Goal: Task Accomplishment & Management: Manage account settings

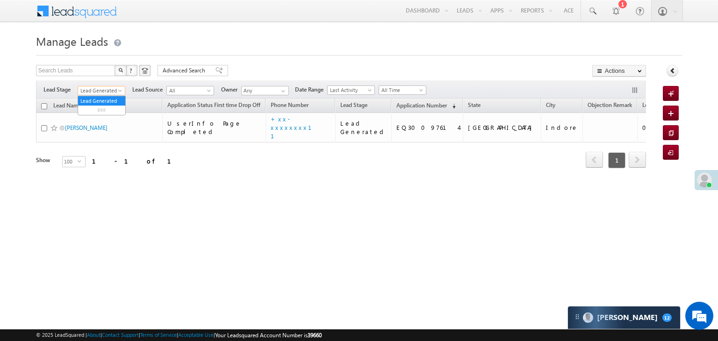
click at [118, 92] on span at bounding box center [120, 92] width 7 height 7
click at [93, 101] on link "All" at bounding box center [101, 101] width 47 height 8
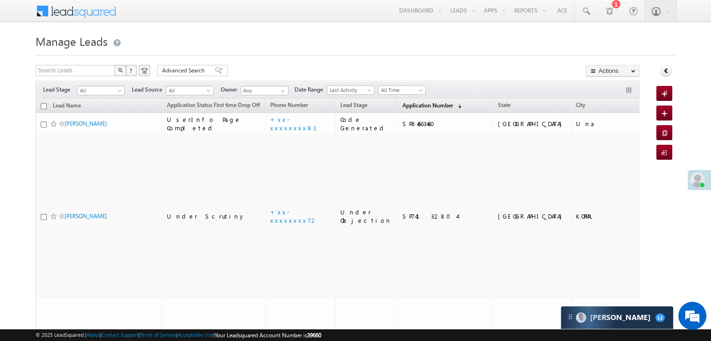
click at [406, 105] on span "Application Number" at bounding box center [427, 105] width 50 height 7
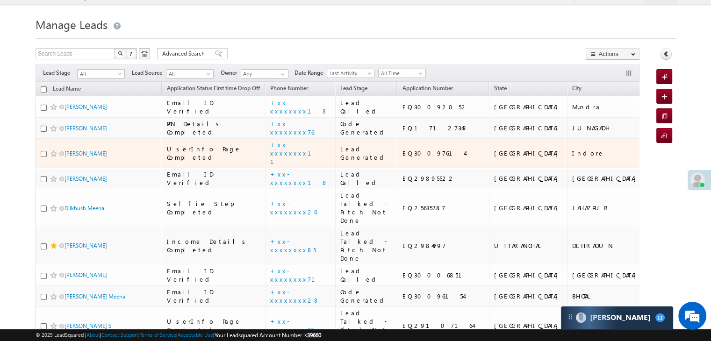
scroll to position [93, 0]
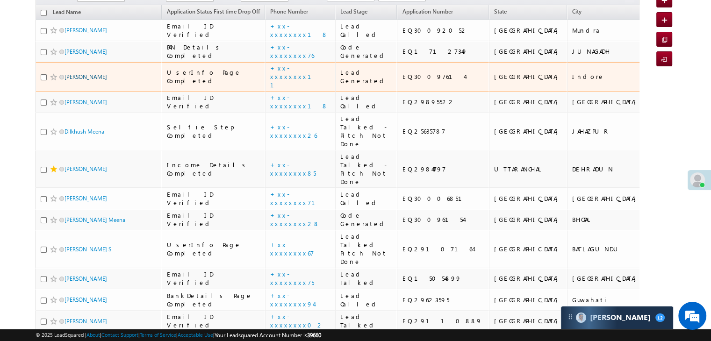
drag, startPoint x: 80, startPoint y: 156, endPoint x: 70, endPoint y: 157, distance: 10.4
click at [70, 80] on link "[PERSON_NAME]" at bounding box center [85, 76] width 43 height 7
click at [71, 80] on link "[PERSON_NAME]" at bounding box center [85, 76] width 43 height 7
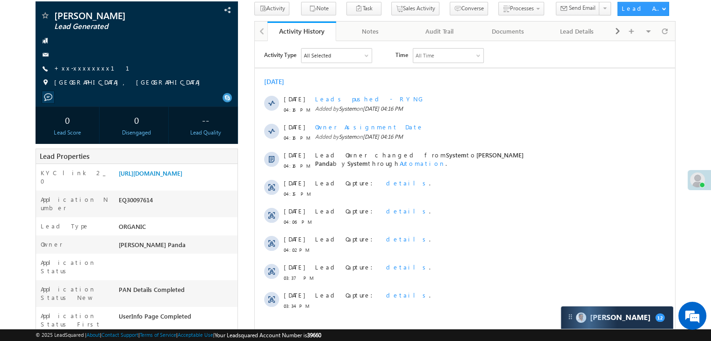
scroll to position [47, 0]
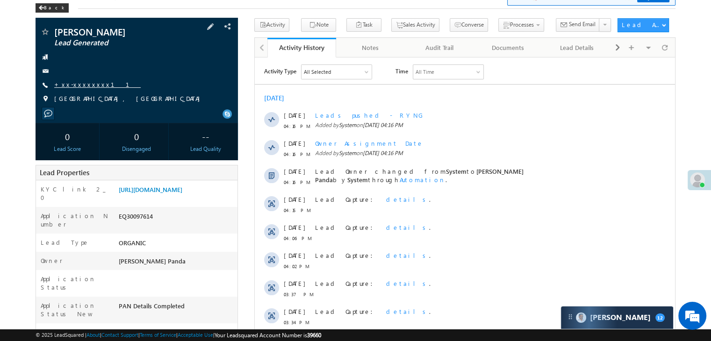
click at [86, 86] on link "+xx-xxxxxxxx11" at bounding box center [97, 84] width 86 height 8
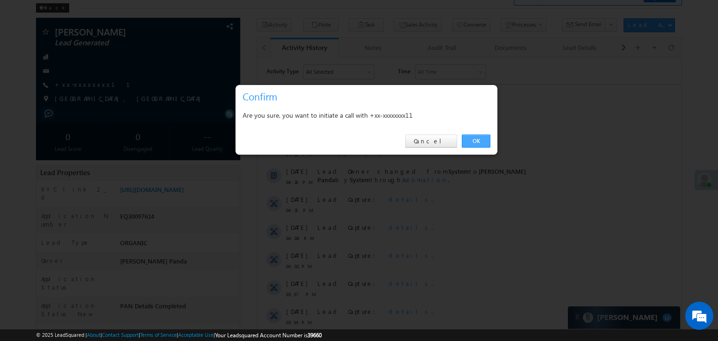
drag, startPoint x: 475, startPoint y: 143, endPoint x: 462, endPoint y: 140, distance: 13.4
click at [462, 140] on link "OK" at bounding box center [476, 141] width 29 height 13
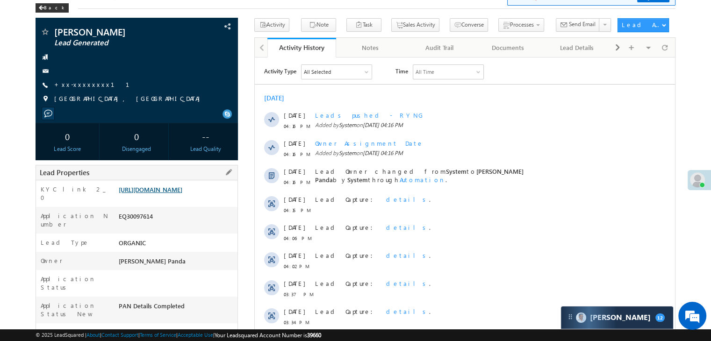
click at [160, 193] on link "[URL][DOMAIN_NAME]" at bounding box center [151, 189] width 64 height 8
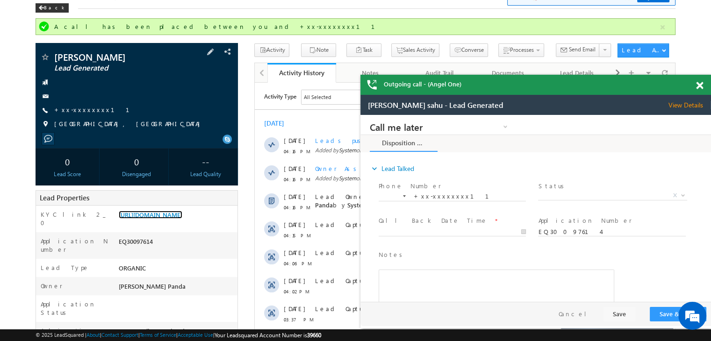
scroll to position [0, 0]
click at [71, 114] on link "+xx-xxxxxxxx11" at bounding box center [97, 110] width 86 height 8
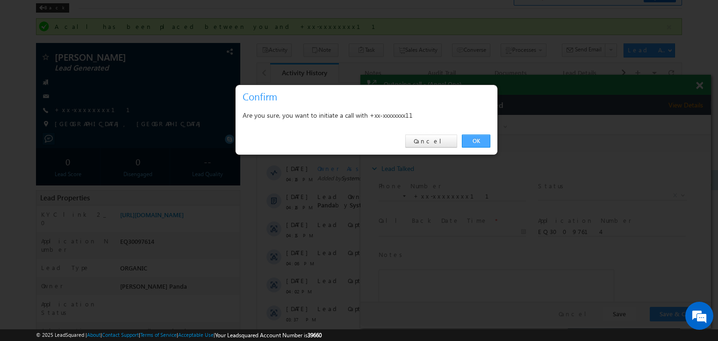
click at [474, 142] on link "OK" at bounding box center [476, 141] width 29 height 13
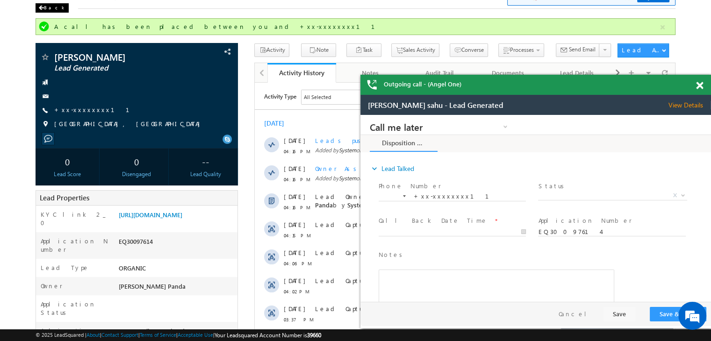
click at [50, 9] on div "Back" at bounding box center [52, 7] width 33 height 9
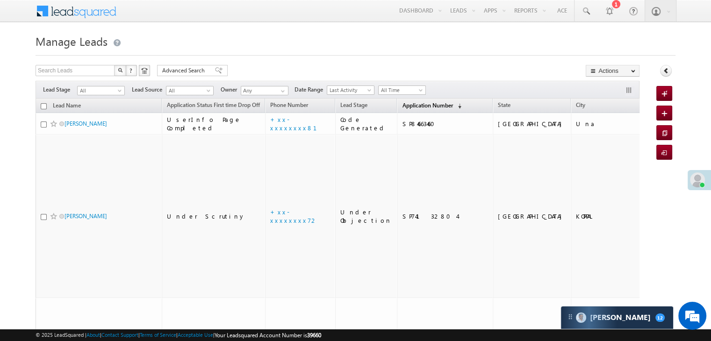
click at [402, 103] on span "Application Number" at bounding box center [427, 105] width 50 height 7
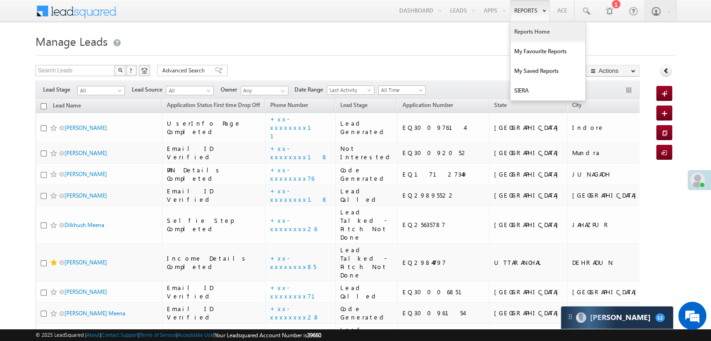
click at [531, 31] on link "Reports Home" at bounding box center [547, 32] width 75 height 20
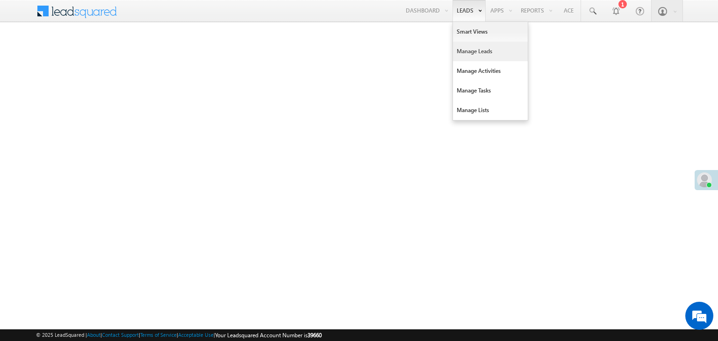
click at [473, 50] on link "Manage Leads" at bounding box center [490, 52] width 75 height 20
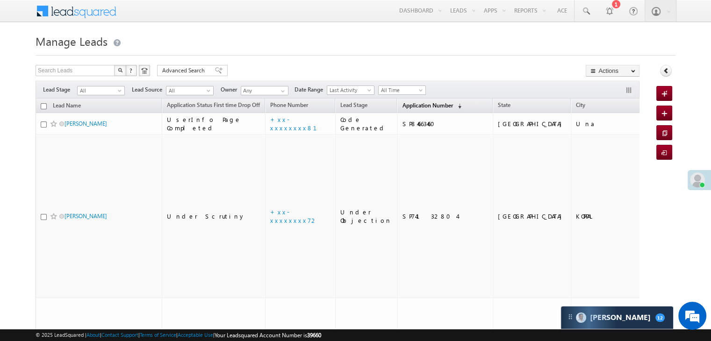
click at [402, 107] on span "Application Number" at bounding box center [427, 105] width 50 height 7
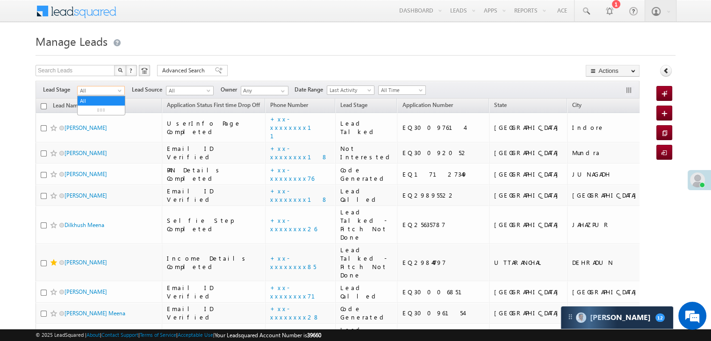
click at [118, 90] on span at bounding box center [120, 92] width 7 height 7
click at [99, 111] on link "Lead Generated" at bounding box center [101, 110] width 47 height 8
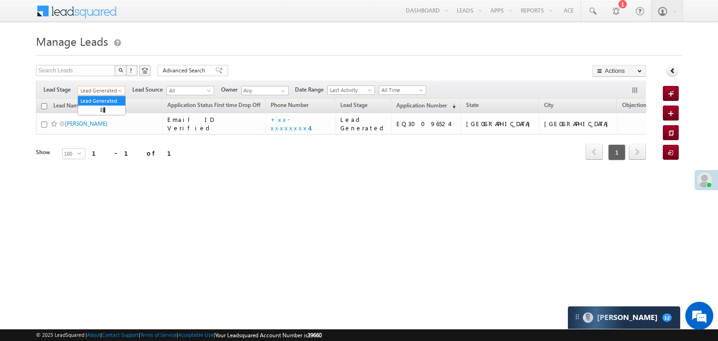
click at [119, 90] on span at bounding box center [120, 92] width 7 height 7
click at [105, 96] on li "All" at bounding box center [101, 100] width 47 height 9
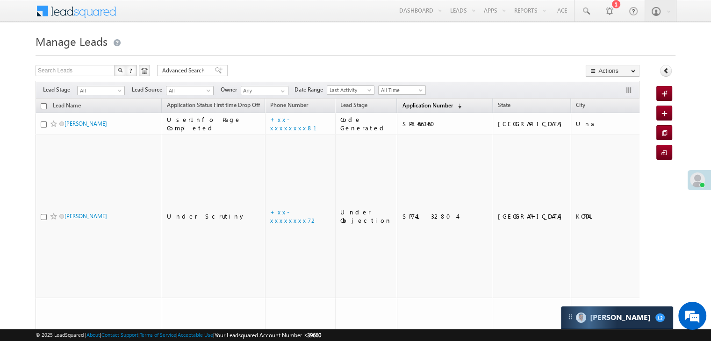
click at [406, 107] on span "Application Number" at bounding box center [427, 105] width 50 height 7
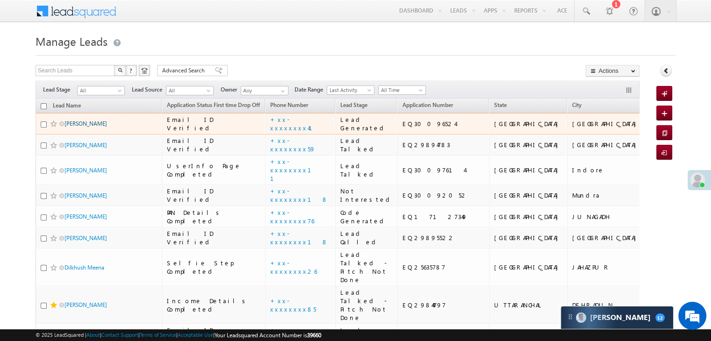
click at [89, 127] on link "Mohd Arshan" at bounding box center [85, 123] width 43 height 7
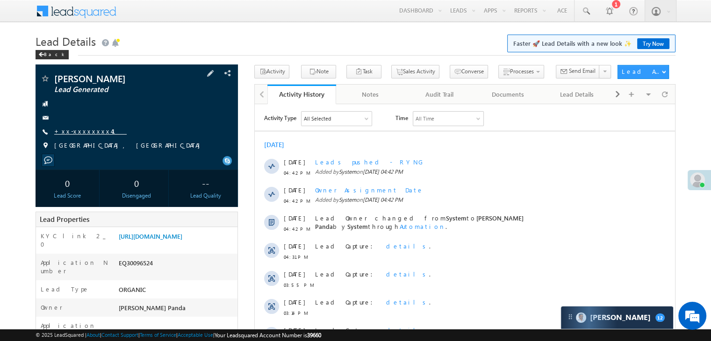
click at [93, 133] on link "+xx-xxxxxxxx41" at bounding box center [90, 131] width 72 height 8
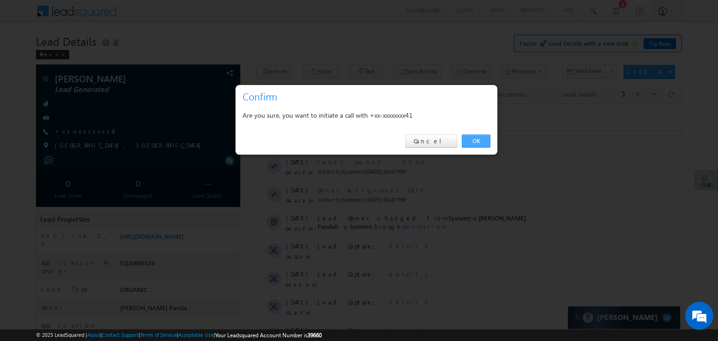
click at [484, 140] on link "OK" at bounding box center [476, 141] width 29 height 13
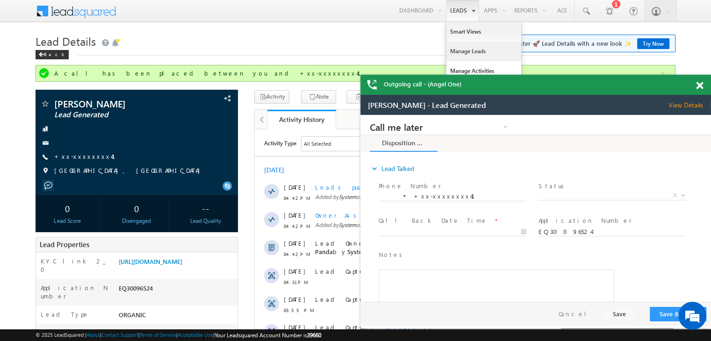
click at [463, 54] on link "Manage Leads" at bounding box center [483, 52] width 75 height 20
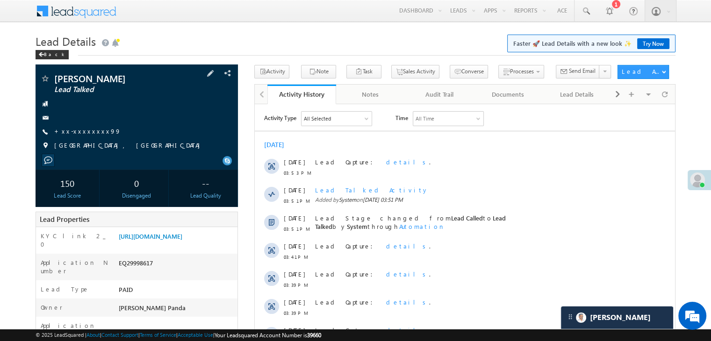
scroll to position [37, 0]
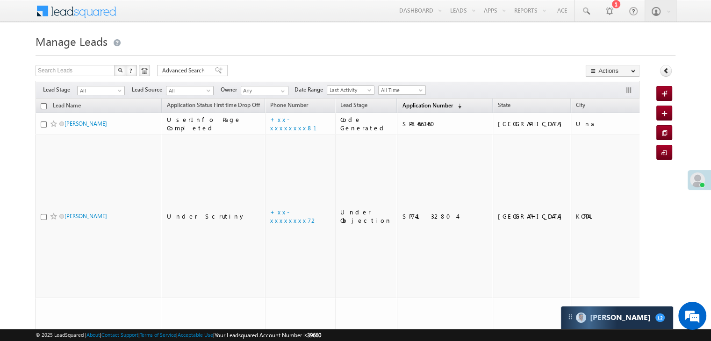
click at [406, 105] on span "Application Number" at bounding box center [427, 105] width 50 height 7
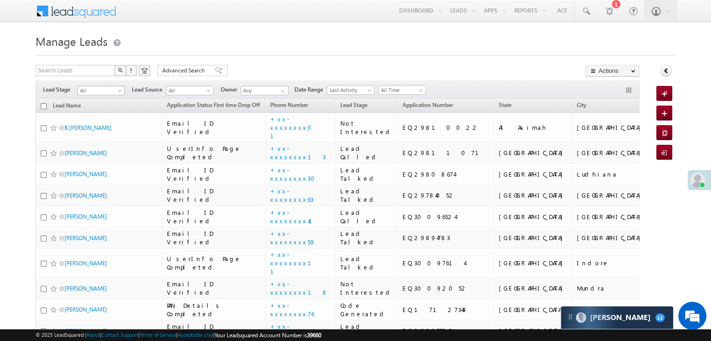
click at [123, 94] on span at bounding box center [120, 92] width 7 height 7
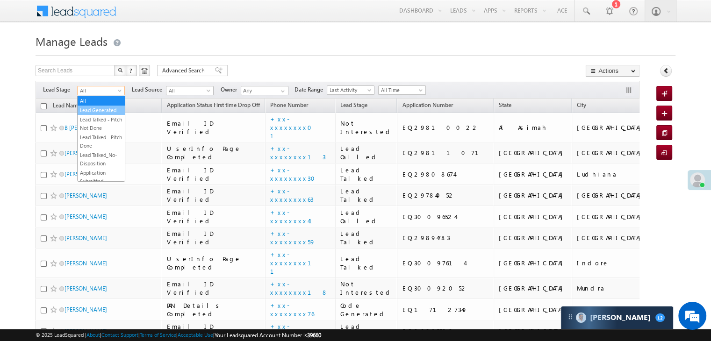
click at [105, 109] on link "Lead Generated" at bounding box center [101, 110] width 47 height 8
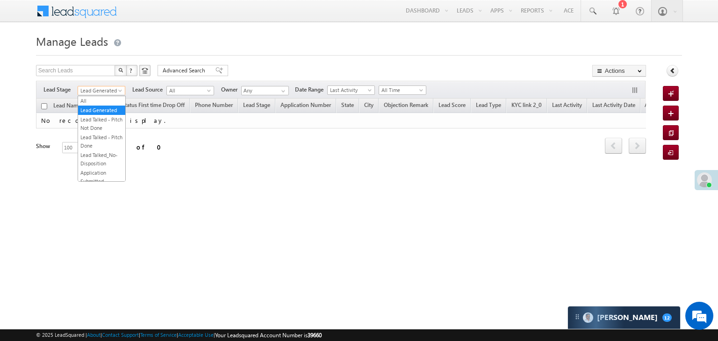
click at [108, 90] on span "Lead Generated" at bounding box center [100, 90] width 44 height 8
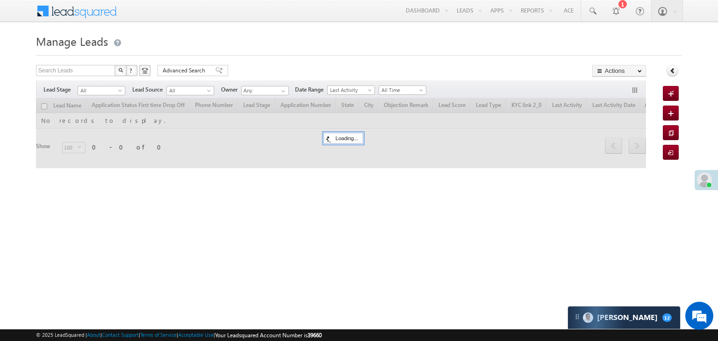
drag, startPoint x: 103, startPoint y: 97, endPoint x: 260, endPoint y: 40, distance: 167.2
click at [260, 40] on h1 "Manage Leads" at bounding box center [359, 40] width 646 height 18
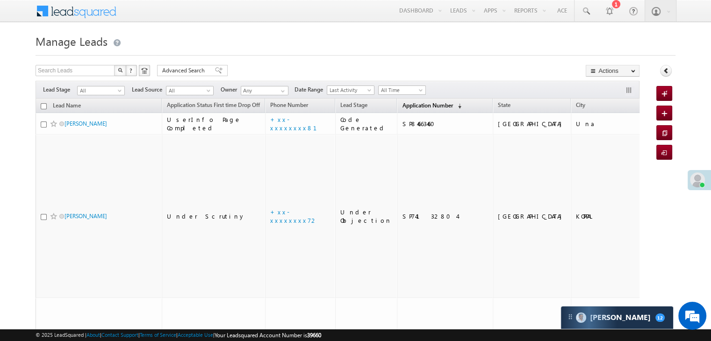
click at [416, 108] on span "Application Number" at bounding box center [427, 105] width 50 height 7
click at [403, 108] on span "Application Number" at bounding box center [427, 105] width 50 height 7
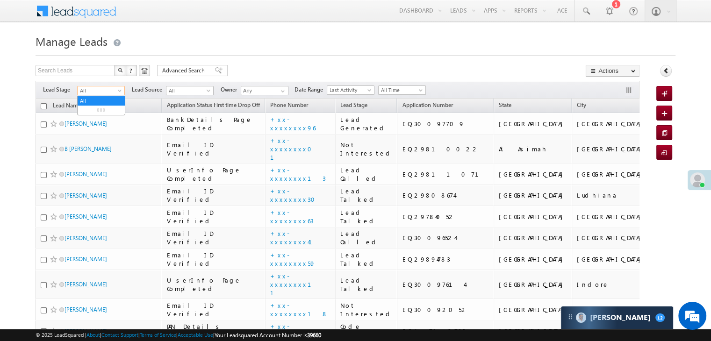
click at [120, 94] on span at bounding box center [120, 92] width 7 height 7
click at [103, 110] on link "Lead Generated" at bounding box center [101, 110] width 47 height 8
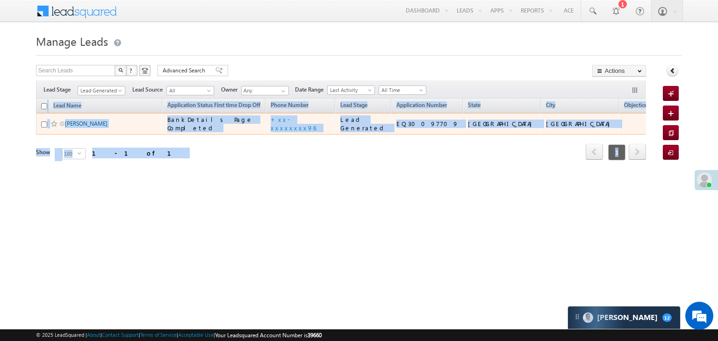
click at [88, 127] on link "[PERSON_NAME]" at bounding box center [86, 123] width 43 height 7
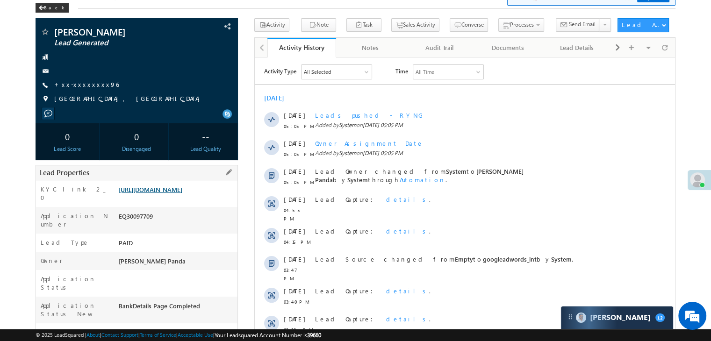
click at [156, 188] on link "[URL][DOMAIN_NAME]" at bounding box center [151, 189] width 64 height 8
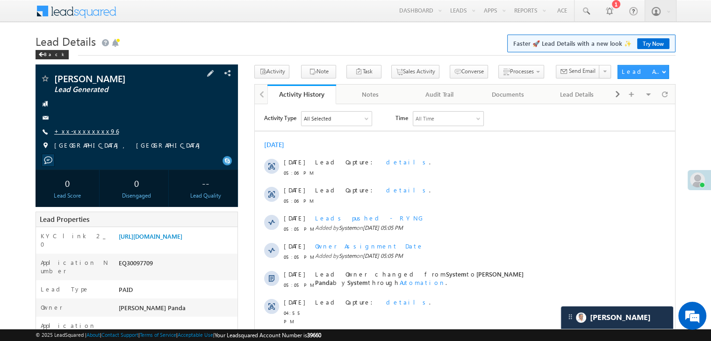
click at [88, 129] on link "+xx-xxxxxxxx96" at bounding box center [86, 131] width 64 height 8
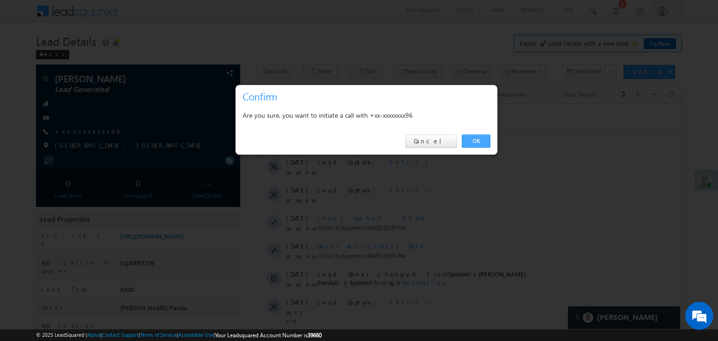
click at [481, 141] on link "OK" at bounding box center [476, 141] width 29 height 13
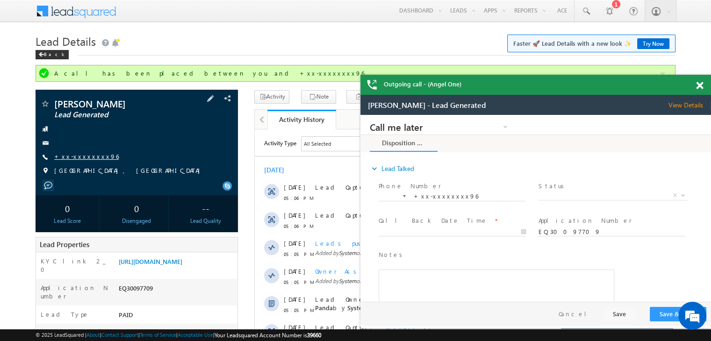
click at [82, 156] on link "+xx-xxxxxxxx96" at bounding box center [86, 156] width 64 height 8
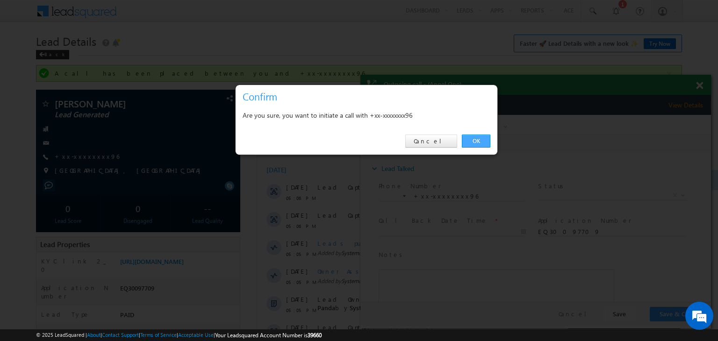
click at [472, 139] on link "OK" at bounding box center [476, 141] width 29 height 13
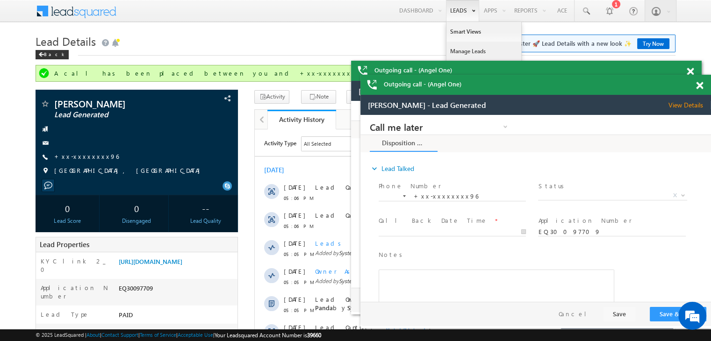
click at [458, 49] on link "Manage Leads" at bounding box center [483, 52] width 75 height 20
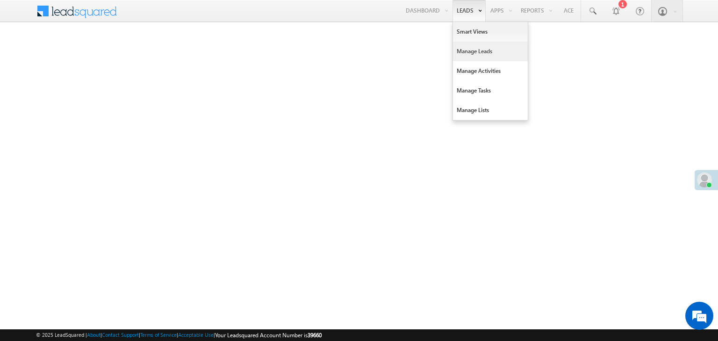
drag, startPoint x: 468, startPoint y: 49, endPoint x: 459, endPoint y: 52, distance: 9.9
click at [459, 52] on link "Manage Leads" at bounding box center [490, 52] width 75 height 20
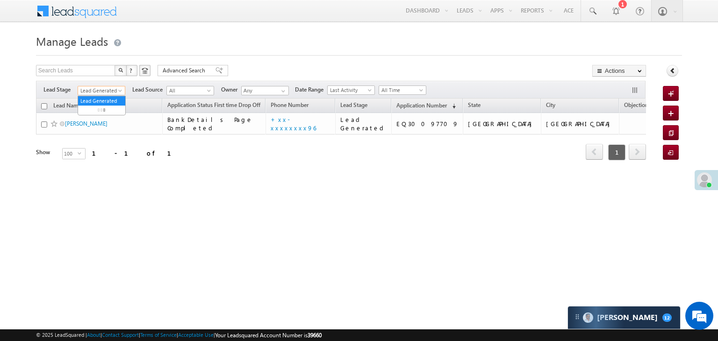
click at [121, 91] on span at bounding box center [120, 92] width 7 height 7
click at [105, 100] on link "All" at bounding box center [101, 101] width 47 height 8
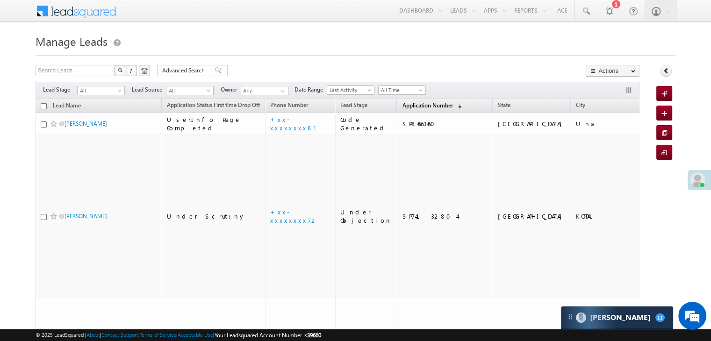
click at [402, 105] on span "Application Number" at bounding box center [427, 105] width 50 height 7
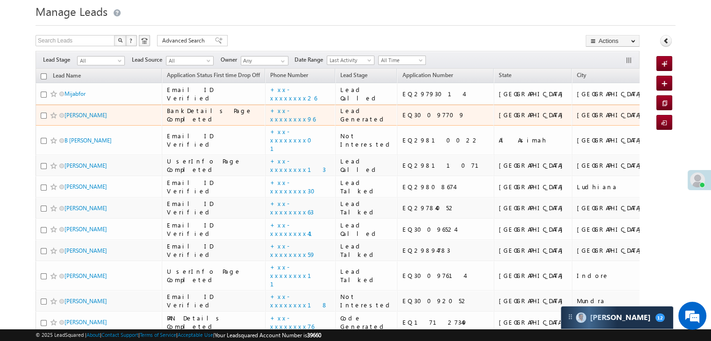
scroll to position [93, 0]
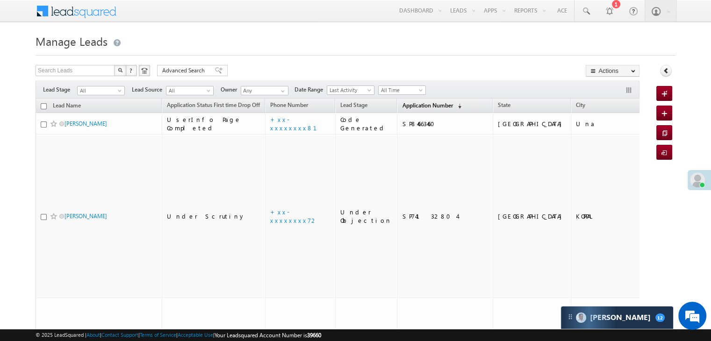
click at [408, 108] on span "Application Number" at bounding box center [427, 105] width 50 height 7
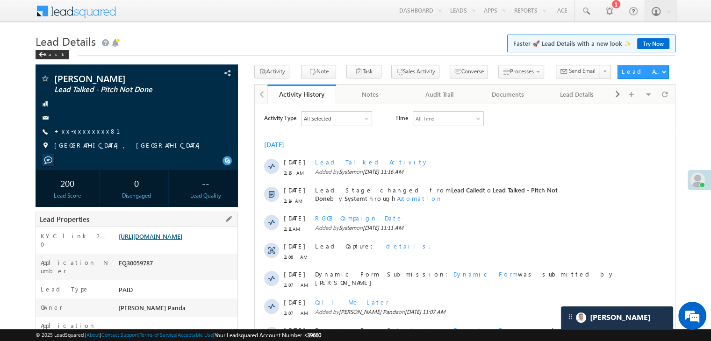
click at [182, 240] on link "[URL][DOMAIN_NAME]" at bounding box center [151, 236] width 64 height 8
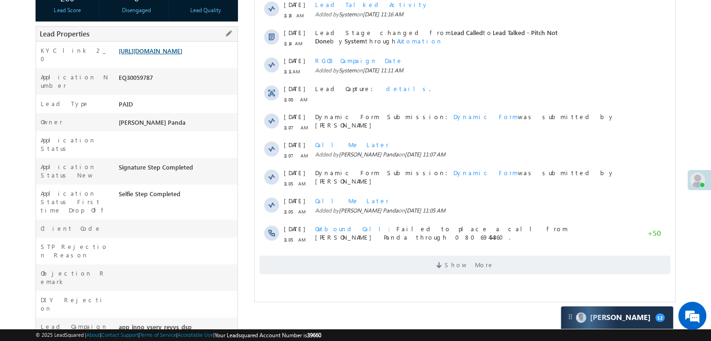
scroll to position [187, 0]
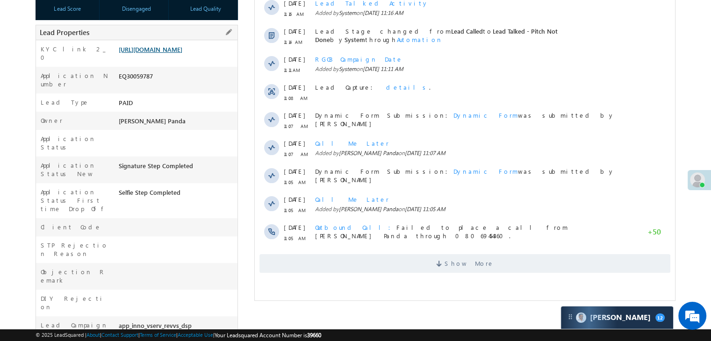
click at [181, 53] on link "https://angelbroking1-pk3em7sa.customui-test.leadsquared.com?leadId=6562e1b8-b4…" at bounding box center [151, 49] width 64 height 8
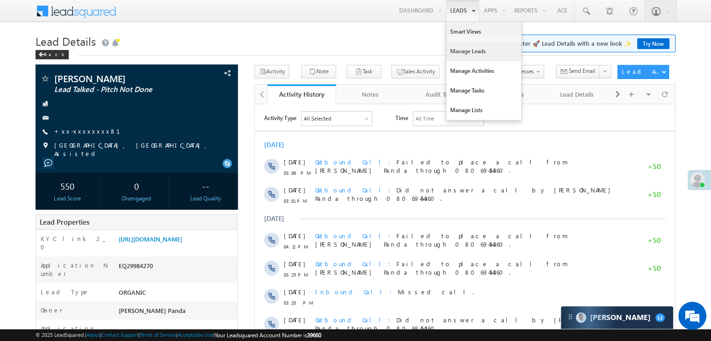
drag, startPoint x: 461, startPoint y: 51, endPoint x: 454, endPoint y: 51, distance: 6.5
click at [461, 51] on link "Manage Leads" at bounding box center [483, 52] width 75 height 20
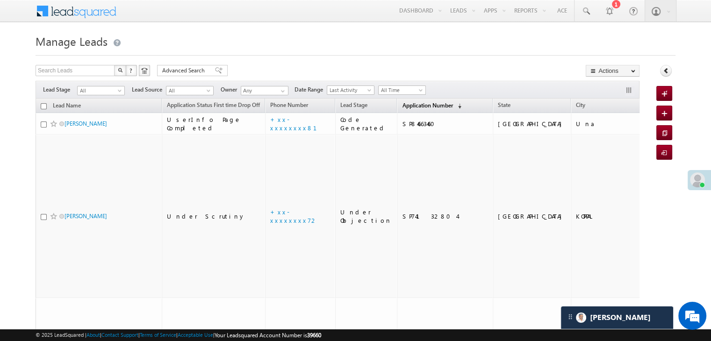
click at [404, 107] on span "Application Number" at bounding box center [427, 105] width 50 height 7
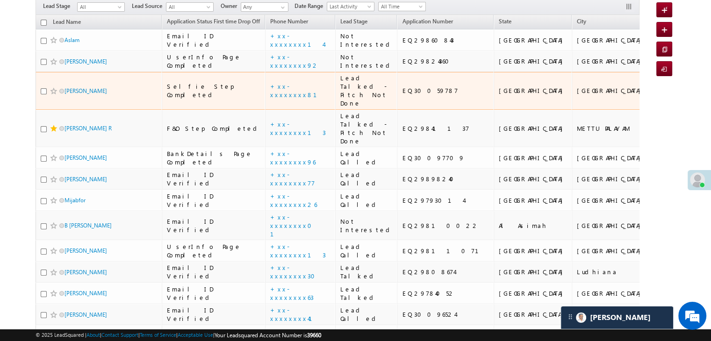
scroll to position [93, 0]
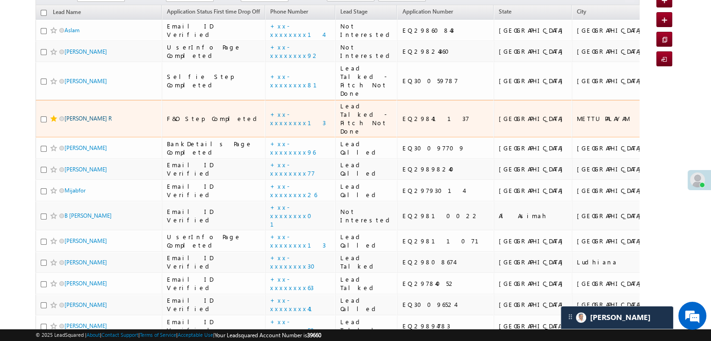
click at [81, 122] on link "Ramakrishnan R" at bounding box center [87, 118] width 47 height 7
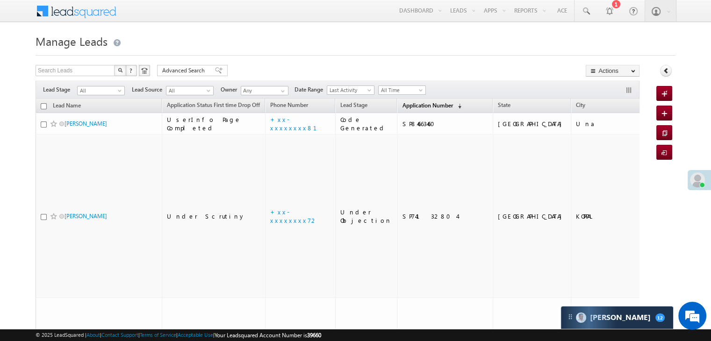
click at [402, 103] on span "Application Number" at bounding box center [427, 105] width 50 height 7
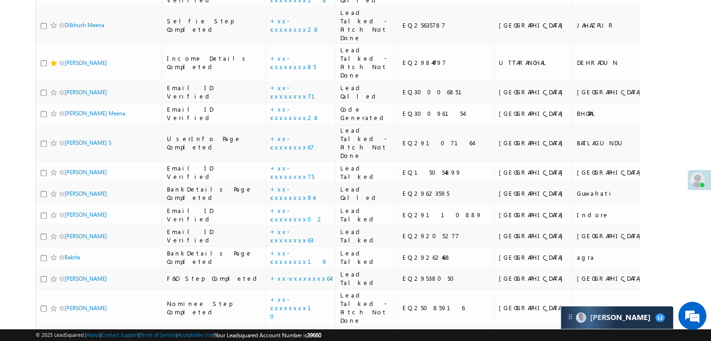
scroll to position [421, 0]
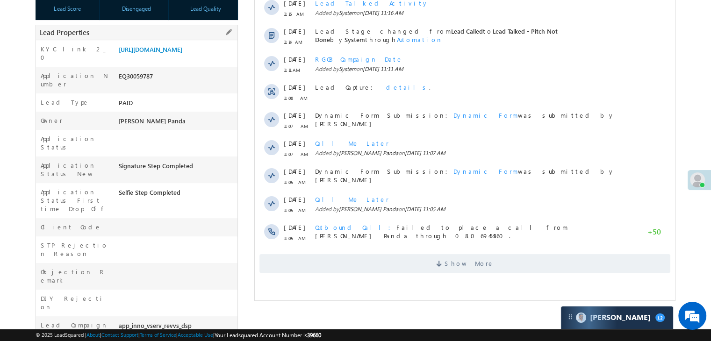
scroll to position [47, 0]
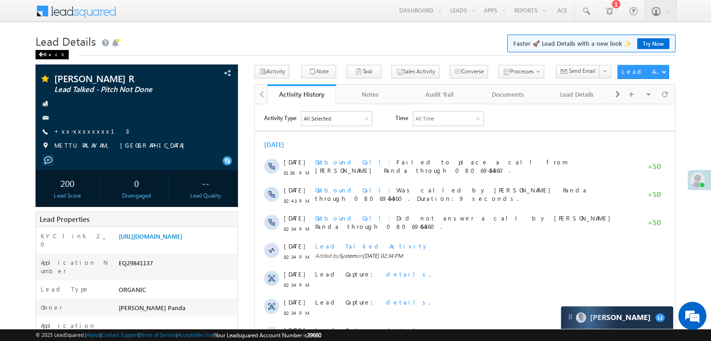
click at [43, 50] on div "Back" at bounding box center [52, 54] width 33 height 9
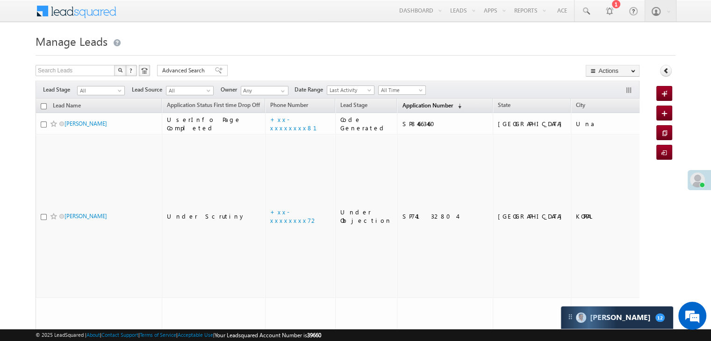
click at [402, 104] on span "Application Number" at bounding box center [427, 105] width 50 height 7
click at [409, 103] on span "Application Number" at bounding box center [427, 105] width 50 height 7
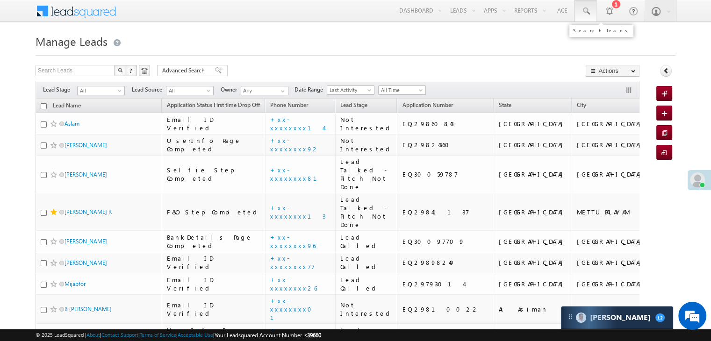
click at [587, 11] on span at bounding box center [585, 11] width 9 height 9
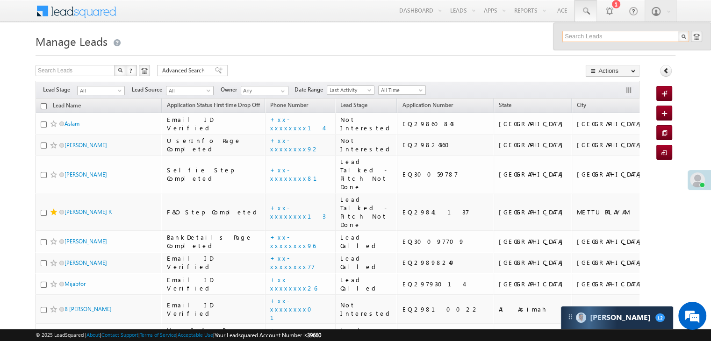
paste input "EQ29603797"
type input "EQ29603797"
click at [591, 50] on div "Rahul Singh" at bounding box center [629, 50] width 125 height 10
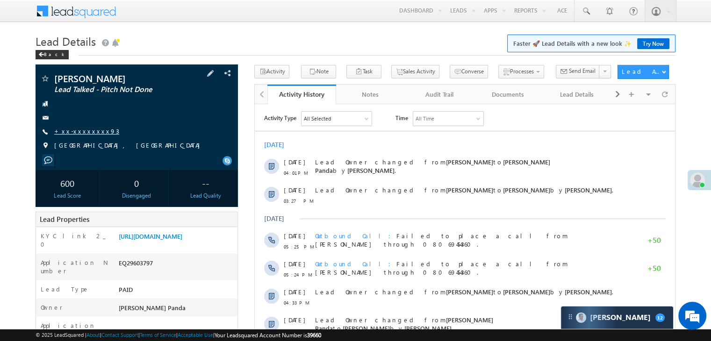
click at [80, 133] on link "+xx-xxxxxxxx93" at bounding box center [86, 131] width 65 height 8
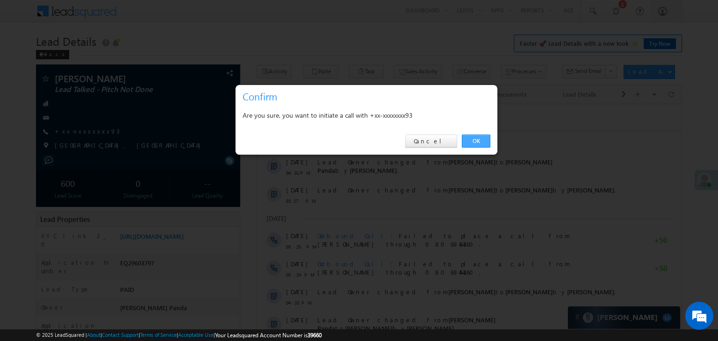
click at [478, 141] on link "OK" at bounding box center [476, 141] width 29 height 13
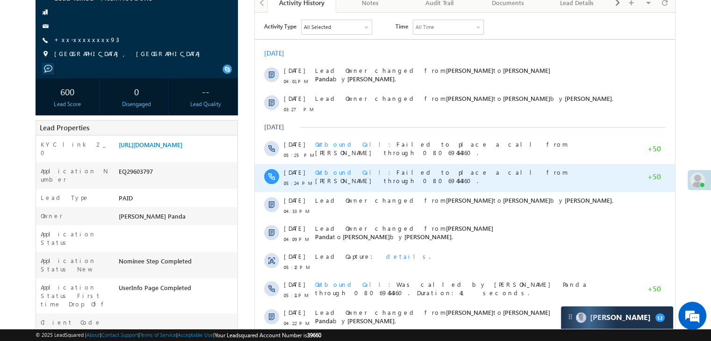
scroll to position [93, 0]
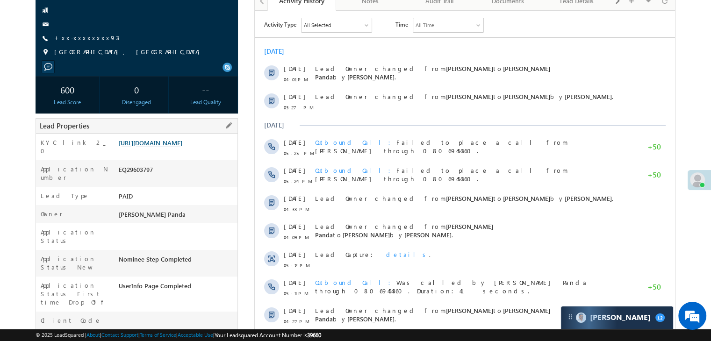
click at [182, 147] on link "[URL][DOMAIN_NAME]" at bounding box center [151, 143] width 64 height 8
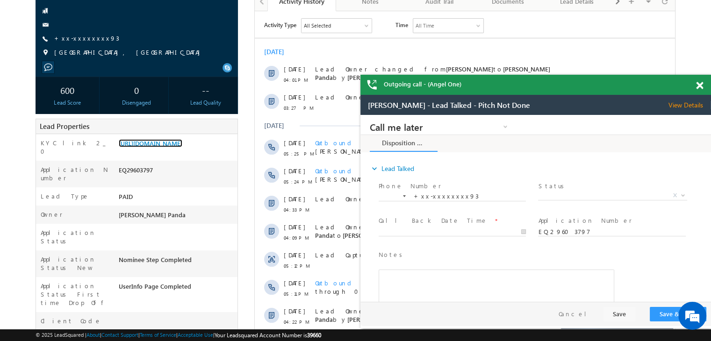
scroll to position [0, 0]
click at [698, 87] on span at bounding box center [699, 86] width 7 height 8
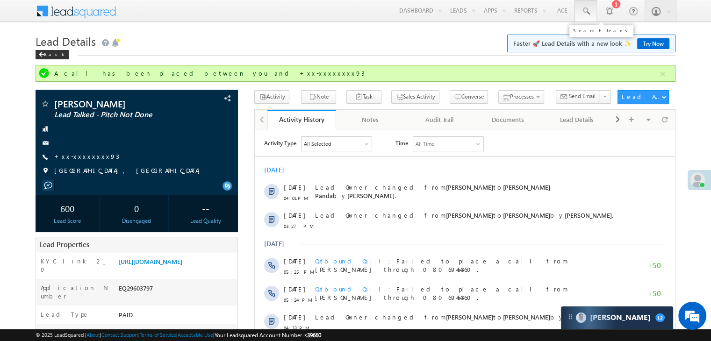
click at [580, 9] on link at bounding box center [585, 10] width 22 height 21
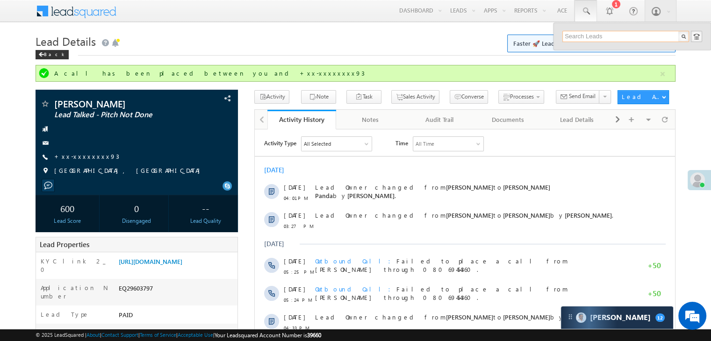
paste input "EQ18489499"
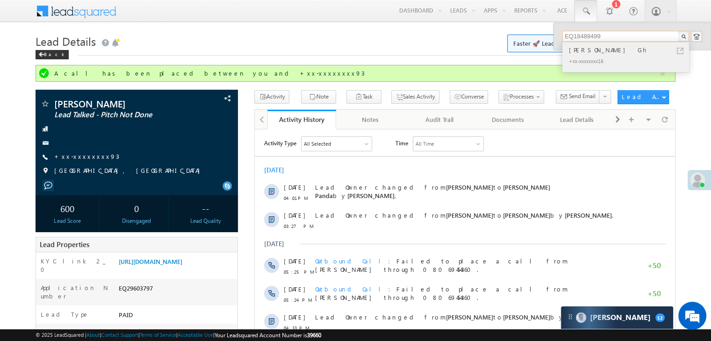
type input "EQ18489499"
drag, startPoint x: 582, startPoint y: 57, endPoint x: 586, endPoint y: 49, distance: 9.4
click at [586, 49] on div "[PERSON_NAME] Gh" at bounding box center [629, 50] width 125 height 10
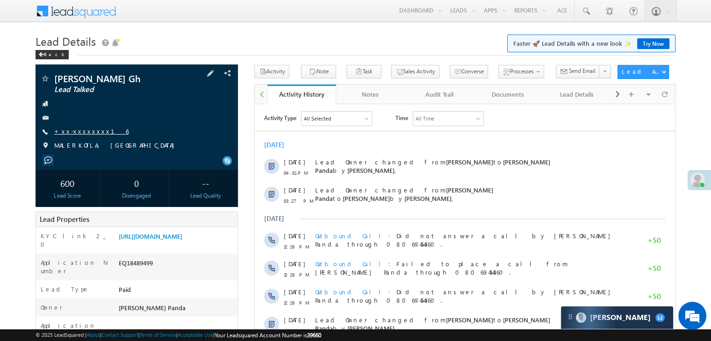
click at [85, 131] on link "+xx-xxxxxxxx16" at bounding box center [91, 131] width 74 height 8
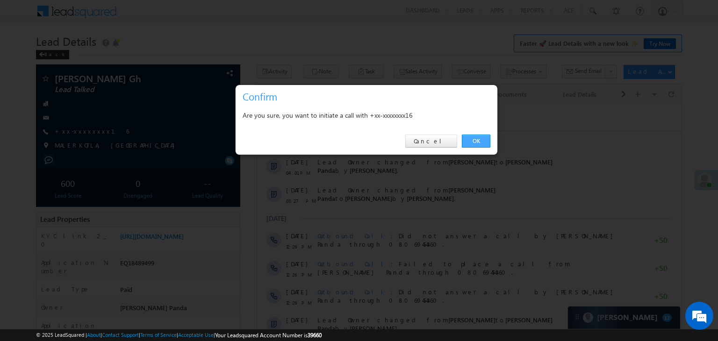
click at [473, 141] on link "OK" at bounding box center [476, 141] width 29 height 13
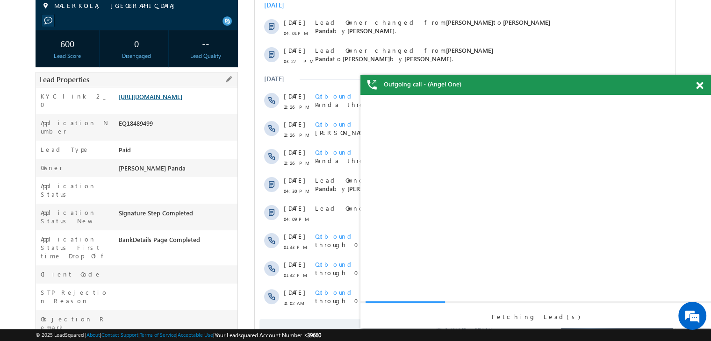
click at [182, 100] on link "[URL][DOMAIN_NAME]" at bounding box center [151, 97] width 64 height 8
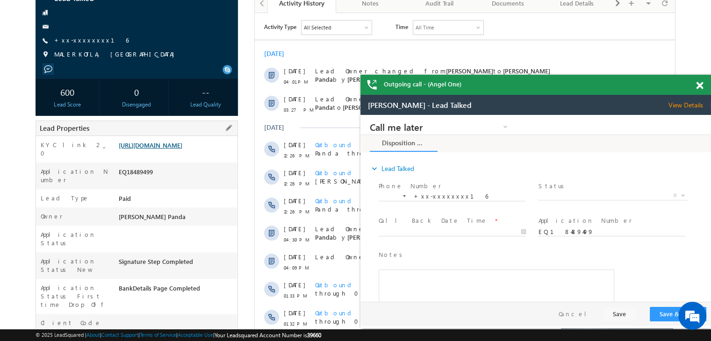
scroll to position [25, 0]
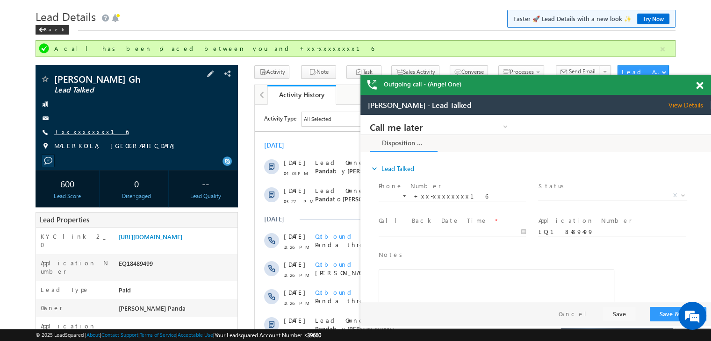
click at [78, 131] on link "+xx-xxxxxxxx16" at bounding box center [91, 132] width 74 height 8
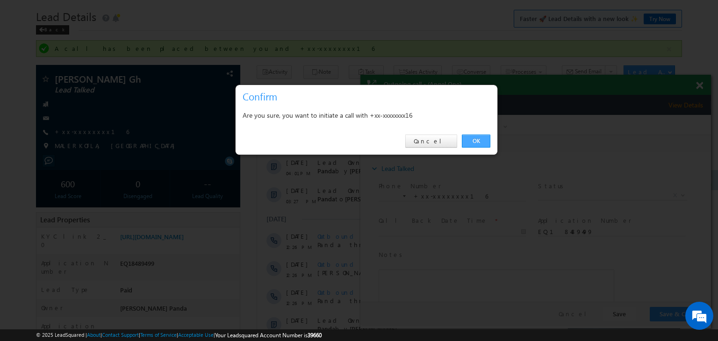
click at [477, 138] on link "OK" at bounding box center [476, 141] width 29 height 13
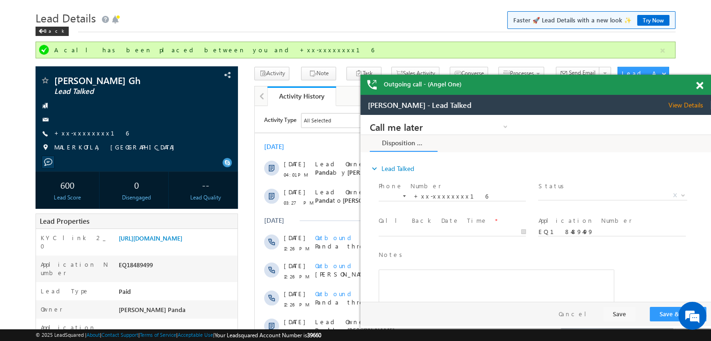
scroll to position [0, 0]
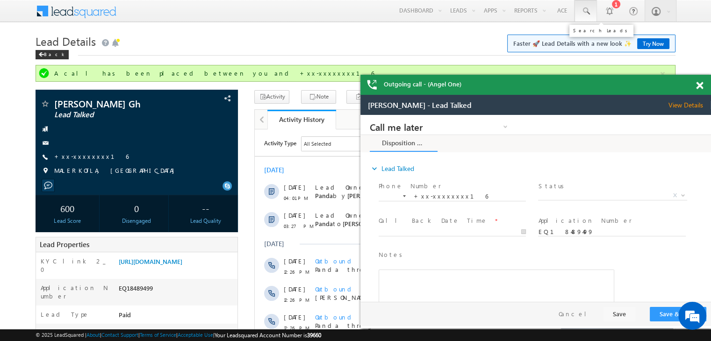
click at [585, 14] on span at bounding box center [585, 11] width 9 height 9
paste input "EQ29336420"
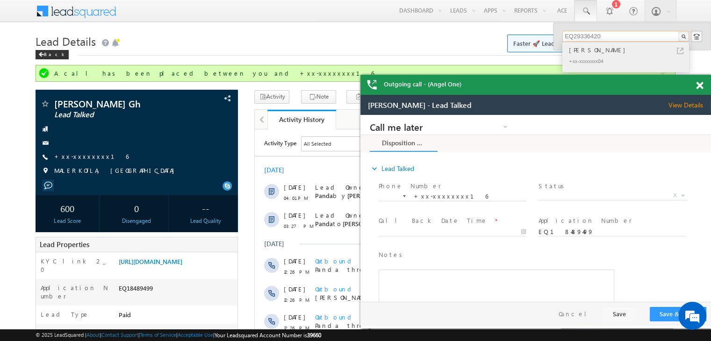
type input "EQ29336420"
click at [584, 53] on div "Shivangini Gurung" at bounding box center [629, 50] width 125 height 10
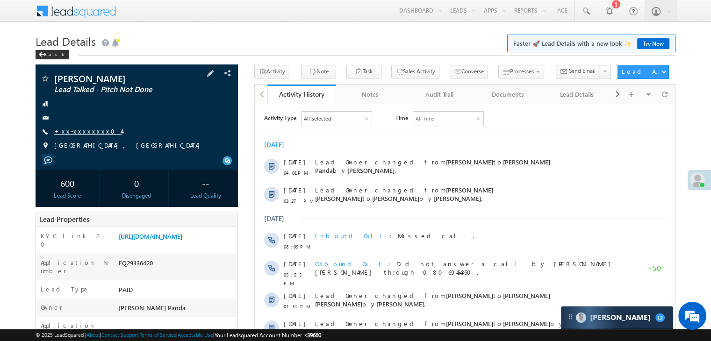
click at [79, 128] on link "+xx-xxxxxxxx04" at bounding box center [87, 131] width 67 height 8
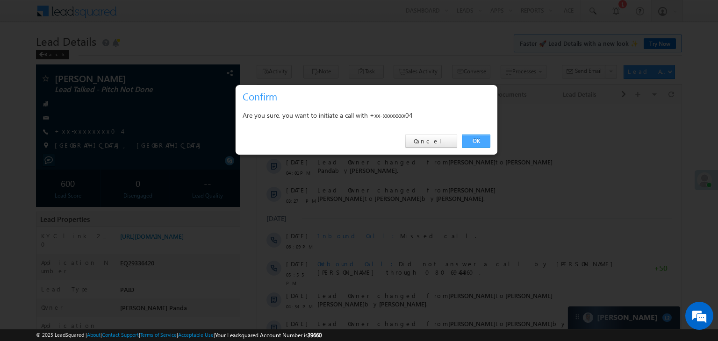
drag, startPoint x: 477, startPoint y: 140, endPoint x: 197, endPoint y: 35, distance: 298.7
click at [477, 140] on link "OK" at bounding box center [476, 141] width 29 height 13
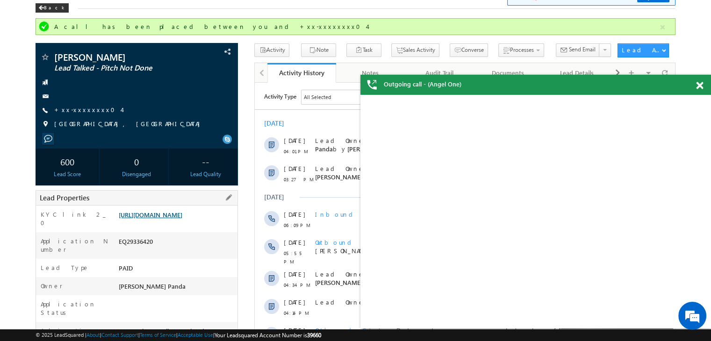
click at [182, 219] on link "[URL][DOMAIN_NAME]" at bounding box center [151, 215] width 64 height 8
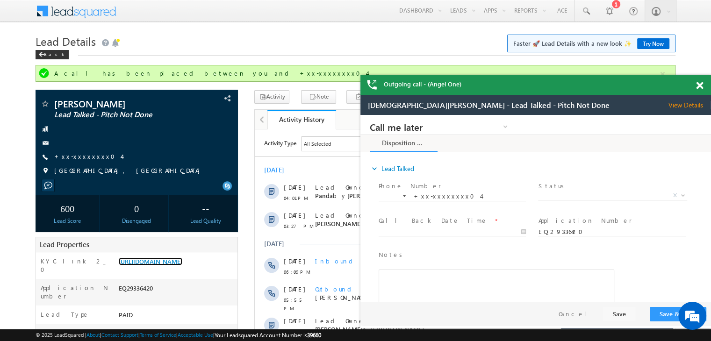
click at [699, 85] on span at bounding box center [699, 86] width 7 height 8
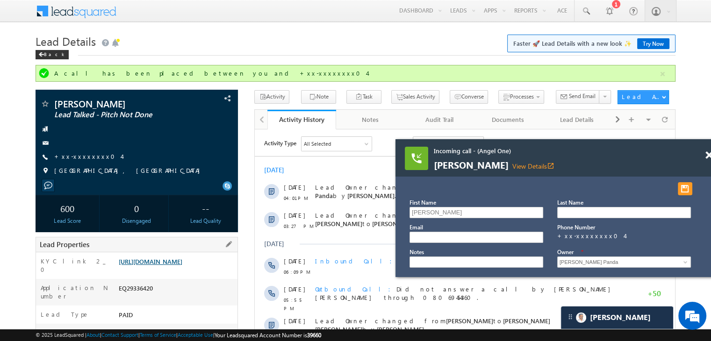
click at [157, 265] on link "[URL][DOMAIN_NAME]" at bounding box center [151, 261] width 64 height 8
click at [88, 159] on link "+xx-xxxxxxxx04" at bounding box center [87, 156] width 67 height 8
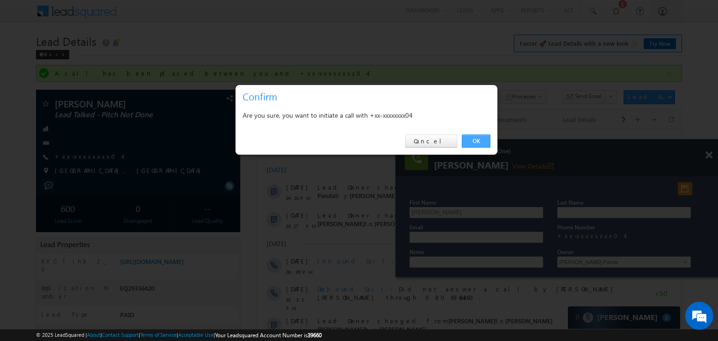
click at [472, 143] on link "OK" at bounding box center [476, 141] width 29 height 13
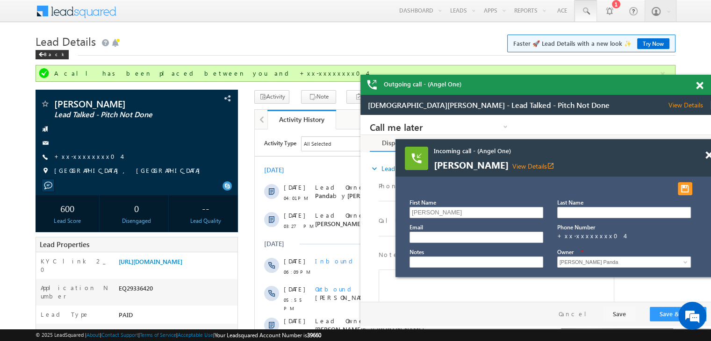
click at [584, 12] on span at bounding box center [585, 11] width 9 height 9
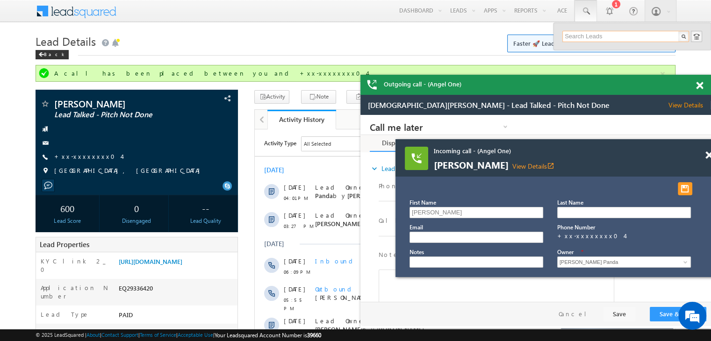
paste input "EQ29528937"
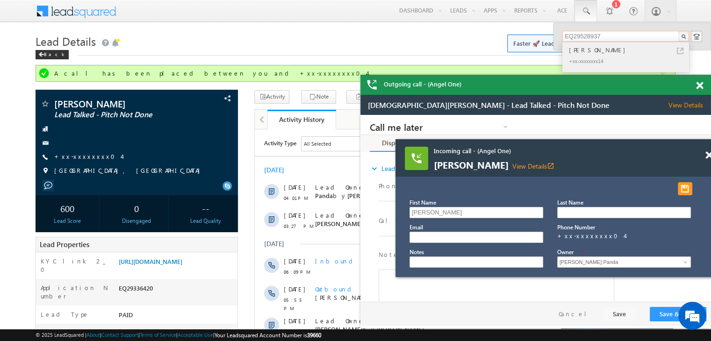
type input "EQ29528937"
click at [577, 50] on div "[PERSON_NAME]" at bounding box center [629, 50] width 125 height 10
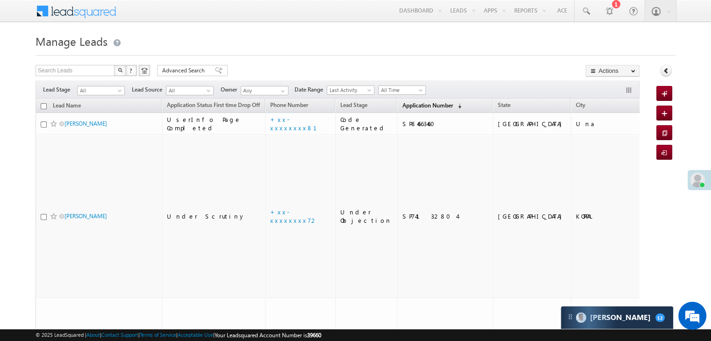
click at [402, 104] on span "Application Number" at bounding box center [427, 105] width 50 height 7
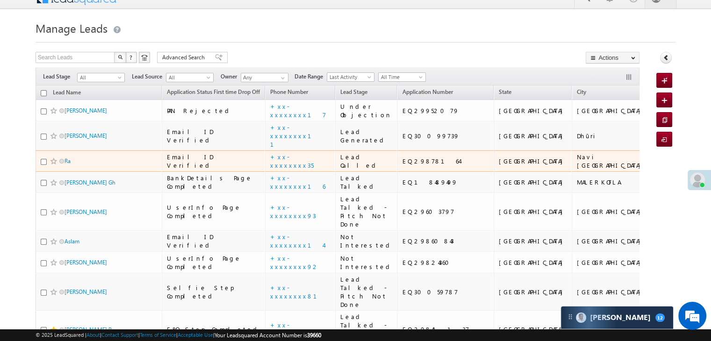
scroll to position [93, 0]
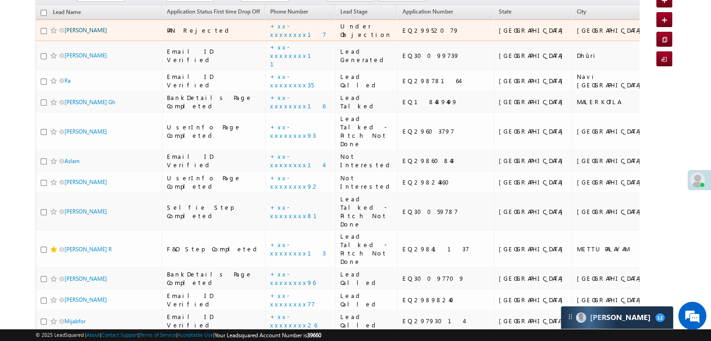
click at [75, 34] on link "Karan Kotwal" at bounding box center [85, 30] width 43 height 7
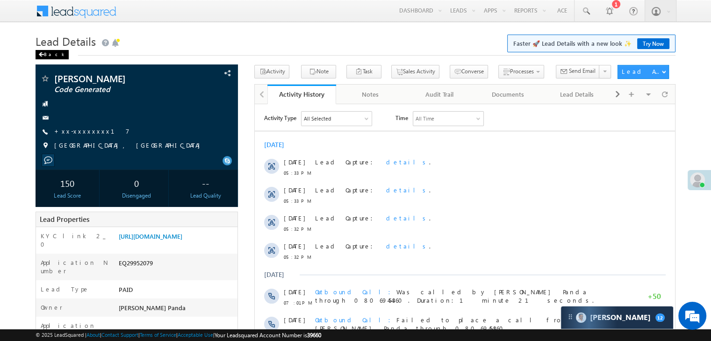
click at [45, 54] on div "Back" at bounding box center [52, 54] width 33 height 9
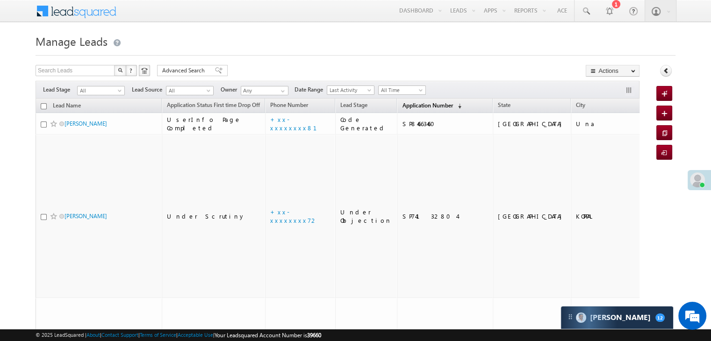
click at [409, 105] on span "Application Number" at bounding box center [427, 105] width 50 height 7
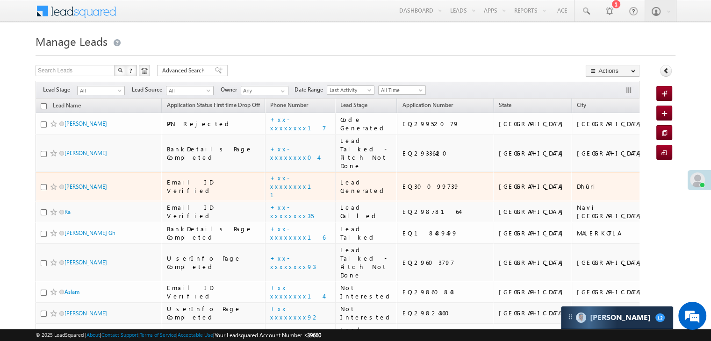
scroll to position [47, 0]
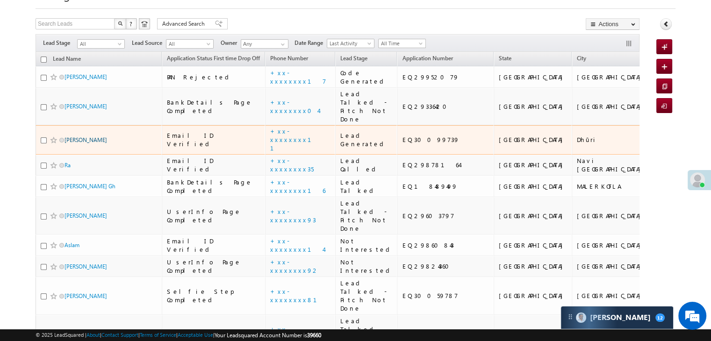
click at [77, 143] on link "[PERSON_NAME]" at bounding box center [85, 139] width 43 height 7
click at [77, 143] on link "Harpreet Kaur" at bounding box center [85, 139] width 43 height 7
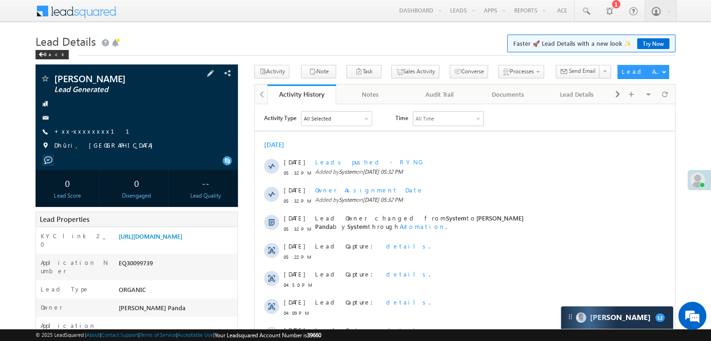
scroll to position [93, 0]
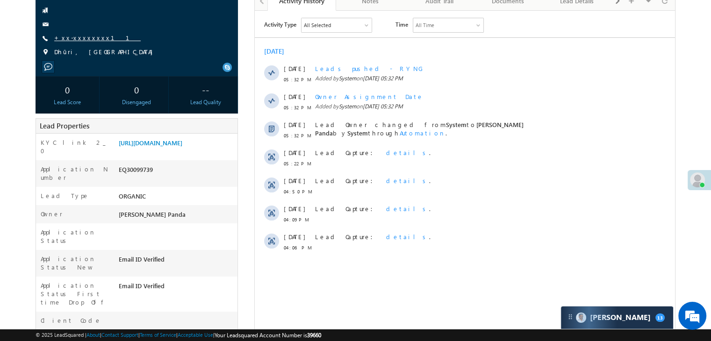
click at [92, 38] on link "+xx-xxxxxxxx11" at bounding box center [97, 38] width 86 height 8
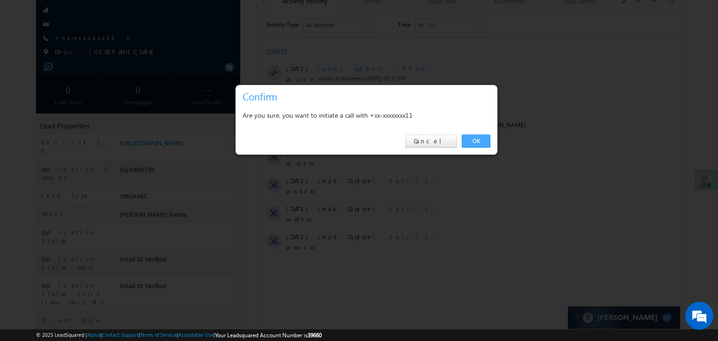
drag, startPoint x: 476, startPoint y: 142, endPoint x: 221, endPoint y: 130, distance: 255.4
click at [476, 142] on link "OK" at bounding box center [476, 141] width 29 height 13
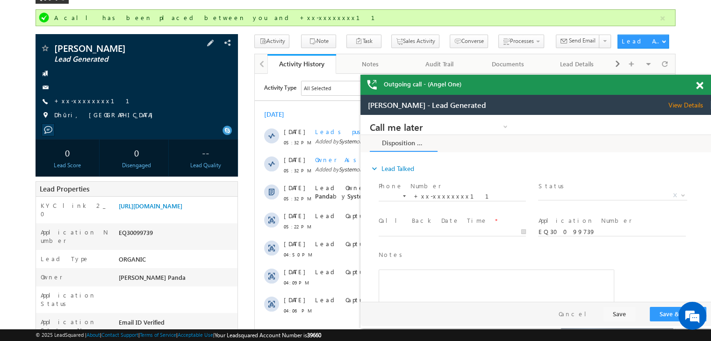
scroll to position [0, 0]
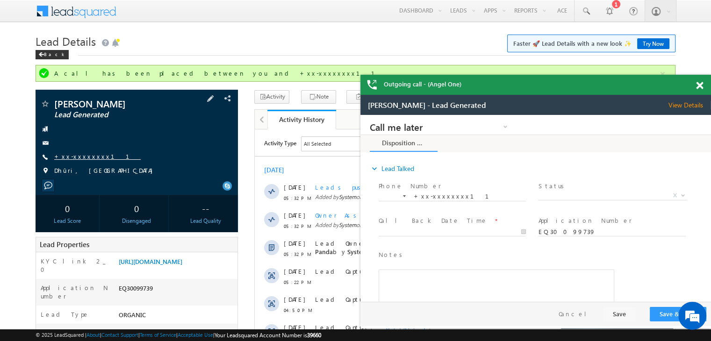
click at [73, 158] on link "+xx-xxxxxxxx11" at bounding box center [97, 156] width 86 height 8
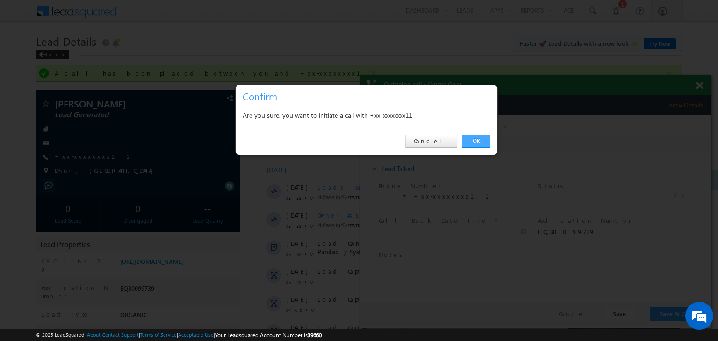
click at [475, 143] on link "OK" at bounding box center [476, 141] width 29 height 13
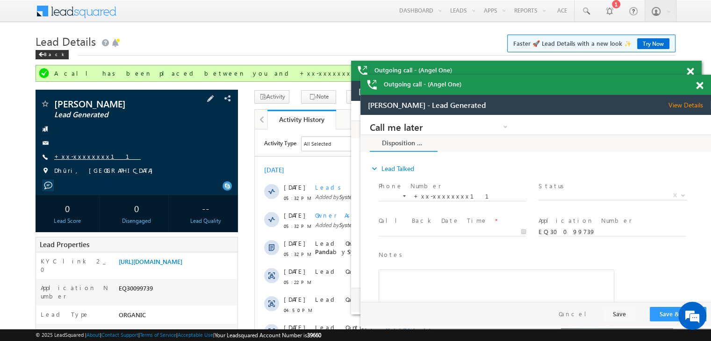
click at [71, 157] on link "+xx-xxxxxxxx11" at bounding box center [97, 156] width 86 height 8
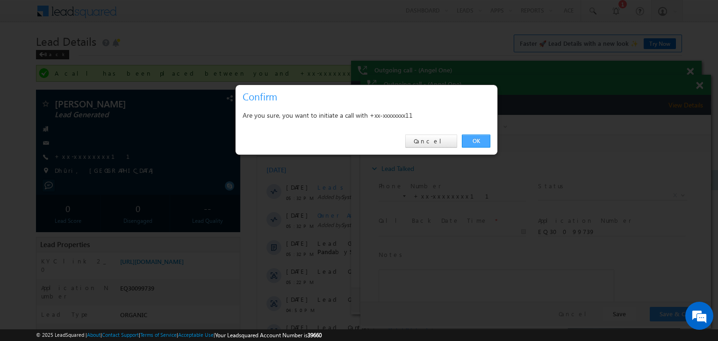
click at [475, 139] on link "OK" at bounding box center [476, 141] width 29 height 13
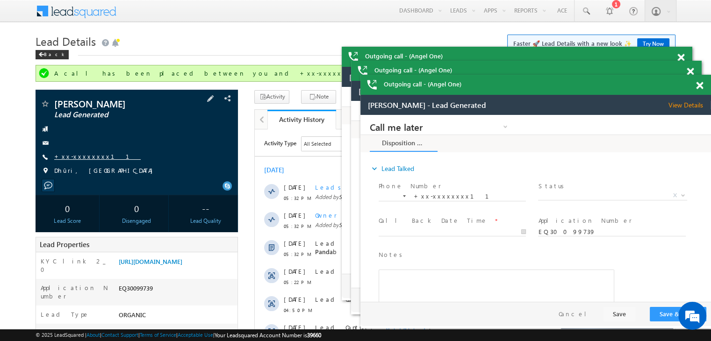
click at [87, 157] on link "+xx-xxxxxxxx11" at bounding box center [97, 156] width 86 height 8
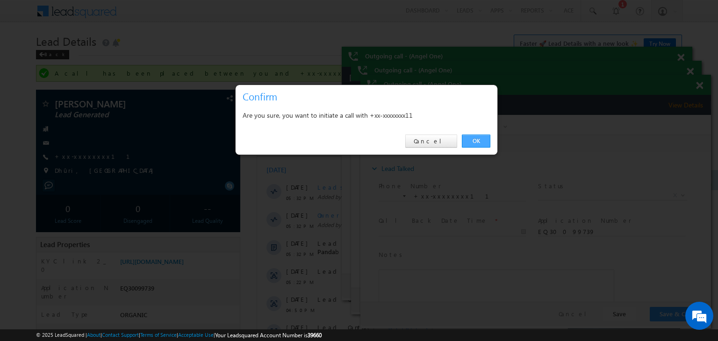
click at [482, 139] on link "OK" at bounding box center [476, 141] width 29 height 13
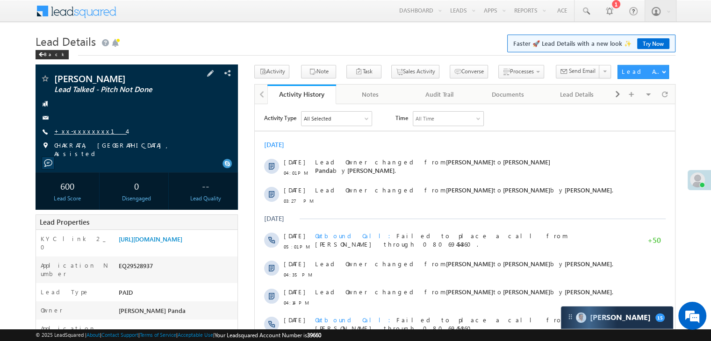
click at [76, 130] on link "+xx-xxxxxxxx14" at bounding box center [90, 131] width 72 height 8
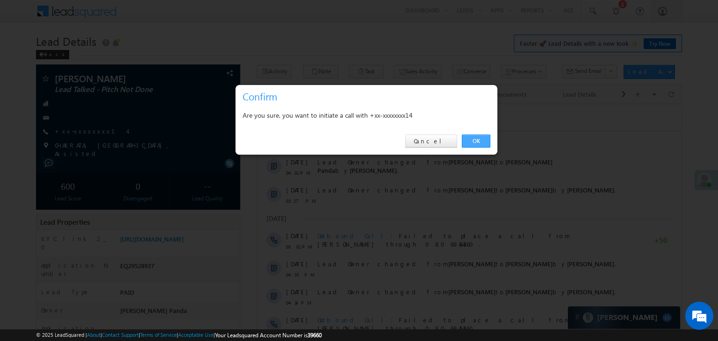
click at [472, 141] on link "OK" at bounding box center [476, 141] width 29 height 13
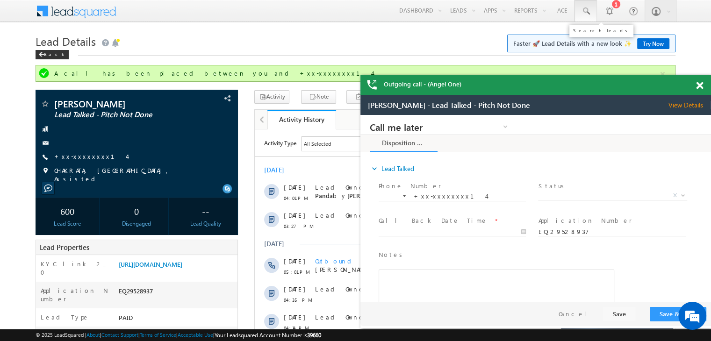
click at [587, 10] on span at bounding box center [585, 11] width 9 height 9
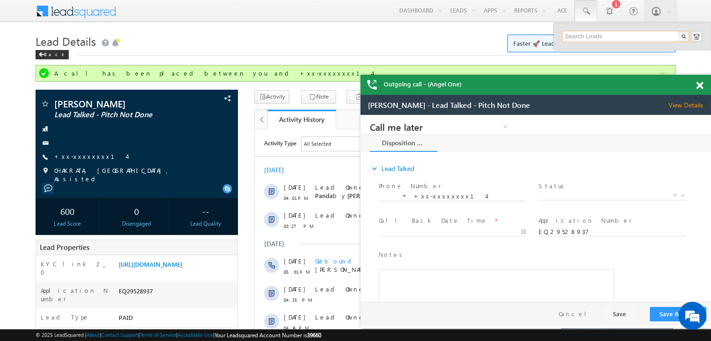
paste input "EQ29067957"
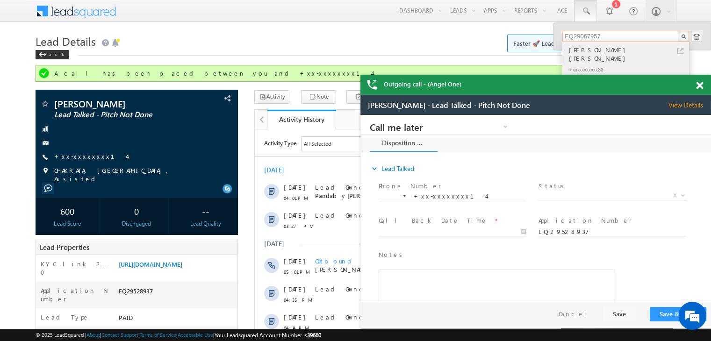
type input "EQ29067957"
click at [587, 51] on div "SANCHIT CHAUDHARY ASHOK" at bounding box center [629, 54] width 125 height 19
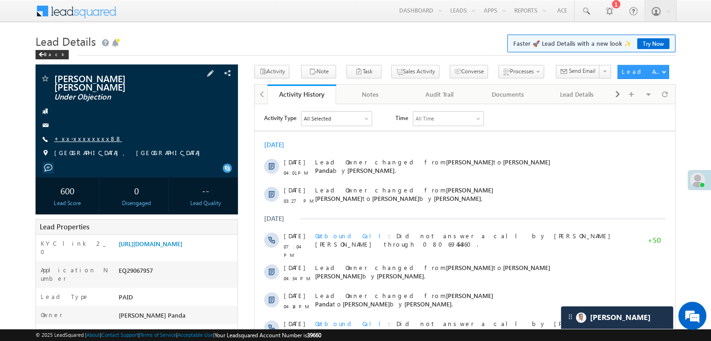
click at [86, 139] on link "+xx-xxxxxxxx88" at bounding box center [88, 139] width 68 height 8
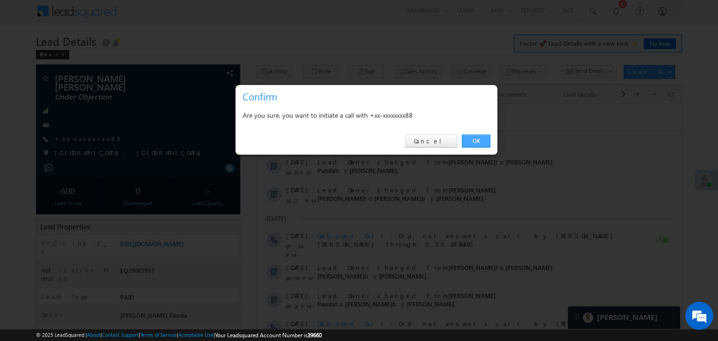
click at [474, 141] on link "OK" at bounding box center [476, 141] width 29 height 13
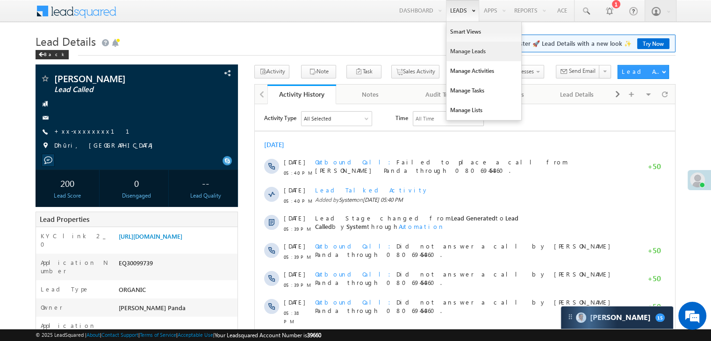
click at [460, 48] on link "Manage Leads" at bounding box center [483, 52] width 75 height 20
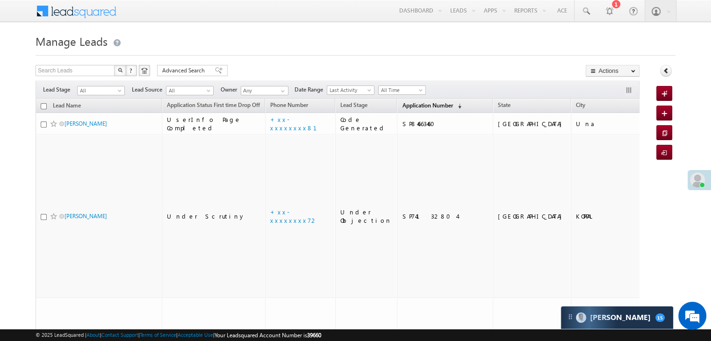
click at [409, 105] on span "Application Number" at bounding box center [427, 105] width 50 height 7
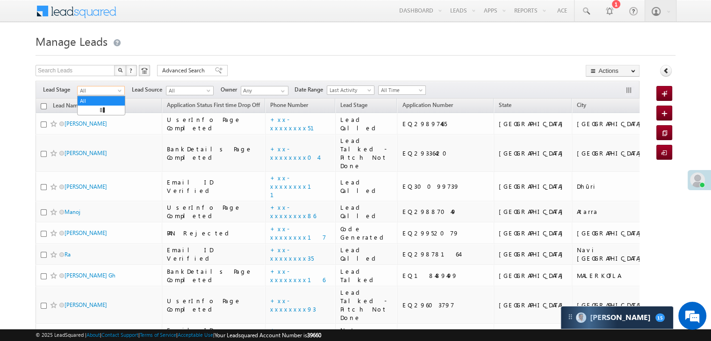
click at [117, 90] on span at bounding box center [120, 92] width 7 height 7
click at [98, 114] on link "Lead Generated" at bounding box center [101, 110] width 47 height 8
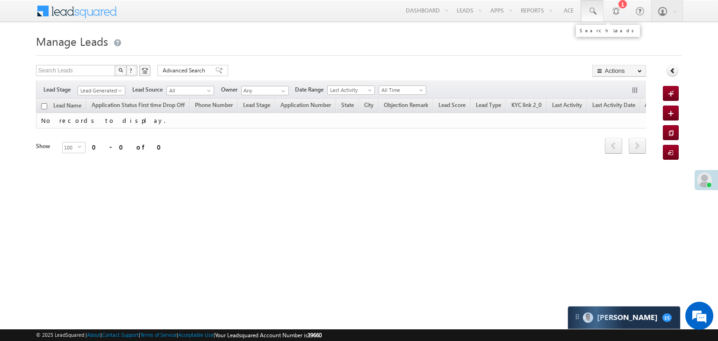
click at [592, 7] on span at bounding box center [591, 11] width 9 height 9
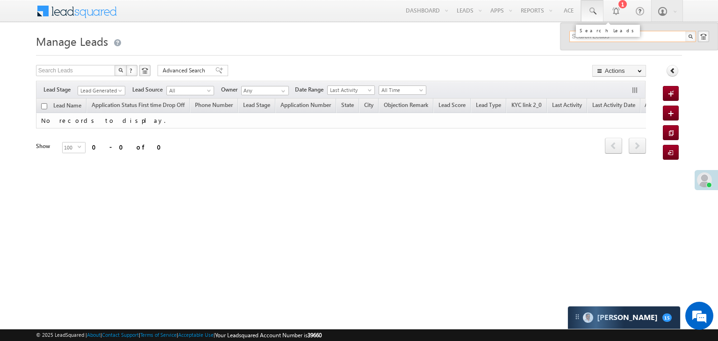
paste input "EQ29438162"
type input "EQ29438162"
click at [594, 51] on div "[PERSON_NAME]" at bounding box center [636, 50] width 125 height 10
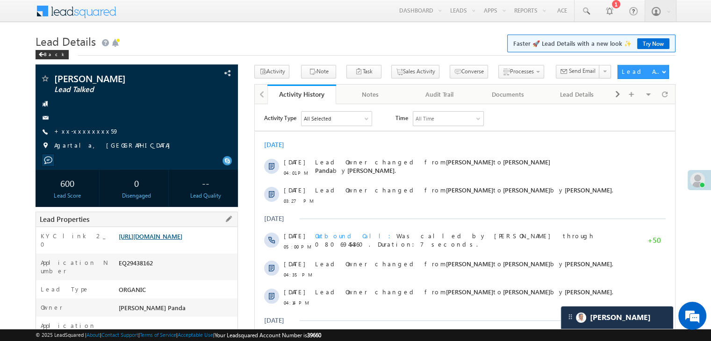
click at [182, 240] on link "[URL][DOMAIN_NAME]" at bounding box center [151, 236] width 64 height 8
click at [74, 132] on link "+xx-xxxxxxxx59" at bounding box center [86, 131] width 64 height 8
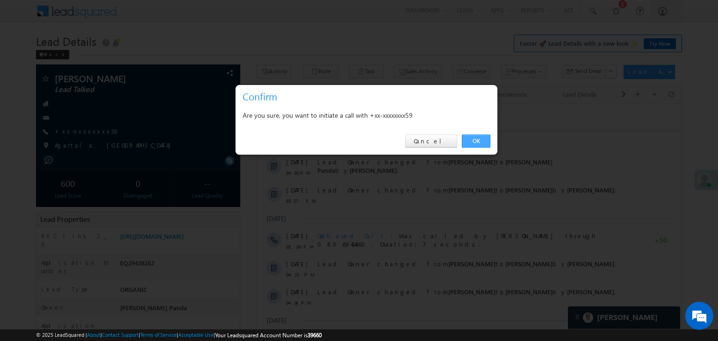
click at [478, 140] on link "OK" at bounding box center [476, 141] width 29 height 13
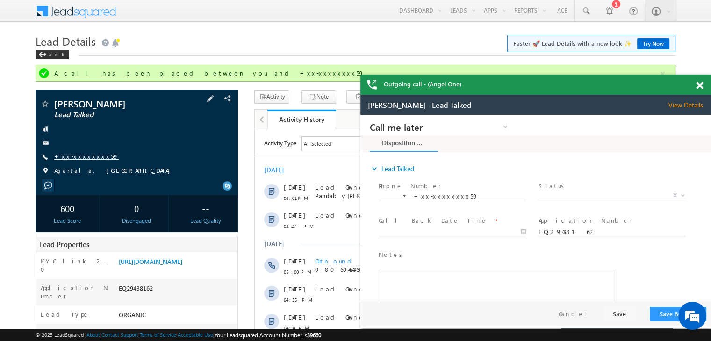
click at [75, 157] on link "+xx-xxxxxxxx59" at bounding box center [86, 156] width 64 height 8
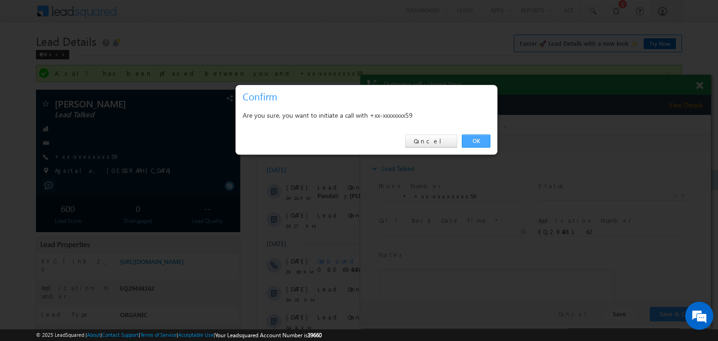
click at [479, 142] on link "OK" at bounding box center [476, 141] width 29 height 13
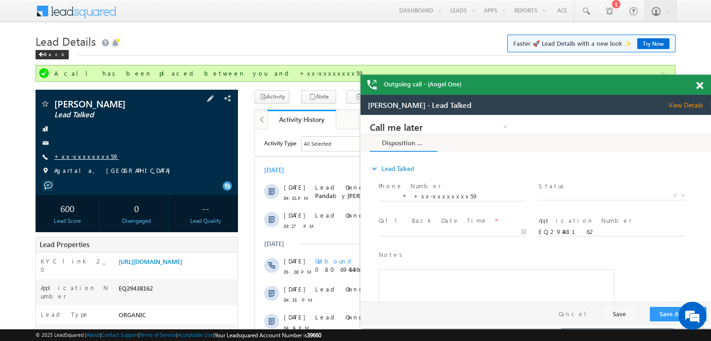
click at [80, 157] on link "+xx-xxxxxxxx59" at bounding box center [86, 156] width 64 height 8
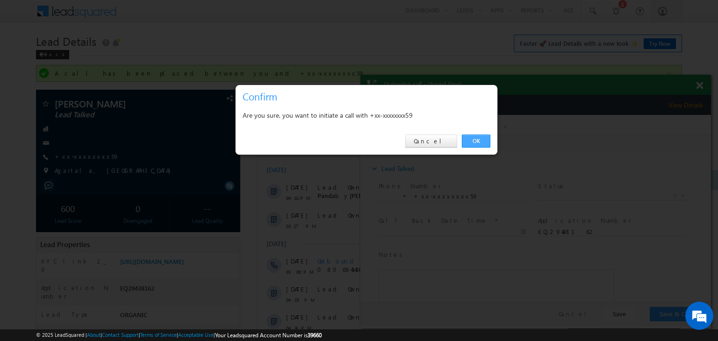
click at [473, 142] on link "OK" at bounding box center [476, 141] width 29 height 13
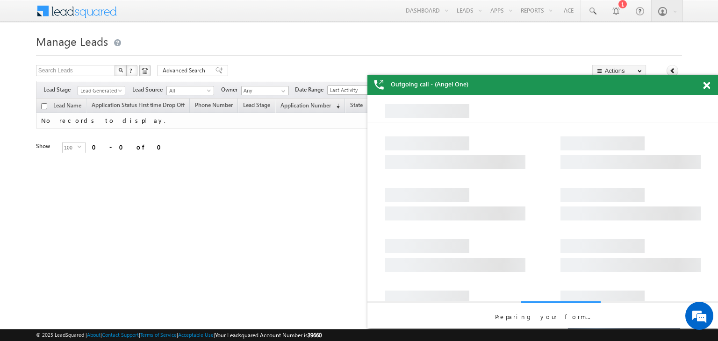
click at [707, 85] on span at bounding box center [706, 86] width 7 height 8
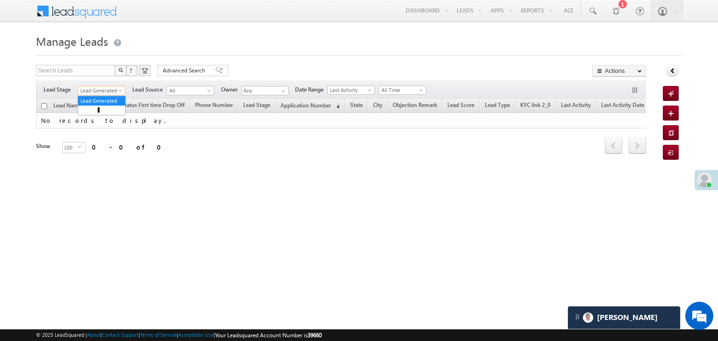
click at [114, 93] on span "Lead Generated" at bounding box center [100, 90] width 44 height 8
click at [102, 110] on link "Lead Generated" at bounding box center [101, 110] width 47 height 8
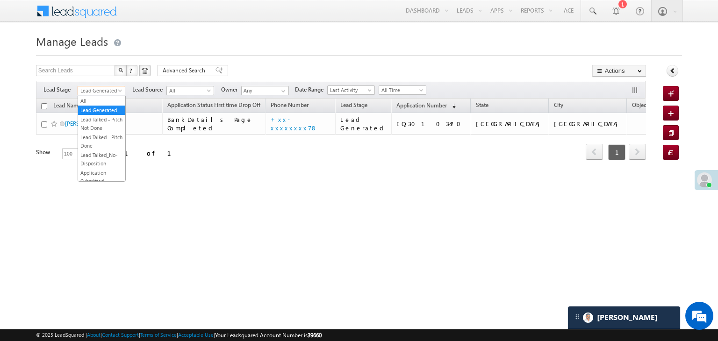
click at [122, 90] on span at bounding box center [120, 92] width 7 height 7
click at [103, 100] on link "All" at bounding box center [101, 101] width 47 height 8
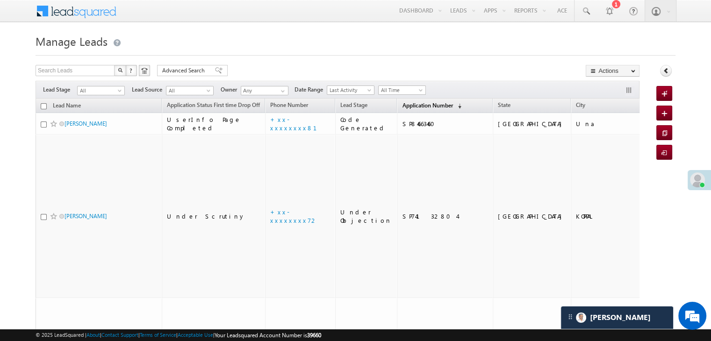
click at [413, 107] on span "Application Number" at bounding box center [427, 105] width 50 height 7
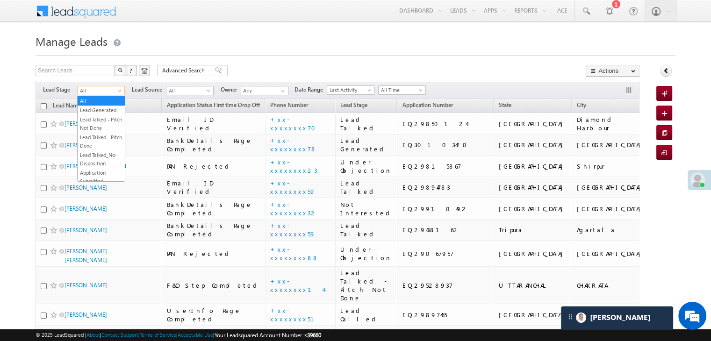
click at [119, 90] on span at bounding box center [120, 92] width 7 height 7
click at [103, 113] on link "Lead Generated" at bounding box center [101, 110] width 47 height 8
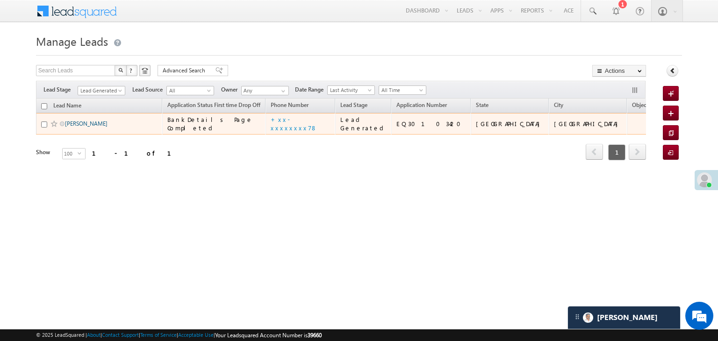
click at [91, 127] on link "[PERSON_NAME]" at bounding box center [86, 123] width 43 height 7
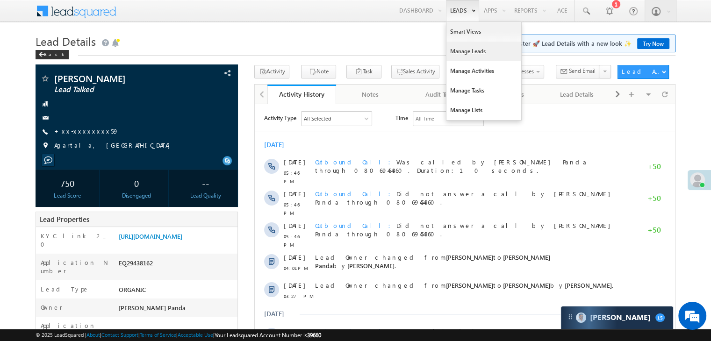
click at [463, 50] on link "Manage Leads" at bounding box center [483, 52] width 75 height 20
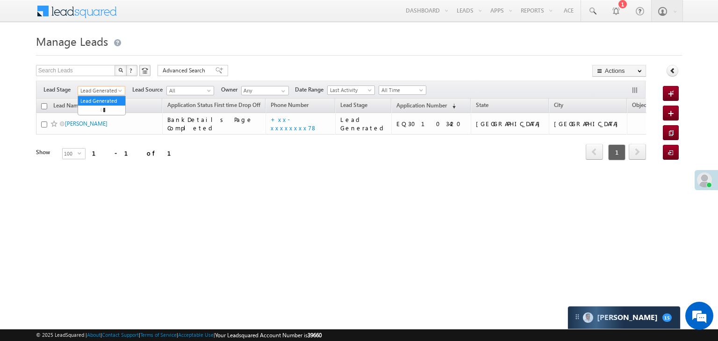
click at [121, 92] on span at bounding box center [120, 92] width 7 height 7
click at [108, 98] on link "All" at bounding box center [101, 101] width 47 height 8
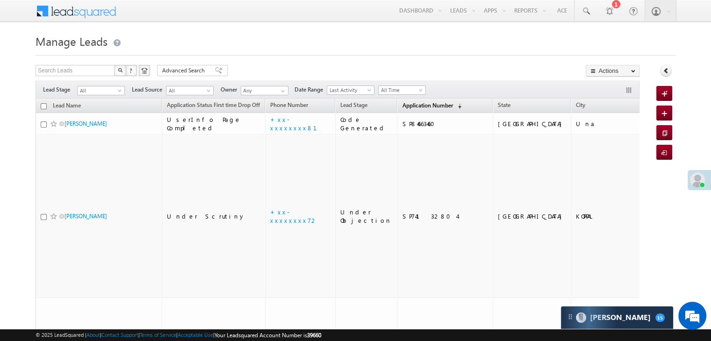
click at [412, 106] on span "Application Number" at bounding box center [427, 105] width 50 height 7
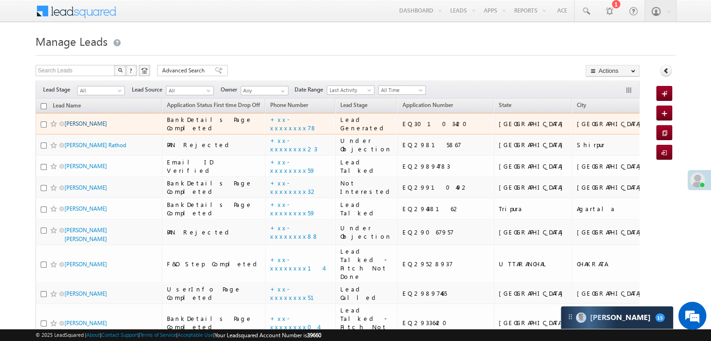
click at [85, 127] on link "Godavari Bhupendra Adef" at bounding box center [85, 123] width 43 height 7
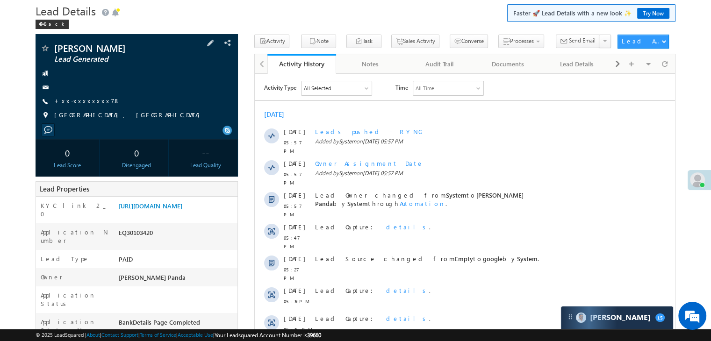
scroll to position [47, 0]
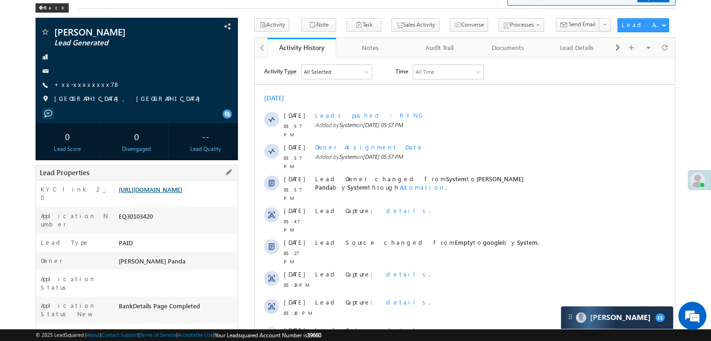
click at [173, 193] on link "[URL][DOMAIN_NAME]" at bounding box center [151, 189] width 64 height 8
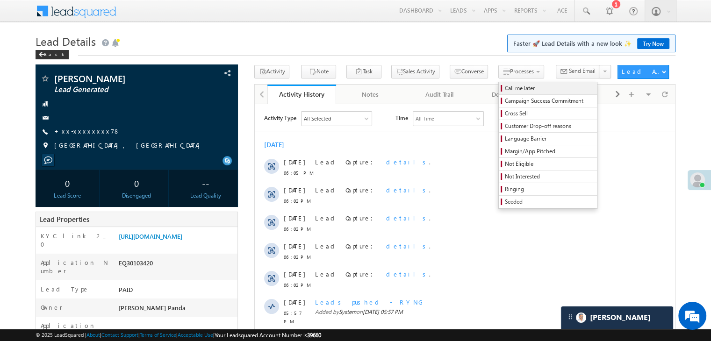
click at [505, 86] on span "Call me later" at bounding box center [549, 88] width 89 height 8
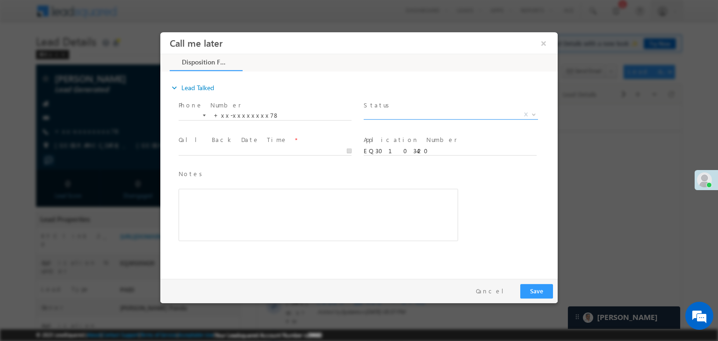
click at [452, 112] on span "X" at bounding box center [451, 114] width 174 height 9
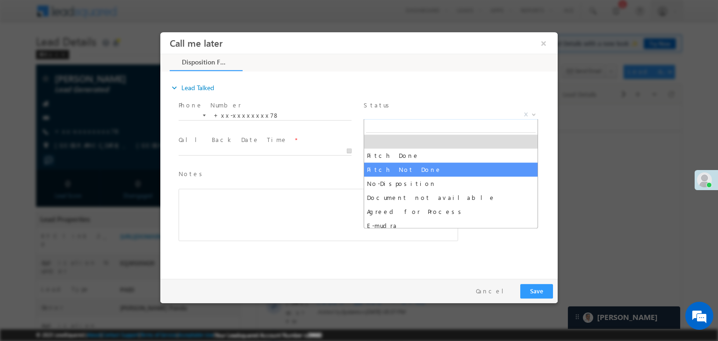
select select "Pitch Not Done"
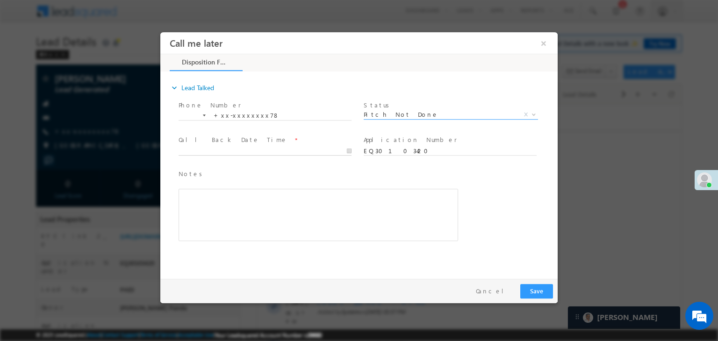
type input "[DATE] 6:14 PM"
click at [314, 149] on input "[DATE] 6:14 PM" at bounding box center [264, 151] width 173 height 9
click at [459, 179] on div "Notes * Editor toolbars Basic Styles Bold Italic Underline Paragraph Insert/Rem…" at bounding box center [318, 210] width 283 height 86
click at [537, 292] on button "Save" at bounding box center [536, 291] width 33 height 14
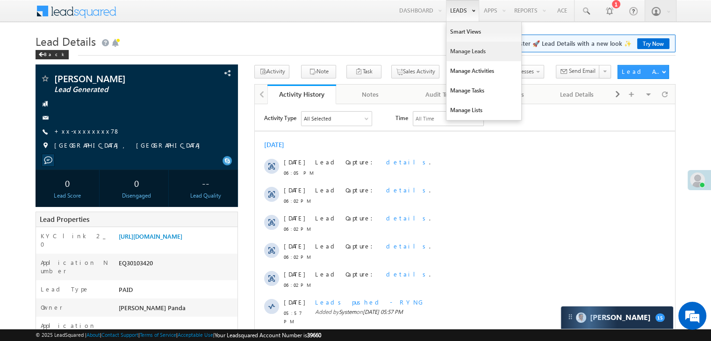
click at [472, 49] on link "Manage Leads" at bounding box center [483, 52] width 75 height 20
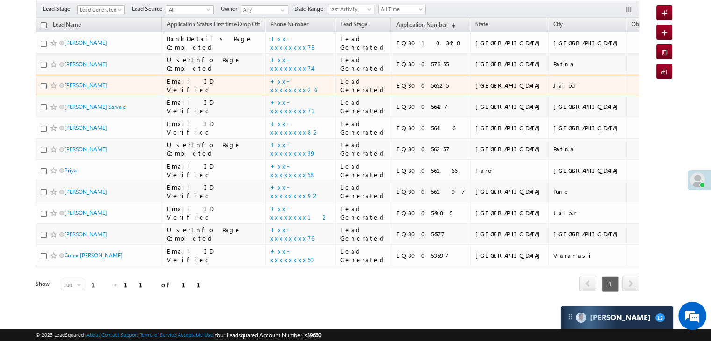
scroll to position [47, 0]
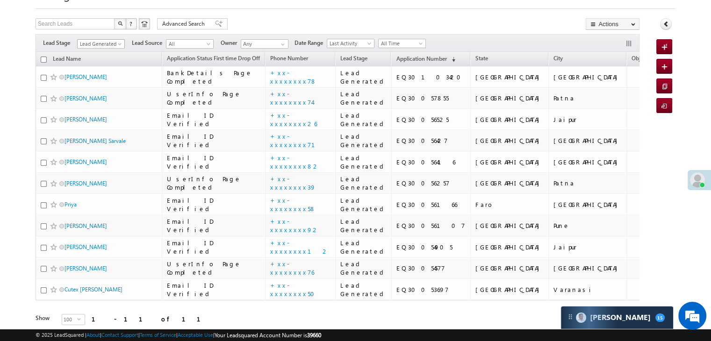
click at [118, 47] on span at bounding box center [120, 45] width 7 height 7
click at [101, 62] on link "Lead Generated" at bounding box center [101, 63] width 47 height 8
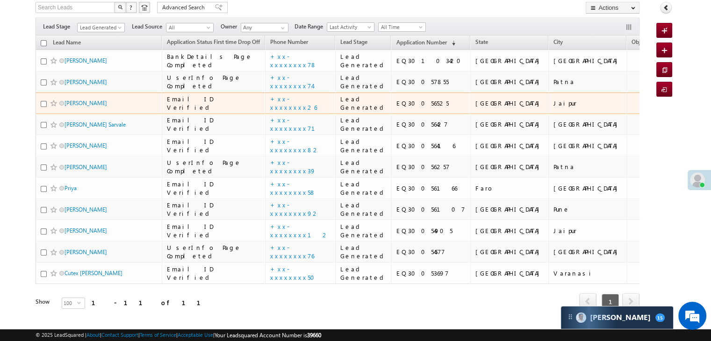
scroll to position [30, 0]
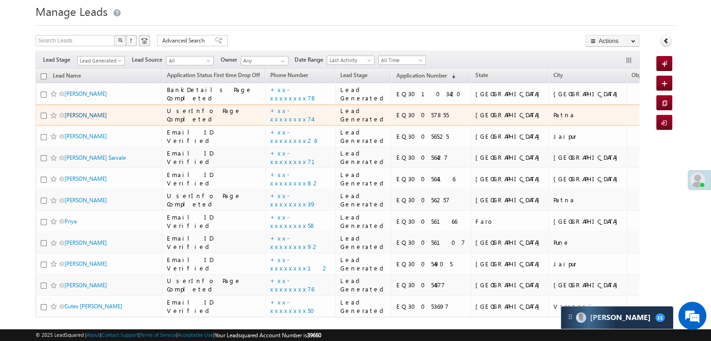
click at [98, 119] on link "Raghvendra Shilpi" at bounding box center [85, 115] width 43 height 7
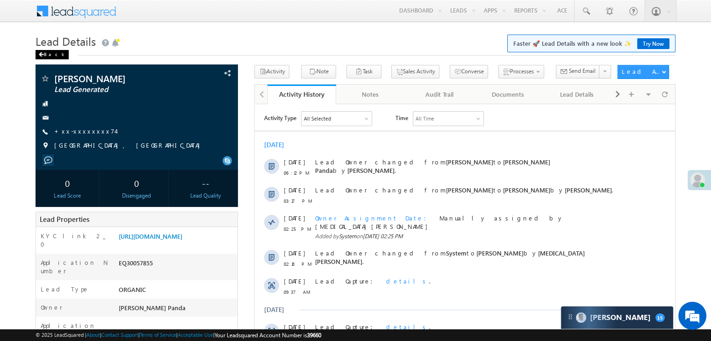
click at [45, 54] on div "Back" at bounding box center [52, 54] width 33 height 9
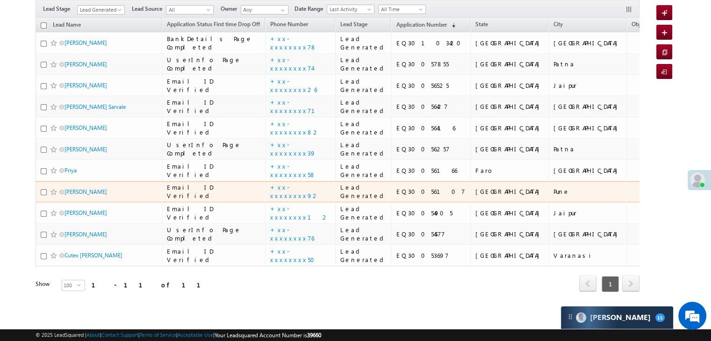
scroll to position [450, 0]
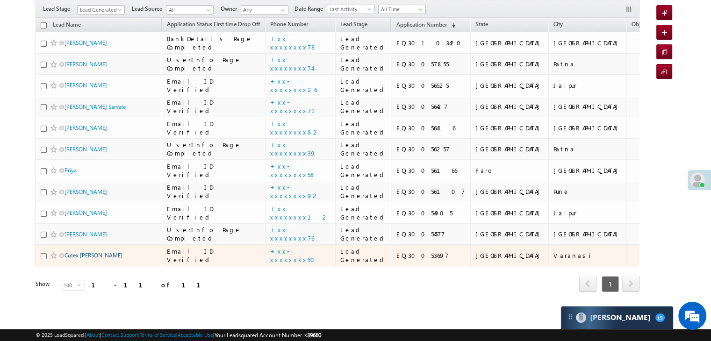
click at [88, 252] on link "Cutex [PERSON_NAME]" at bounding box center [93, 255] width 58 height 7
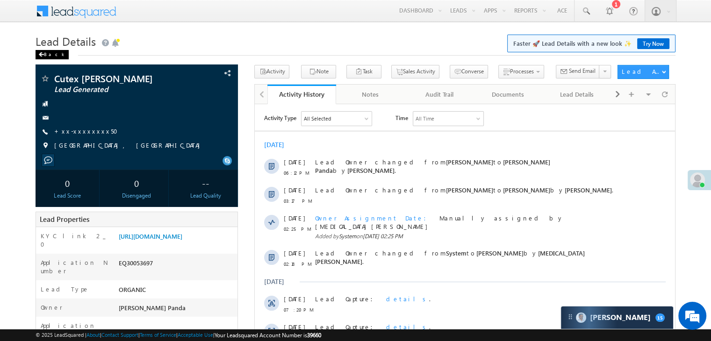
click at [41, 52] on div "Back" at bounding box center [52, 54] width 33 height 9
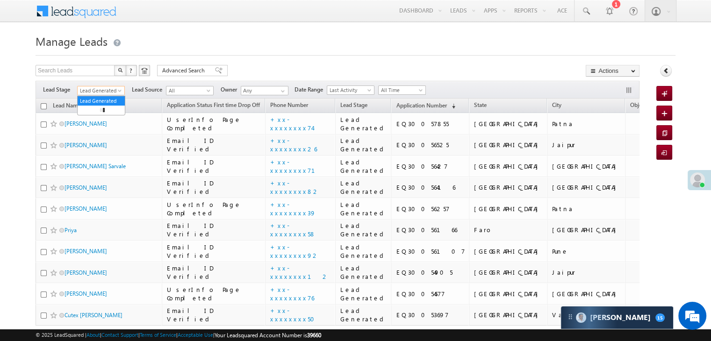
click at [120, 90] on span at bounding box center [120, 92] width 7 height 7
click at [97, 99] on link "All" at bounding box center [101, 101] width 47 height 8
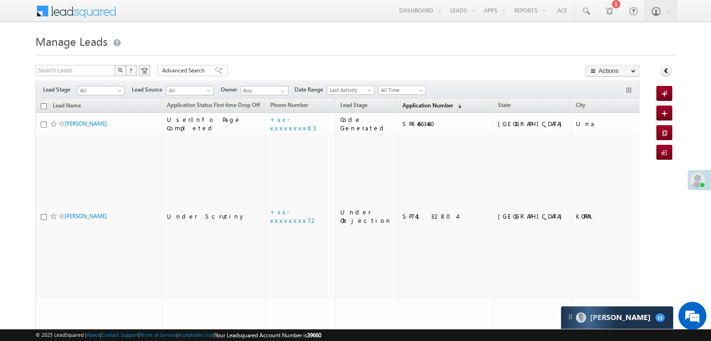
click at [406, 107] on span "Application Number" at bounding box center [427, 105] width 50 height 7
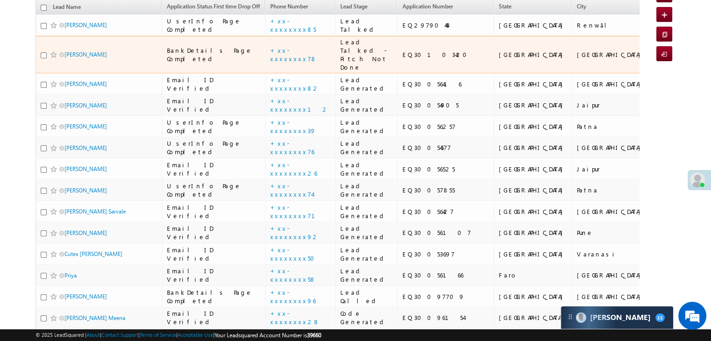
scroll to position [93, 0]
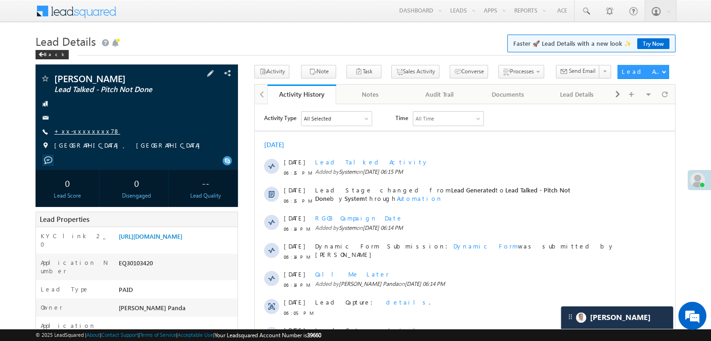
click at [81, 134] on link "+xx-xxxxxxxx78" at bounding box center [87, 131] width 66 height 8
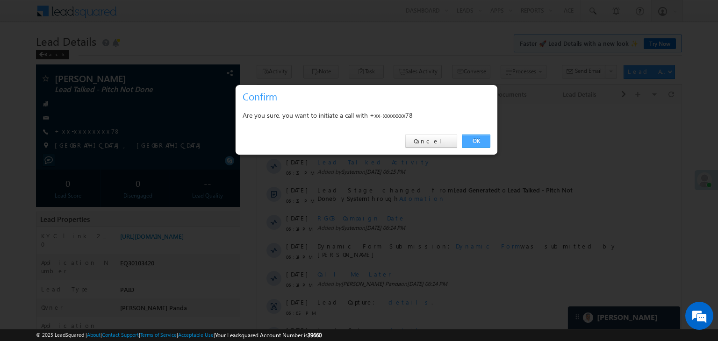
click at [479, 139] on link "OK" at bounding box center [476, 141] width 29 height 13
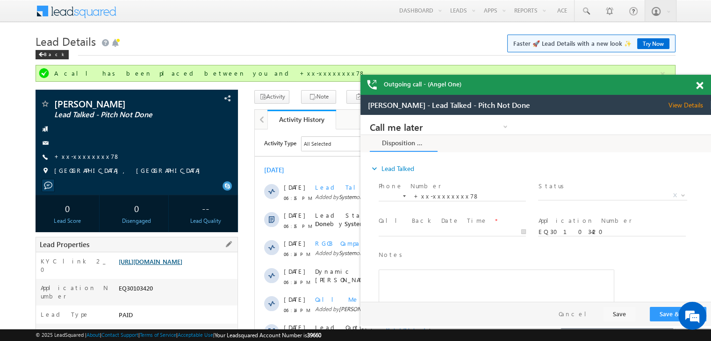
click at [177, 265] on link "[URL][DOMAIN_NAME]" at bounding box center [151, 261] width 64 height 8
click at [71, 158] on link "+xx-xxxxxxxx78" at bounding box center [87, 156] width 66 height 8
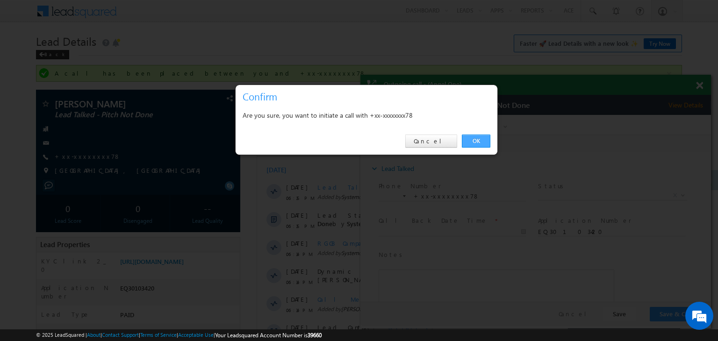
click at [475, 143] on link "OK" at bounding box center [476, 141] width 29 height 13
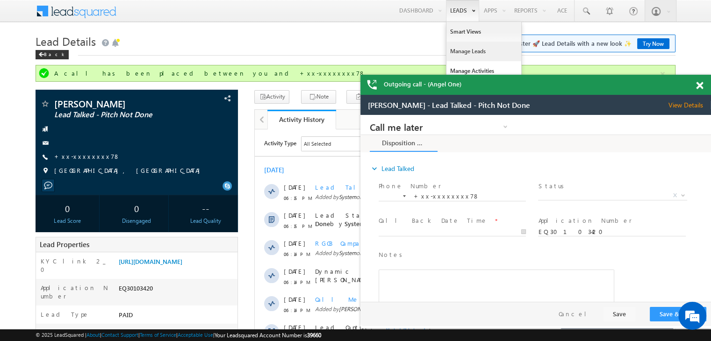
click at [466, 50] on link "Manage Leads" at bounding box center [483, 52] width 75 height 20
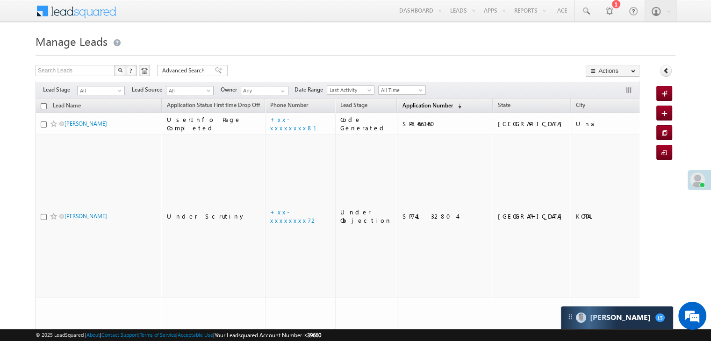
click at [409, 107] on span "Application Number" at bounding box center [427, 105] width 50 height 7
click at [402, 107] on span "Application Number" at bounding box center [427, 105] width 50 height 7
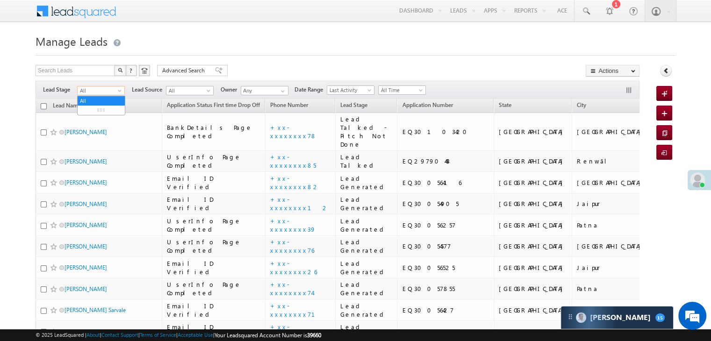
click at [117, 93] on span at bounding box center [120, 92] width 7 height 7
click at [105, 110] on link "Lead Generated" at bounding box center [101, 110] width 47 height 8
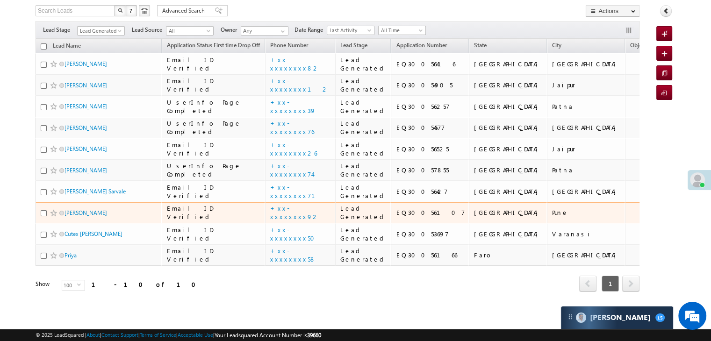
scroll to position [374, 0]
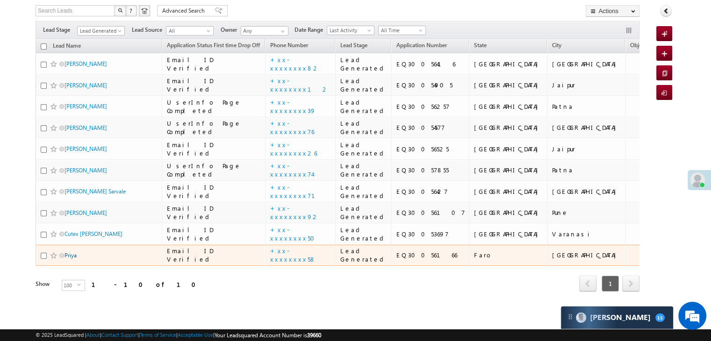
click at [71, 256] on link "Priya" at bounding box center [70, 255] width 12 height 7
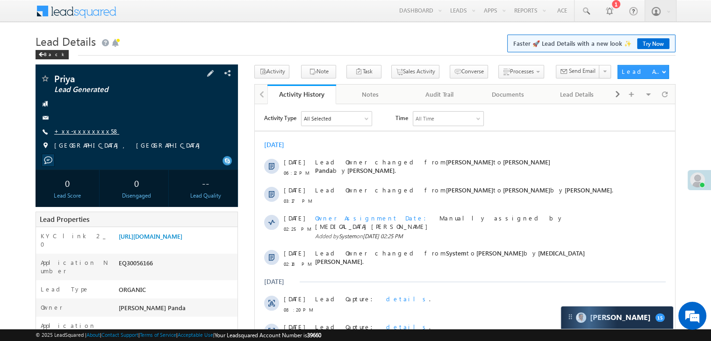
click at [86, 133] on link "+xx-xxxxxxxx58" at bounding box center [86, 131] width 65 height 8
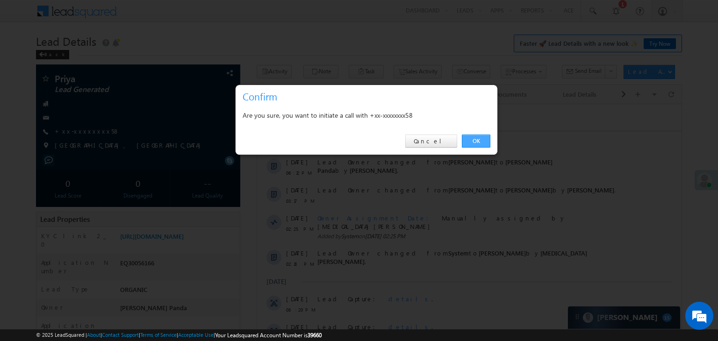
click at [476, 138] on link "OK" at bounding box center [476, 141] width 29 height 13
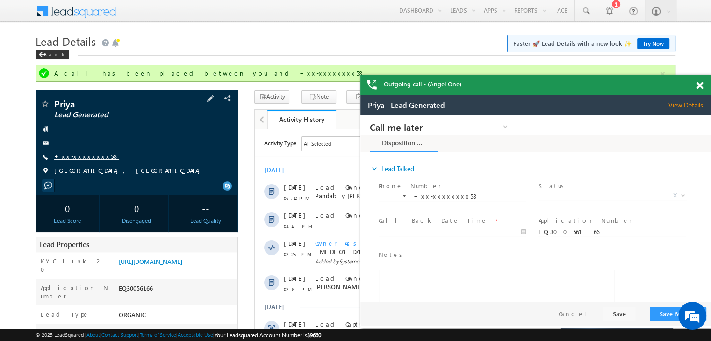
click at [73, 153] on link "+xx-xxxxxxxx58" at bounding box center [86, 156] width 65 height 8
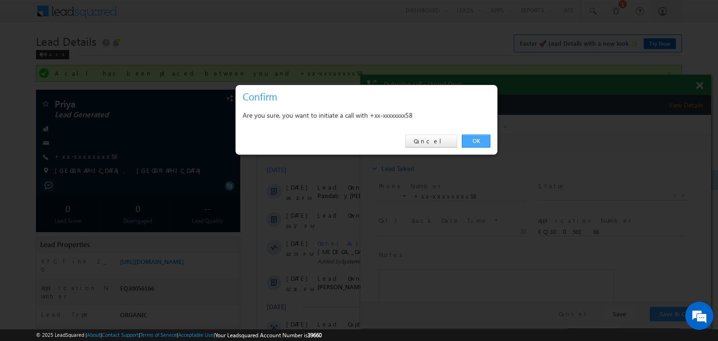
click at [478, 138] on link "OK" at bounding box center [476, 141] width 29 height 13
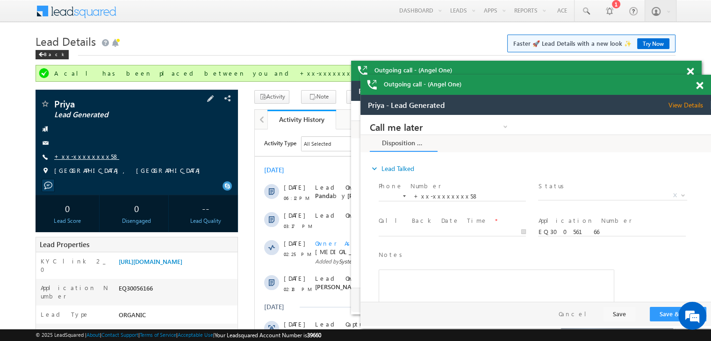
click at [85, 157] on link "+xx-xxxxxxxx58" at bounding box center [86, 156] width 65 height 8
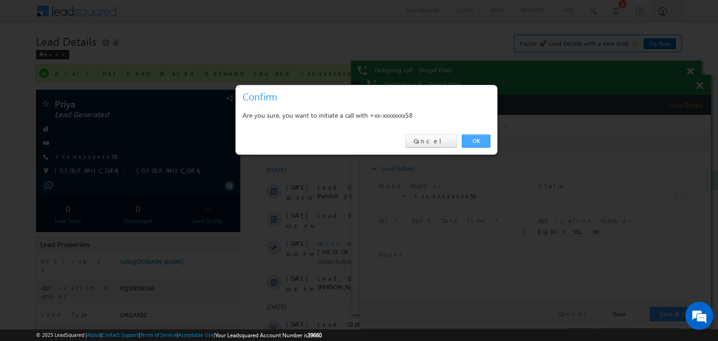
click at [475, 136] on link "OK" at bounding box center [476, 141] width 29 height 13
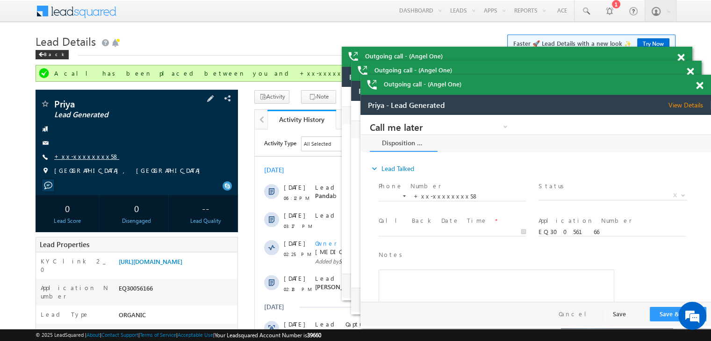
click at [86, 160] on link "+xx-xxxxxxxx58" at bounding box center [86, 156] width 65 height 8
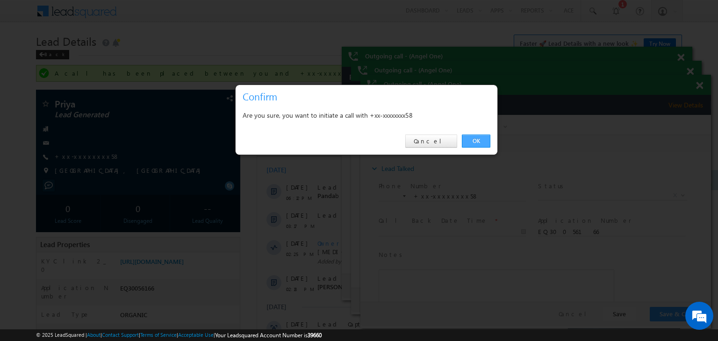
click at [478, 143] on link "OK" at bounding box center [476, 141] width 29 height 13
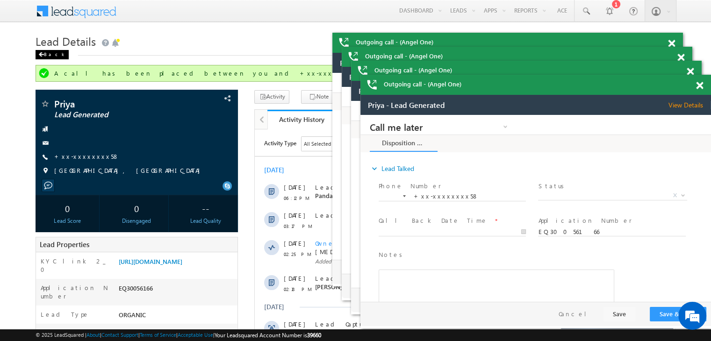
click at [51, 55] on div "Back" at bounding box center [52, 54] width 33 height 9
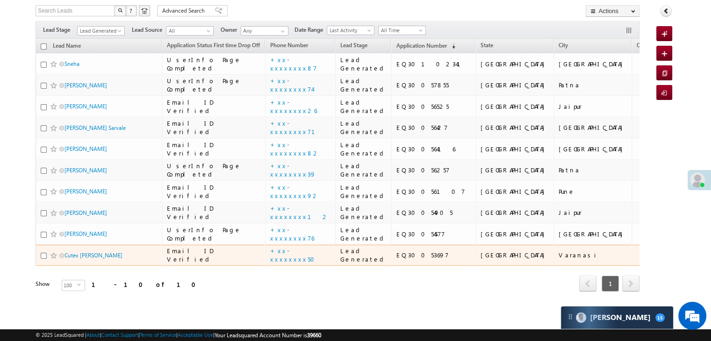
scroll to position [396, 0]
drag, startPoint x: 90, startPoint y: 234, endPoint x: 69, endPoint y: 231, distance: 21.7
click at [69, 252] on link "Cutex [PERSON_NAME]" at bounding box center [93, 255] width 58 height 7
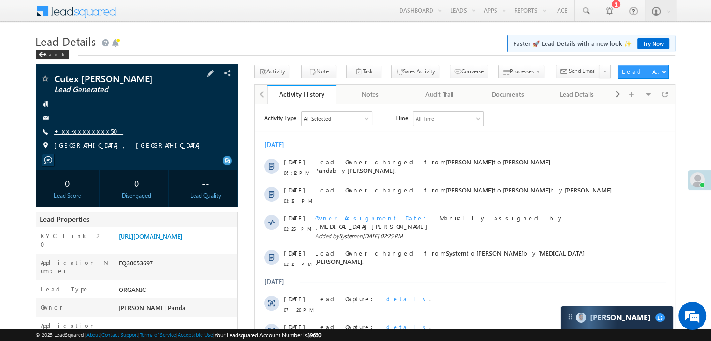
click at [77, 132] on link "+xx-xxxxxxxx50" at bounding box center [88, 131] width 69 height 8
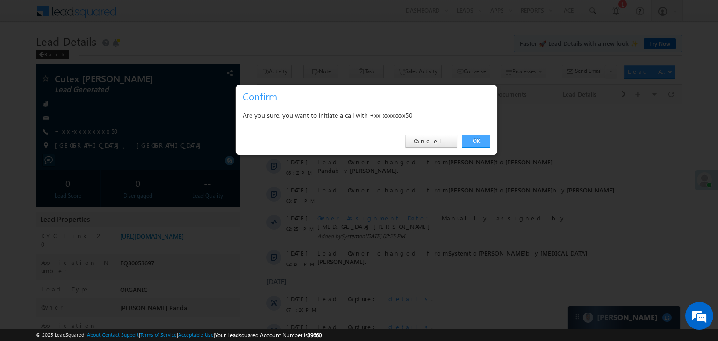
click at [475, 139] on link "OK" at bounding box center [476, 141] width 29 height 13
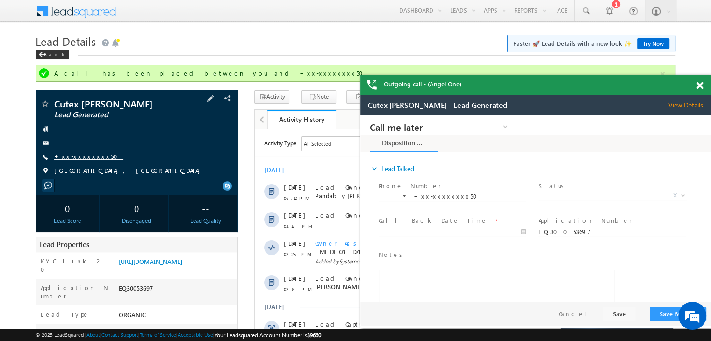
click at [86, 156] on link "+xx-xxxxxxxx50" at bounding box center [88, 156] width 69 height 8
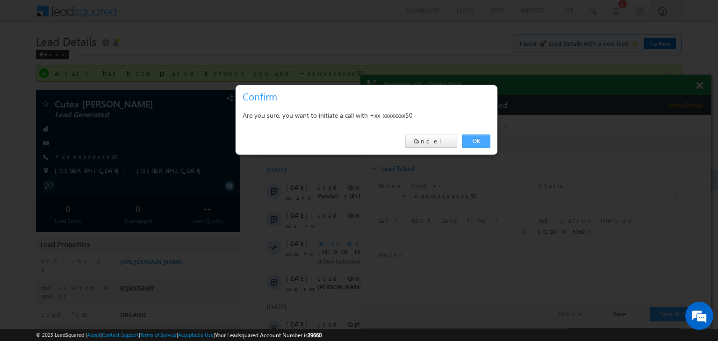
click at [476, 138] on link "OK" at bounding box center [476, 141] width 29 height 13
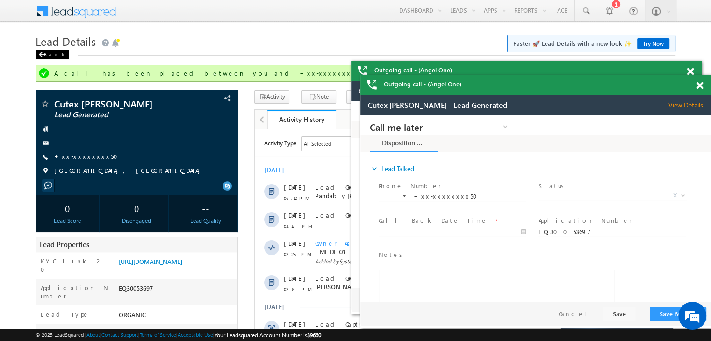
click at [45, 54] on div "Back" at bounding box center [52, 54] width 33 height 9
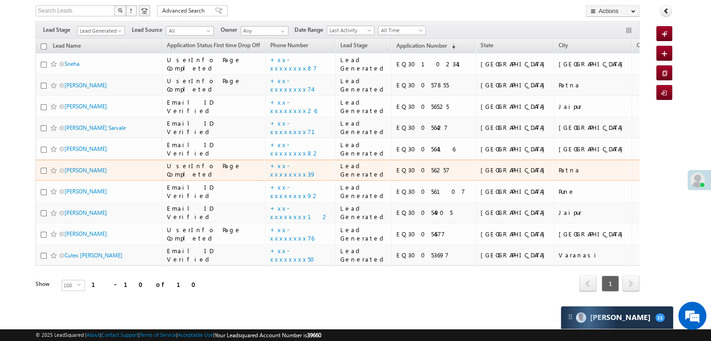
scroll to position [396, 0]
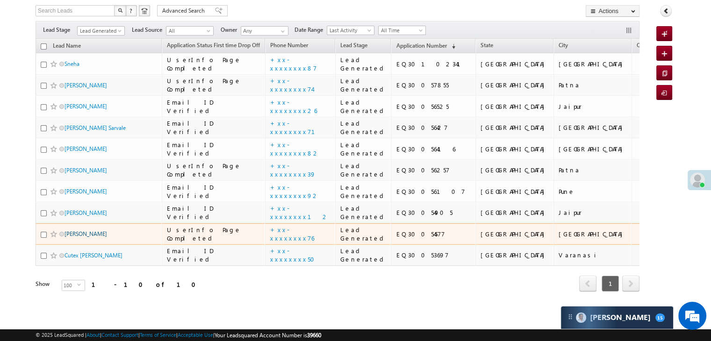
click at [70, 230] on link "[PERSON_NAME]" at bounding box center [85, 233] width 43 height 7
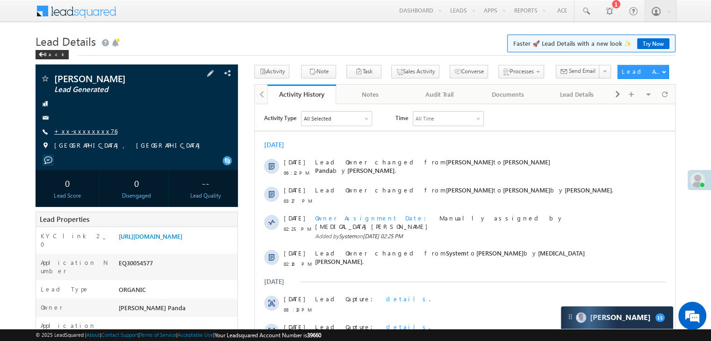
click at [82, 131] on link "+xx-xxxxxxxx76" at bounding box center [85, 131] width 63 height 8
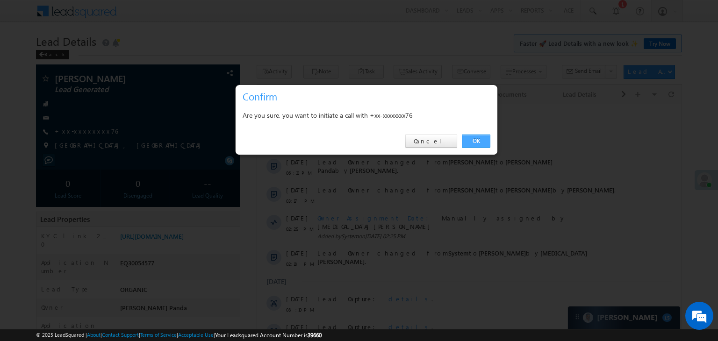
click at [471, 138] on link "OK" at bounding box center [476, 141] width 29 height 13
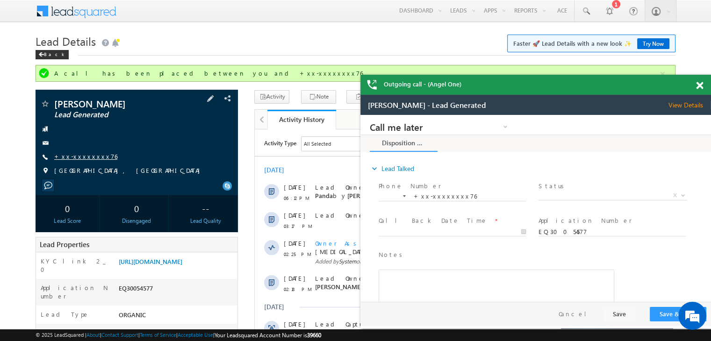
click at [73, 154] on link "+xx-xxxxxxxx76" at bounding box center [85, 156] width 63 height 8
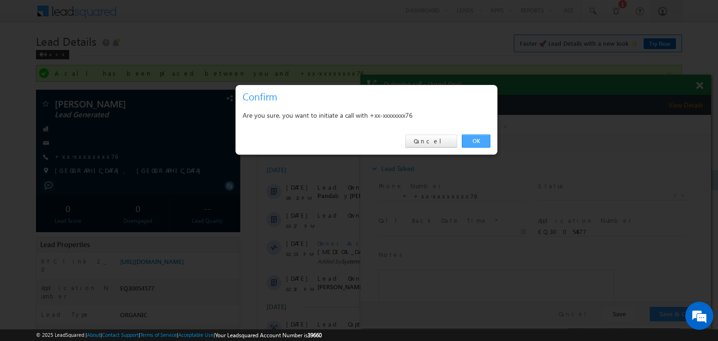
click at [474, 139] on link "OK" at bounding box center [476, 141] width 29 height 13
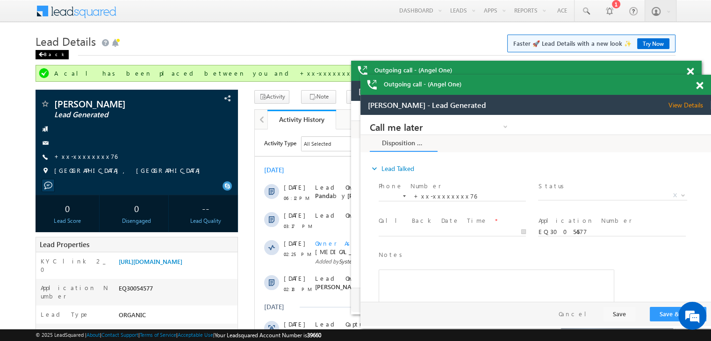
click at [51, 55] on div "Back" at bounding box center [52, 54] width 33 height 9
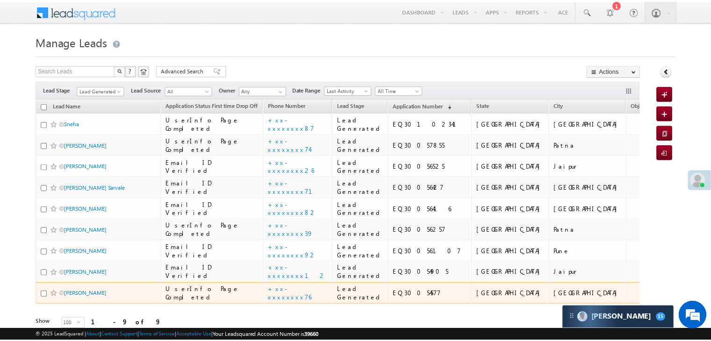
scroll to position [342, 0]
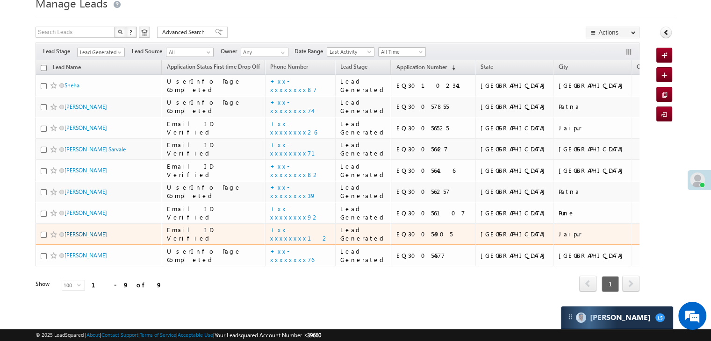
click at [82, 231] on link "Krish sahu" at bounding box center [85, 234] width 43 height 7
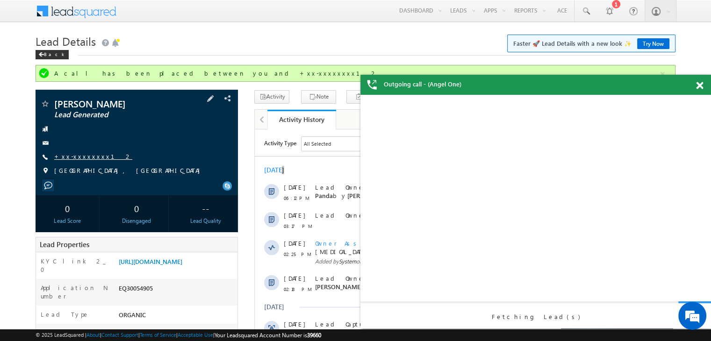
click at [86, 155] on link "+xx-xxxxxxxx12" at bounding box center [93, 156] width 78 height 8
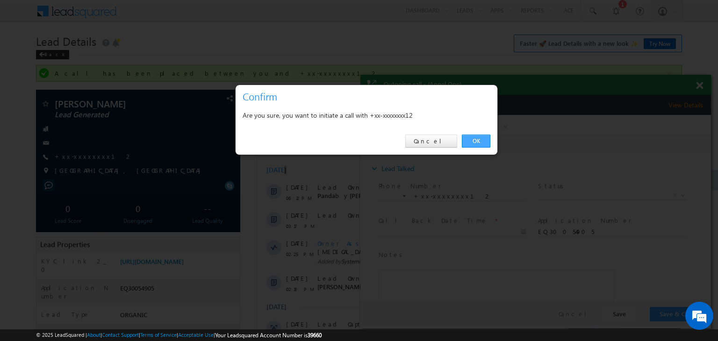
click at [471, 139] on link "OK" at bounding box center [476, 141] width 29 height 13
drag, startPoint x: 831, startPoint y: 254, endPoint x: 471, endPoint y: 139, distance: 378.1
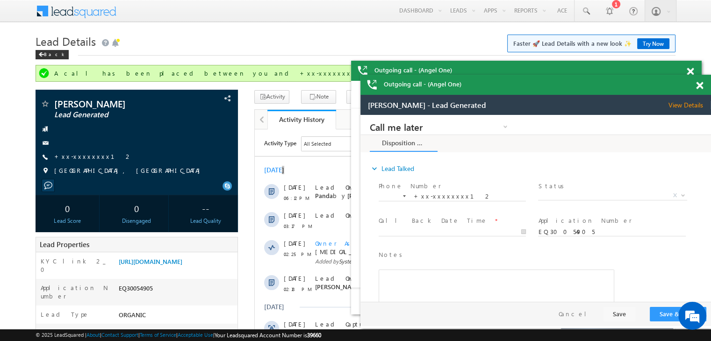
drag, startPoint x: 471, startPoint y: 139, endPoint x: 1058, endPoint y: 201, distance: 590.6
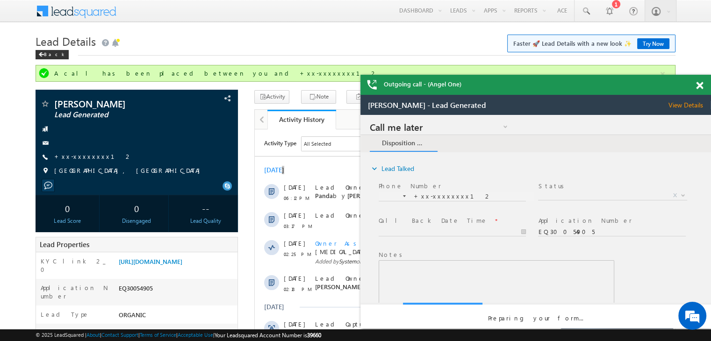
click at [698, 85] on span at bounding box center [699, 86] width 7 height 8
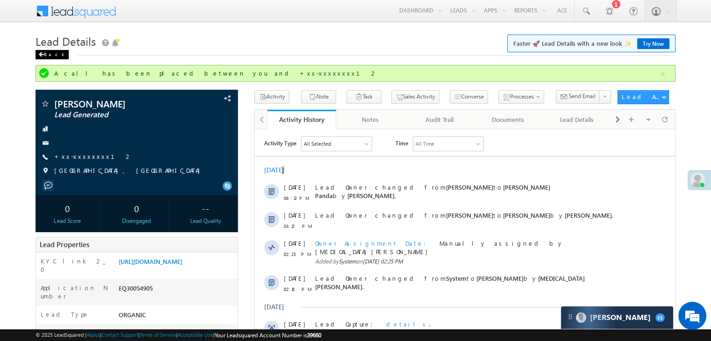
click at [47, 57] on div "Back" at bounding box center [52, 54] width 33 height 9
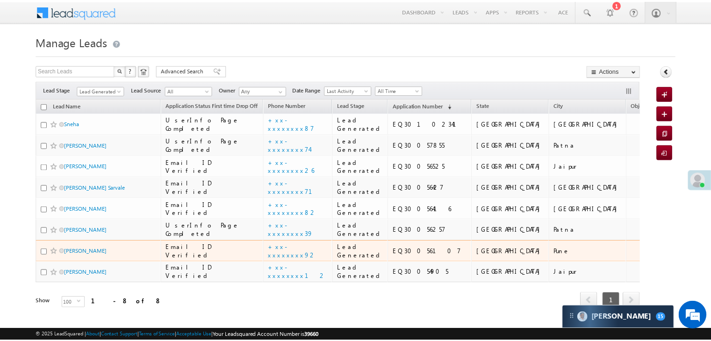
scroll to position [280, 0]
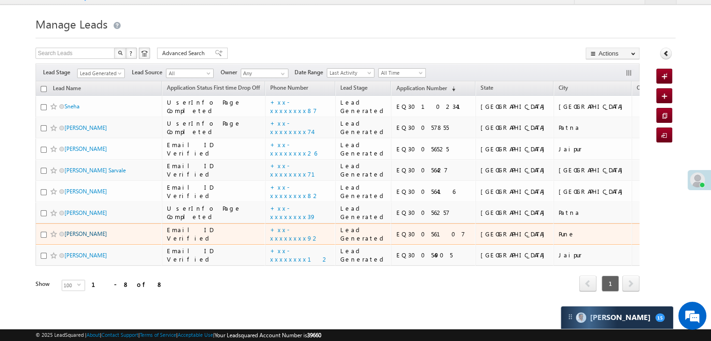
click at [79, 230] on link "[PERSON_NAME]" at bounding box center [85, 233] width 43 height 7
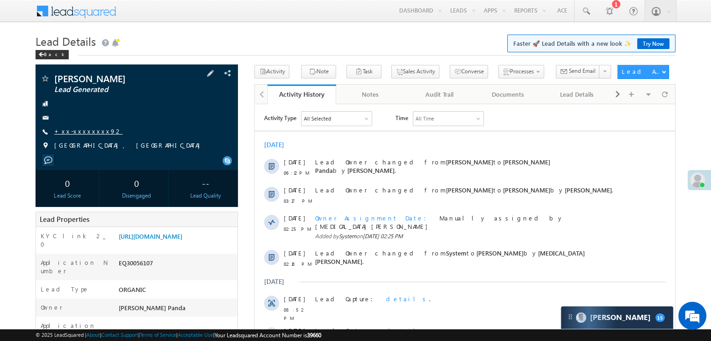
click at [85, 134] on link "+xx-xxxxxxxx92" at bounding box center [88, 131] width 68 height 8
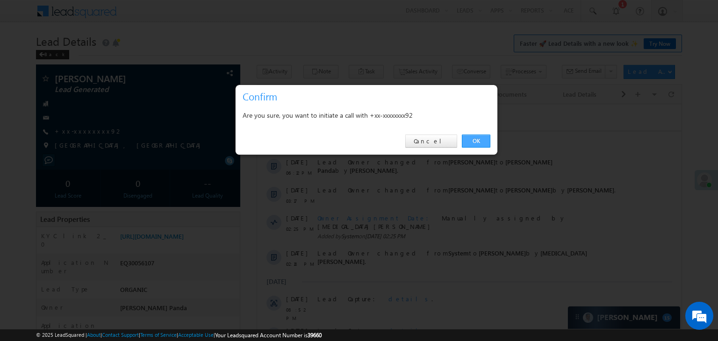
click at [476, 137] on link "OK" at bounding box center [476, 141] width 29 height 13
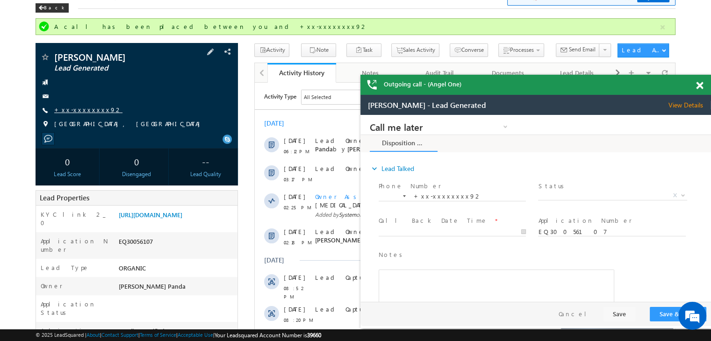
click at [75, 112] on link "+xx-xxxxxxxx92" at bounding box center [88, 110] width 68 height 8
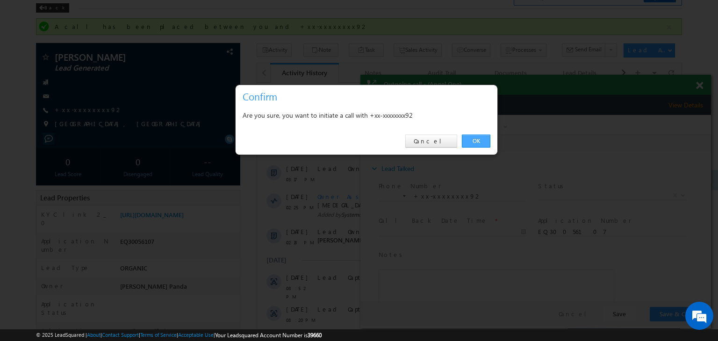
click at [477, 142] on link "OK" at bounding box center [476, 141] width 29 height 13
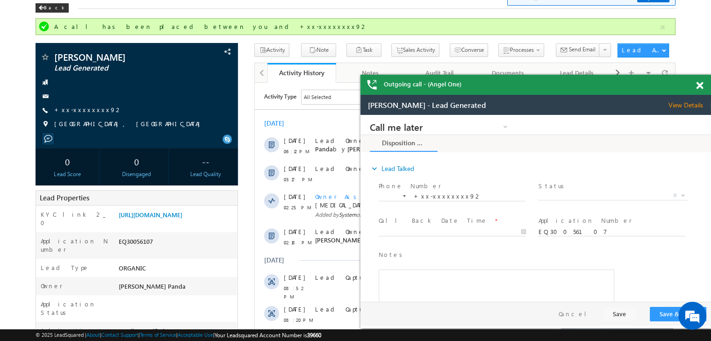
click at [701, 88] on span at bounding box center [699, 86] width 7 height 8
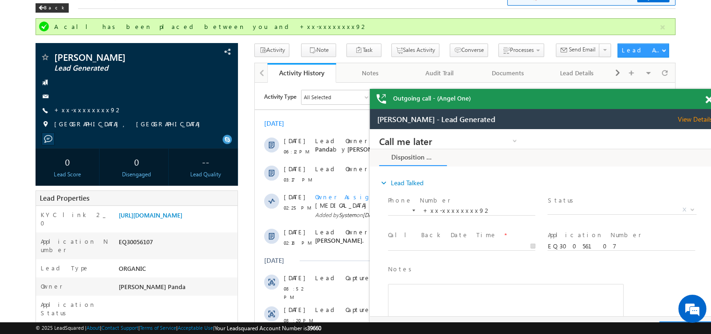
click at [706, 100] on span at bounding box center [708, 100] width 7 height 8
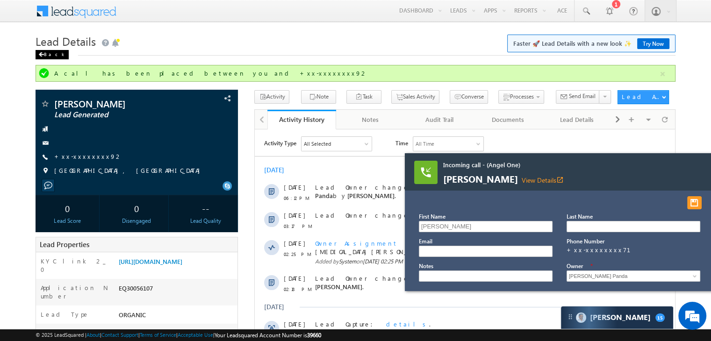
click at [43, 58] on div "Back" at bounding box center [52, 54] width 33 height 9
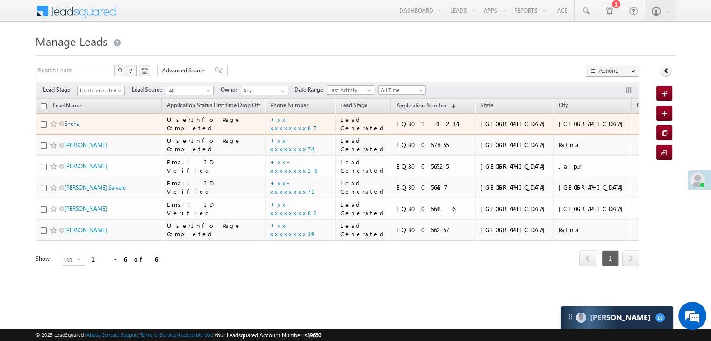
click at [70, 127] on link "Sneha" at bounding box center [71, 123] width 15 height 7
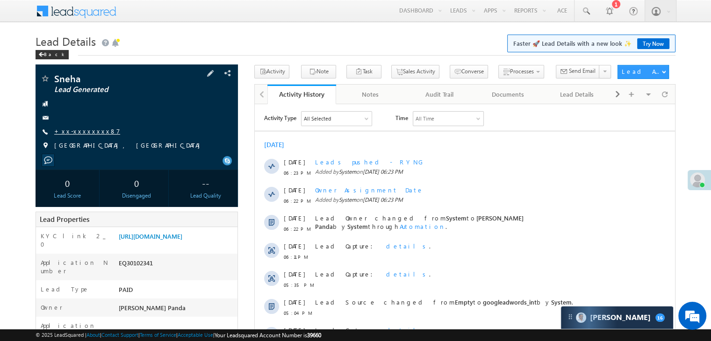
click at [80, 132] on link "+xx-xxxxxxxx87" at bounding box center [87, 131] width 66 height 8
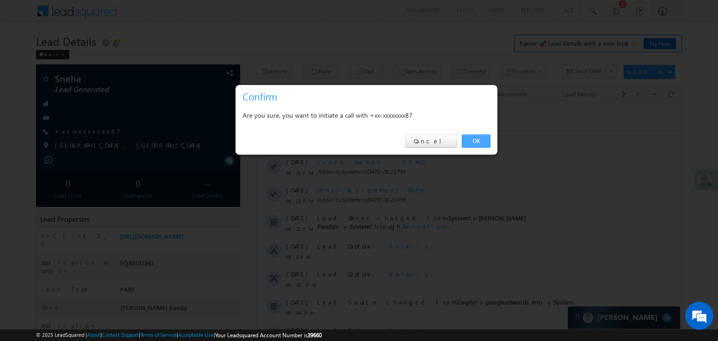
click at [478, 140] on link "OK" at bounding box center [476, 141] width 29 height 13
click at [480, 140] on div "[DATE]" at bounding box center [469, 144] width 424 height 8
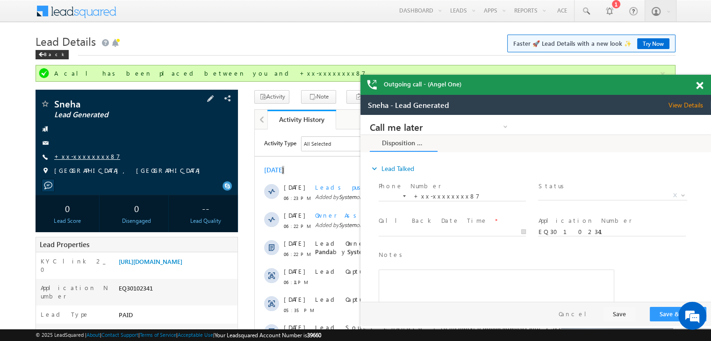
click at [73, 158] on link "+xx-xxxxxxxx87" at bounding box center [87, 156] width 66 height 8
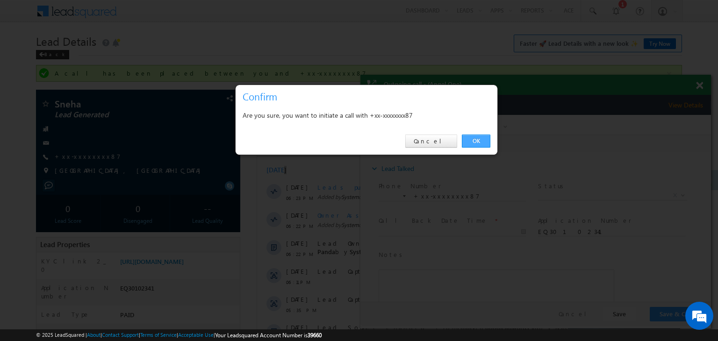
click at [480, 141] on link "OK" at bounding box center [476, 141] width 29 height 13
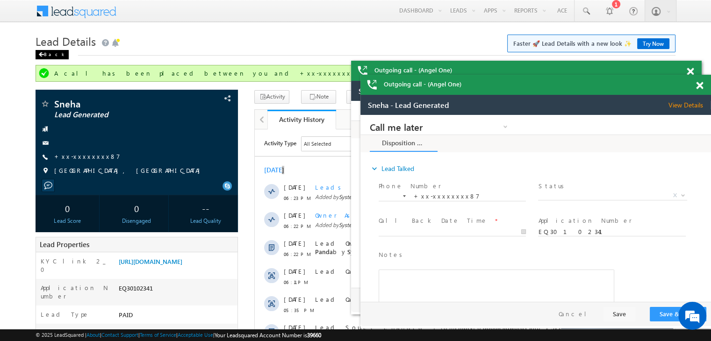
click at [44, 54] on div "Back" at bounding box center [52, 54] width 33 height 9
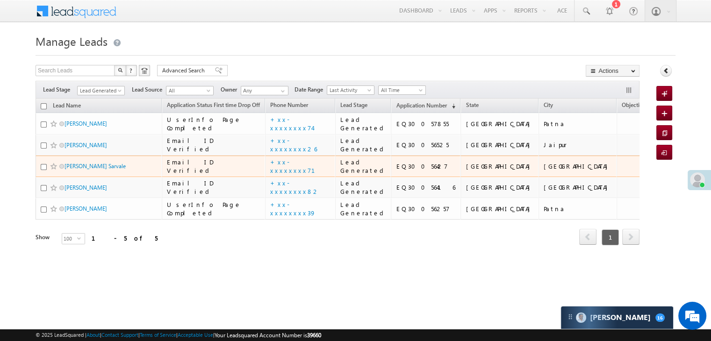
scroll to position [125, 0]
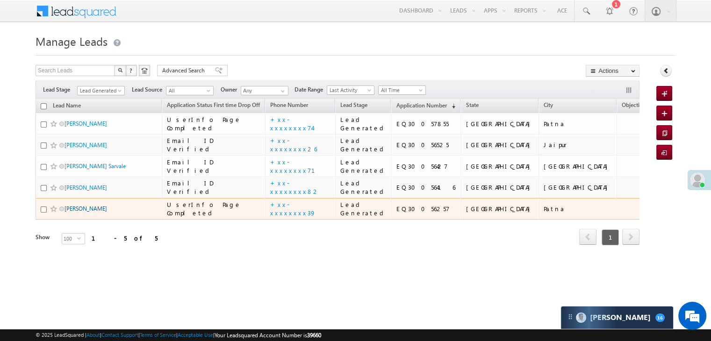
click at [80, 212] on link "[PERSON_NAME]" at bounding box center [85, 208] width 43 height 7
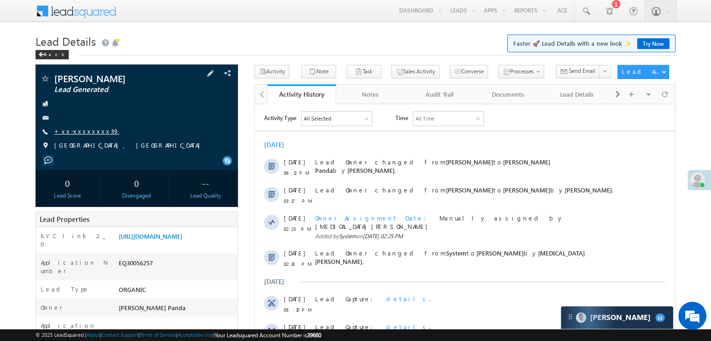
click at [77, 133] on link "+xx-xxxxxxxx39" at bounding box center [86, 131] width 65 height 8
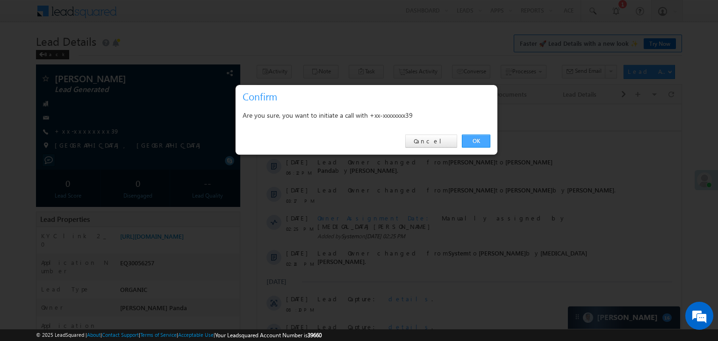
click at [478, 141] on link "OK" at bounding box center [476, 141] width 29 height 13
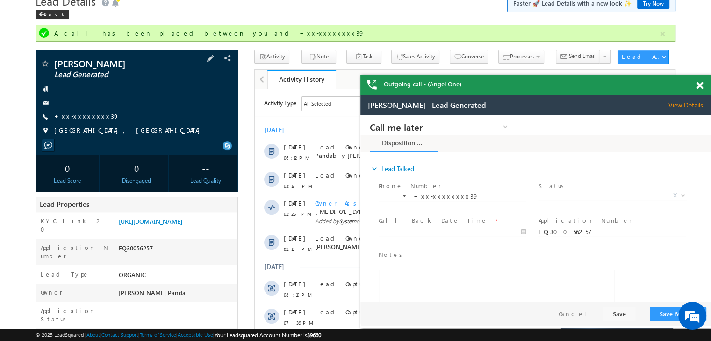
scroll to position [93, 0]
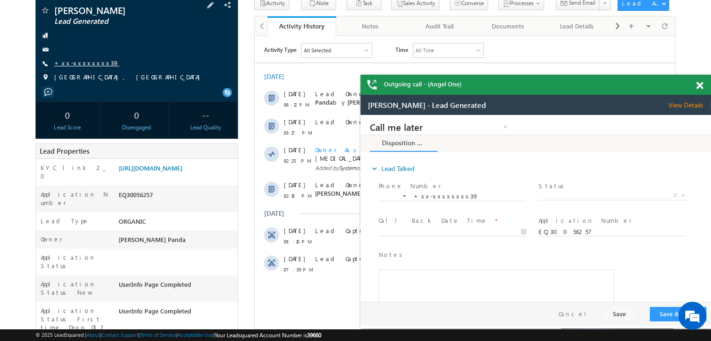
click at [82, 64] on link "+xx-xxxxxxxx39" at bounding box center [86, 63] width 65 height 8
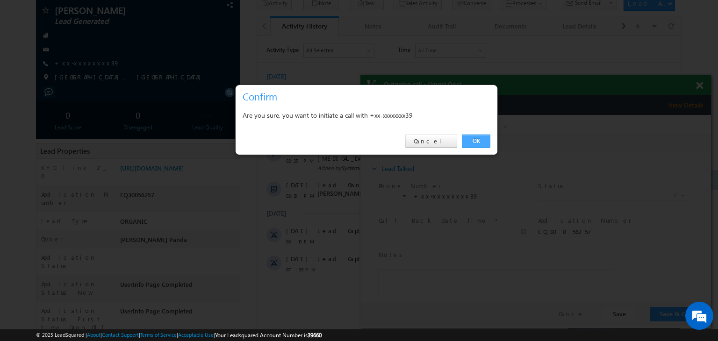
click at [480, 137] on link "OK" at bounding box center [476, 141] width 29 height 13
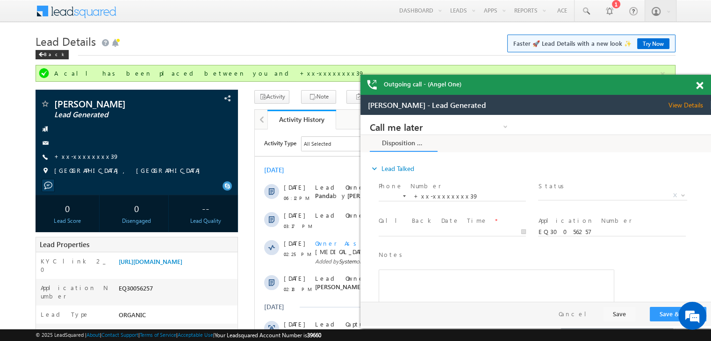
scroll to position [0, 0]
click at [43, 56] on span at bounding box center [41, 54] width 6 height 5
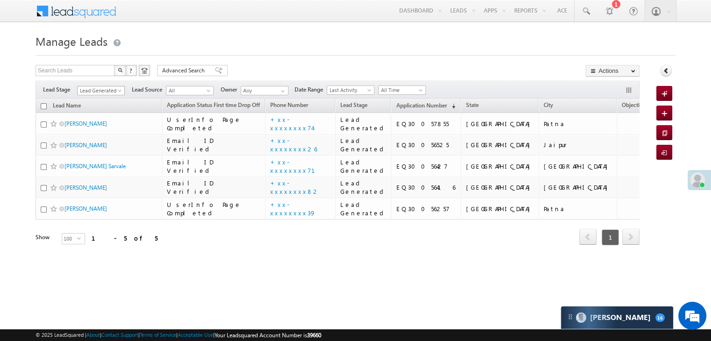
click at [120, 91] on span at bounding box center [120, 92] width 7 height 7
click at [101, 100] on link "All" at bounding box center [101, 101] width 47 height 8
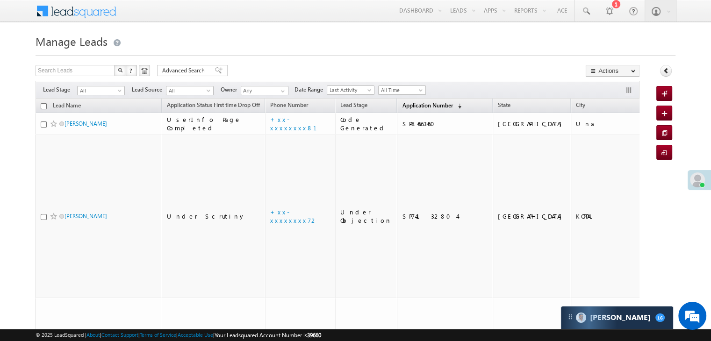
click at [402, 106] on span "Application Number" at bounding box center [427, 105] width 50 height 7
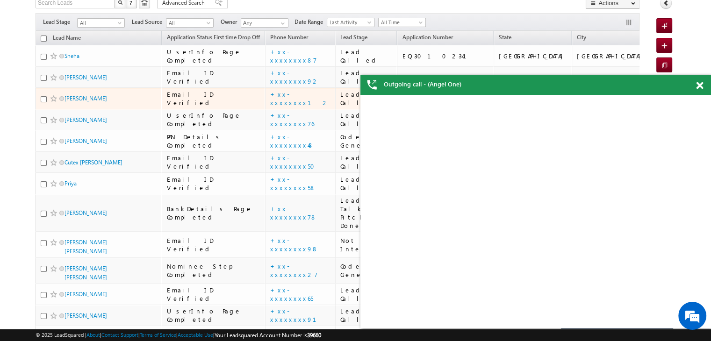
scroll to position [47, 0]
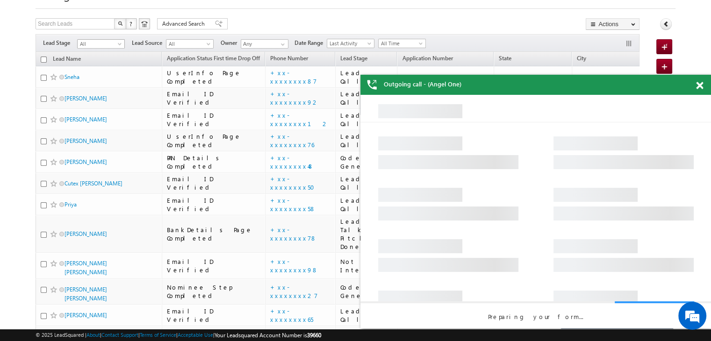
click at [120, 44] on span at bounding box center [120, 45] width 7 height 7
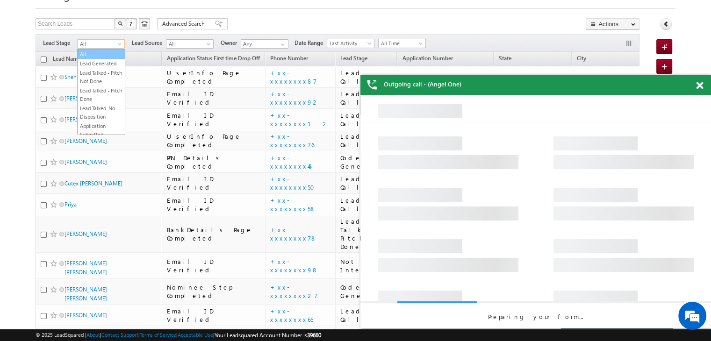
click at [108, 64] on link "Lead Generated" at bounding box center [101, 63] width 47 height 8
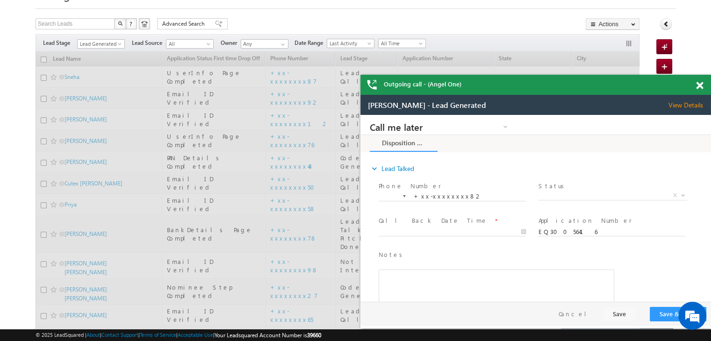
scroll to position [16, 0]
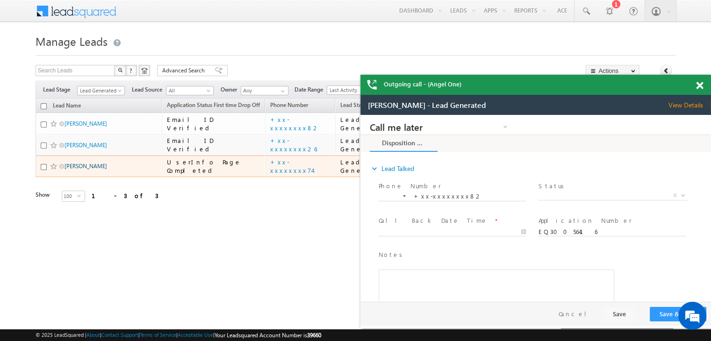
click at [89, 170] on link "[PERSON_NAME]" at bounding box center [85, 166] width 43 height 7
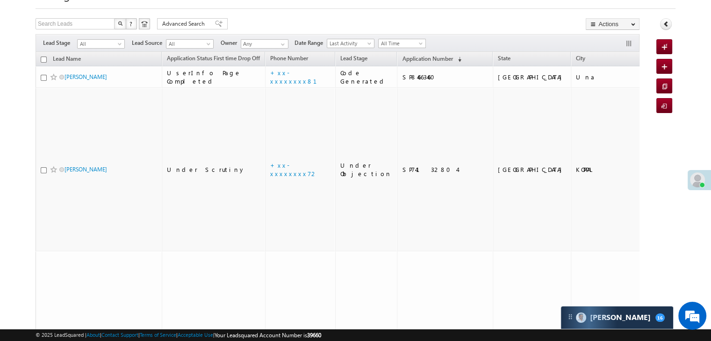
drag, startPoint x: 412, startPoint y: 57, endPoint x: 452, endPoint y: 18, distance: 55.8
click at [411, 60] on span "Application Number" at bounding box center [427, 58] width 50 height 7
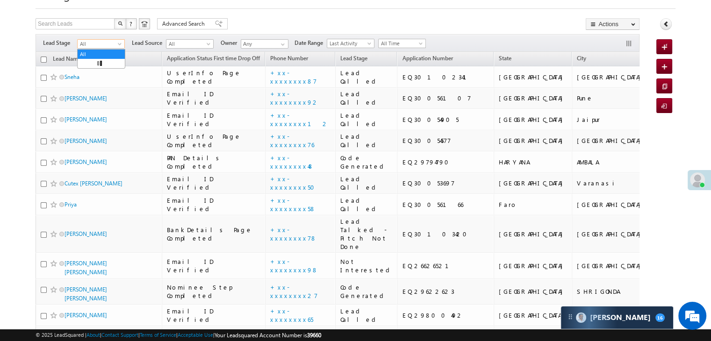
click at [120, 45] on span at bounding box center [120, 45] width 7 height 7
click at [109, 62] on link "Lead Generated" at bounding box center [101, 63] width 47 height 8
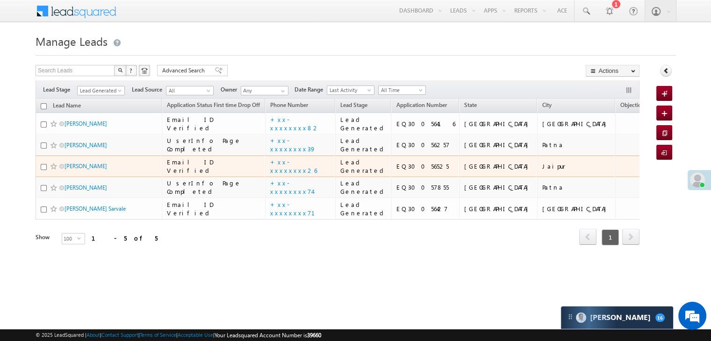
scroll to position [125, 0]
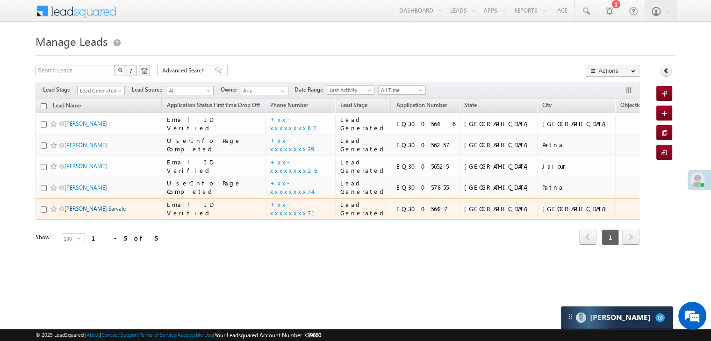
click at [77, 212] on link "[PERSON_NAME] Sarvale" at bounding box center [94, 208] width 61 height 7
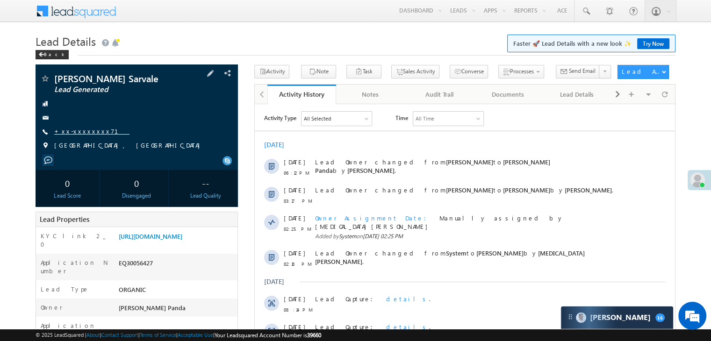
click at [80, 134] on link "+xx-xxxxxxxx71" at bounding box center [91, 131] width 75 height 8
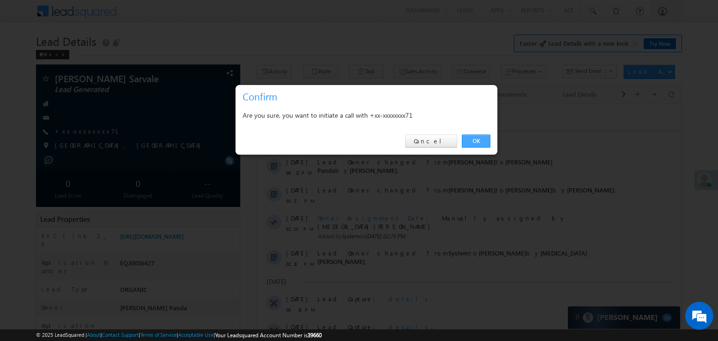
click at [479, 141] on link "OK" at bounding box center [476, 141] width 29 height 13
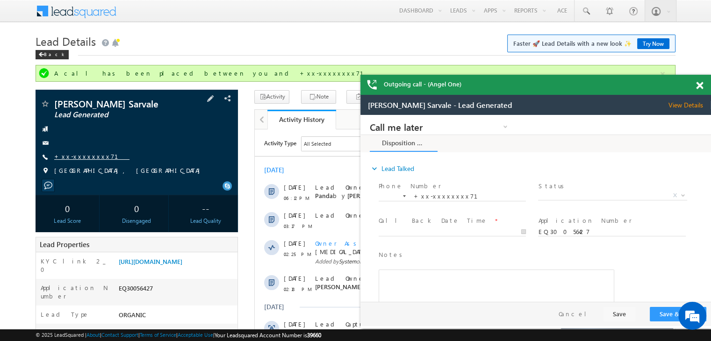
click at [78, 157] on link "+xx-xxxxxxxx71" at bounding box center [91, 156] width 75 height 8
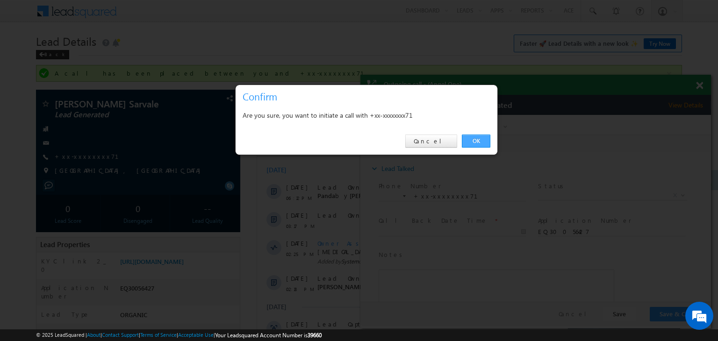
click at [478, 141] on link "OK" at bounding box center [476, 141] width 29 height 13
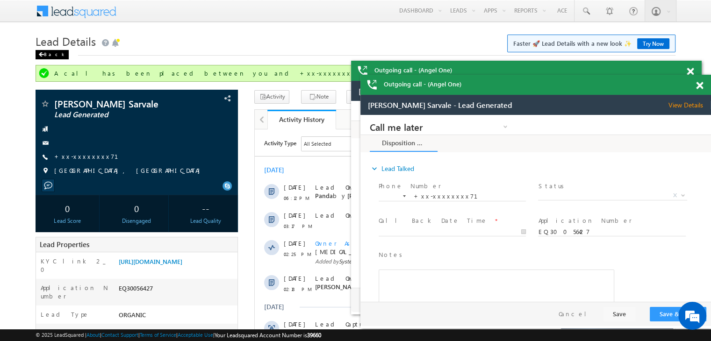
click at [46, 56] on div "Back" at bounding box center [52, 54] width 33 height 9
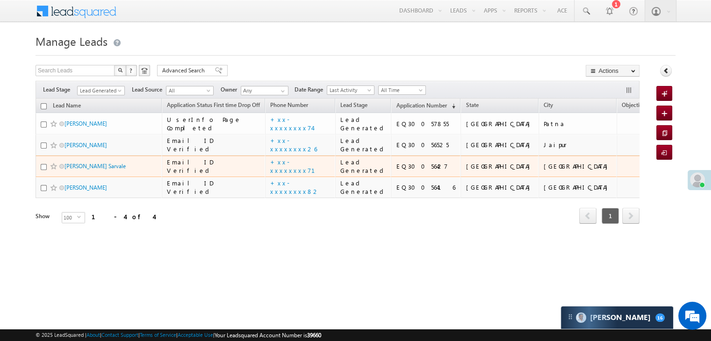
scroll to position [71, 0]
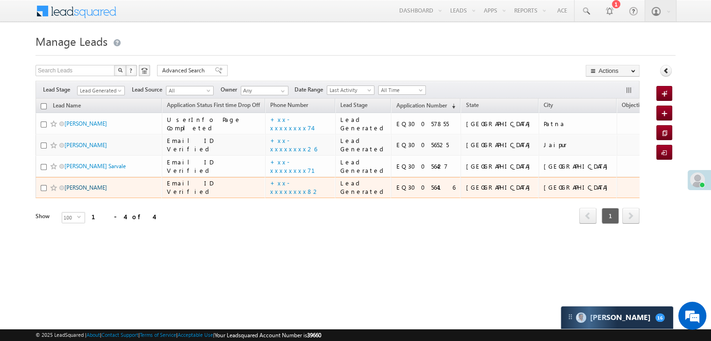
click at [75, 191] on link "Arindam Manna" at bounding box center [85, 187] width 43 height 7
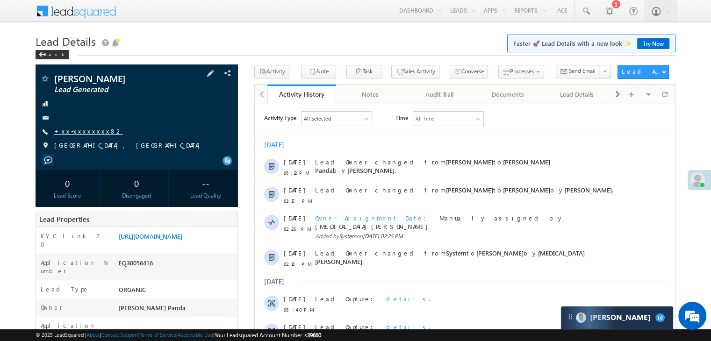
click at [73, 132] on link "+xx-xxxxxxxx82" at bounding box center [88, 131] width 69 height 8
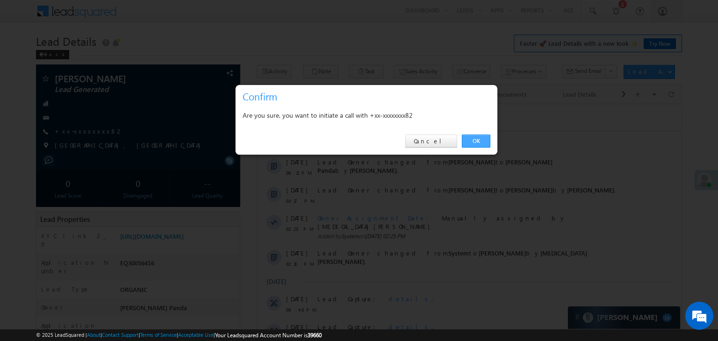
click at [475, 135] on link "OK" at bounding box center [476, 141] width 29 height 13
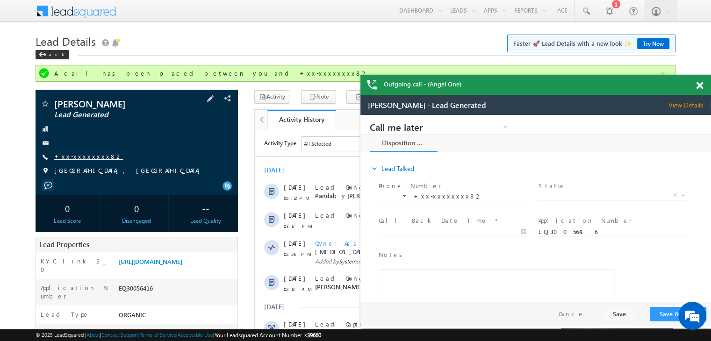
click at [71, 157] on link "+xx-xxxxxxxx82" at bounding box center [88, 156] width 69 height 8
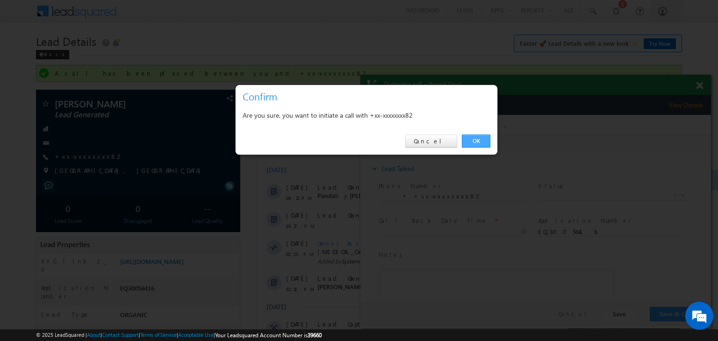
drag, startPoint x: 475, startPoint y: 140, endPoint x: 113, endPoint y: 23, distance: 380.5
click at [475, 140] on link "OK" at bounding box center [476, 141] width 29 height 13
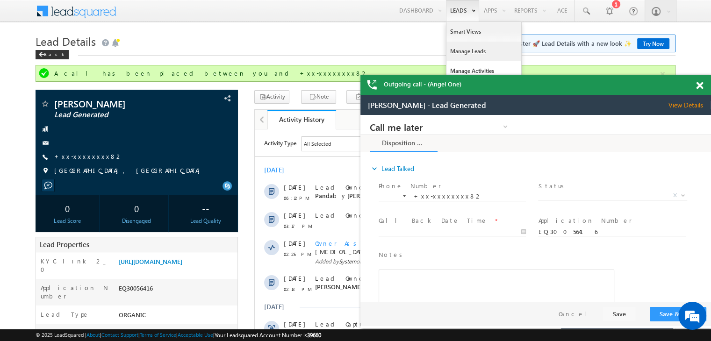
click at [467, 47] on link "Manage Leads" at bounding box center [483, 52] width 75 height 20
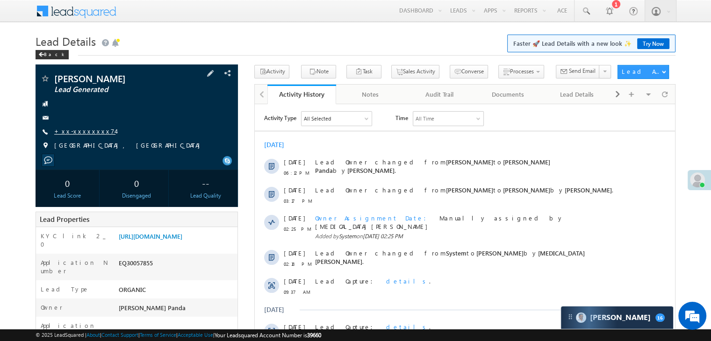
click at [83, 130] on link "+xx-xxxxxxxx74" at bounding box center [84, 131] width 61 height 8
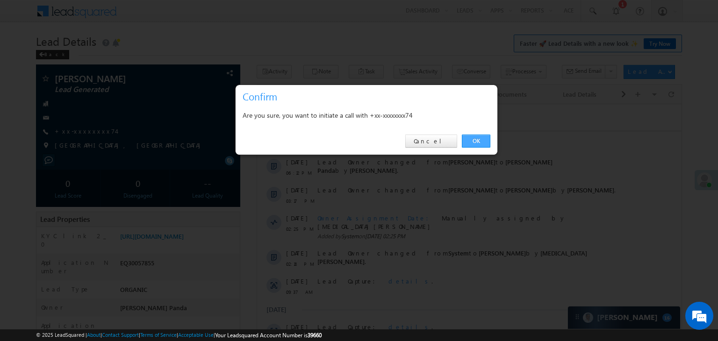
click at [474, 140] on link "OK" at bounding box center [476, 141] width 29 height 13
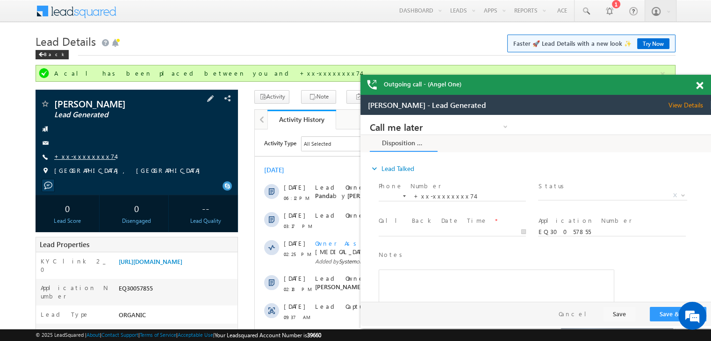
click at [75, 156] on link "+xx-xxxxxxxx74" at bounding box center [84, 156] width 61 height 8
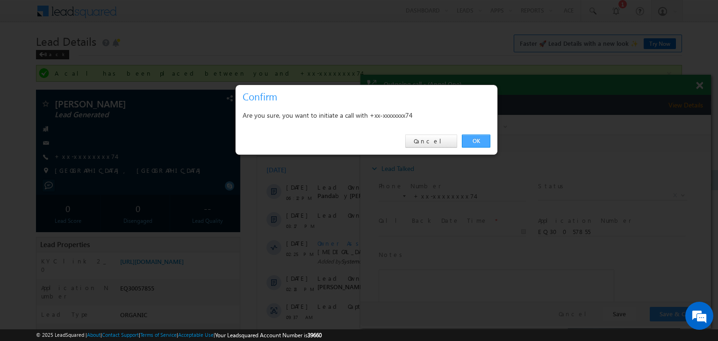
click at [478, 140] on link "OK" at bounding box center [476, 141] width 29 height 13
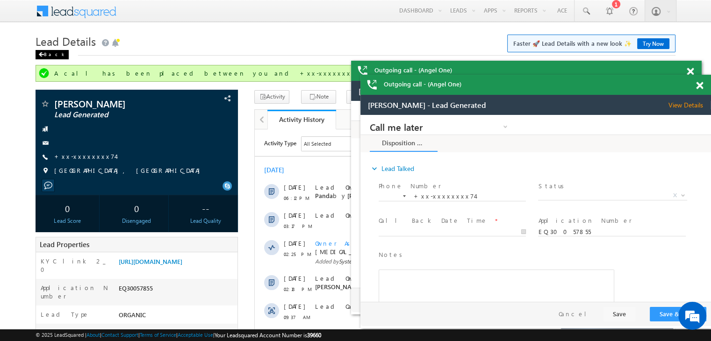
click at [48, 56] on div "Back" at bounding box center [52, 54] width 33 height 9
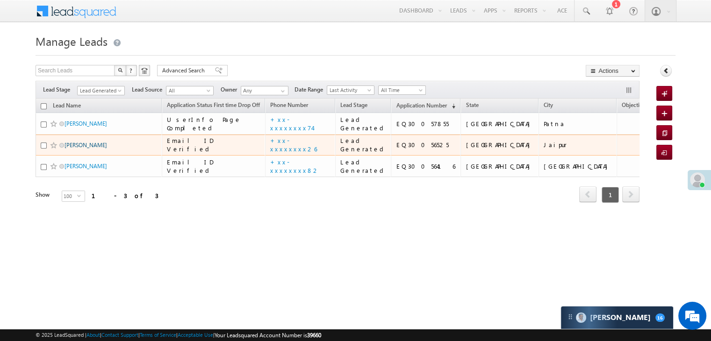
click at [74, 149] on link "[PERSON_NAME]" at bounding box center [85, 145] width 43 height 7
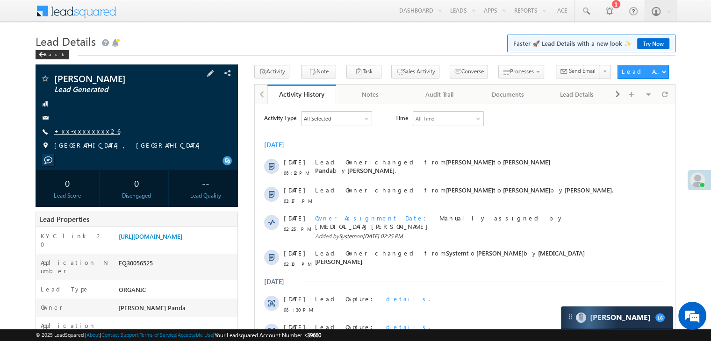
click at [87, 134] on link "+xx-xxxxxxxx26" at bounding box center [87, 131] width 66 height 8
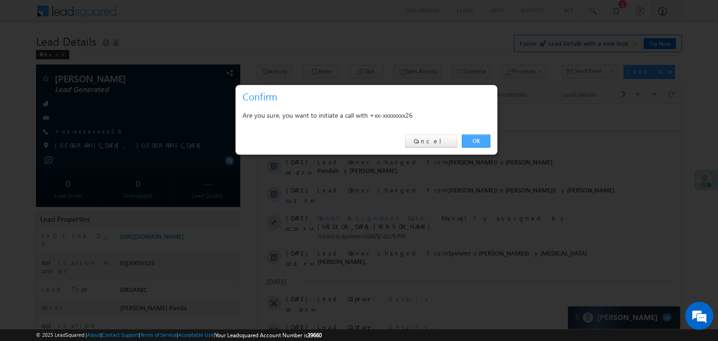
click at [474, 142] on link "OK" at bounding box center [476, 141] width 29 height 13
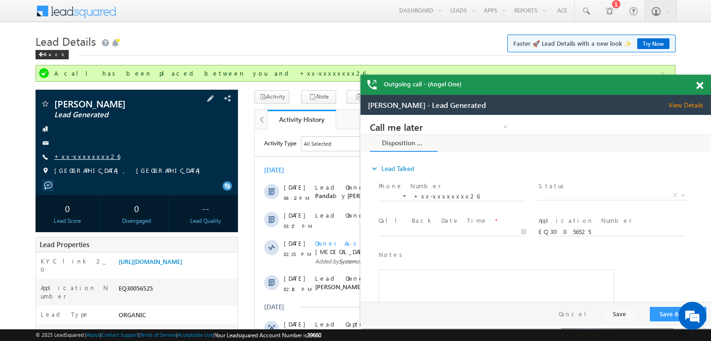
click at [84, 156] on link "+xx-xxxxxxxx26" at bounding box center [87, 156] width 66 height 8
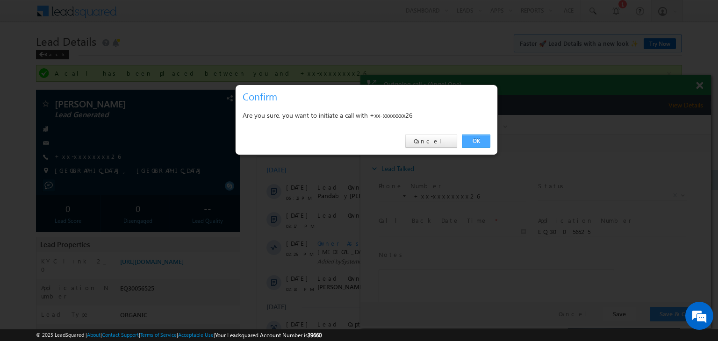
click at [474, 140] on link "OK" at bounding box center [476, 141] width 29 height 13
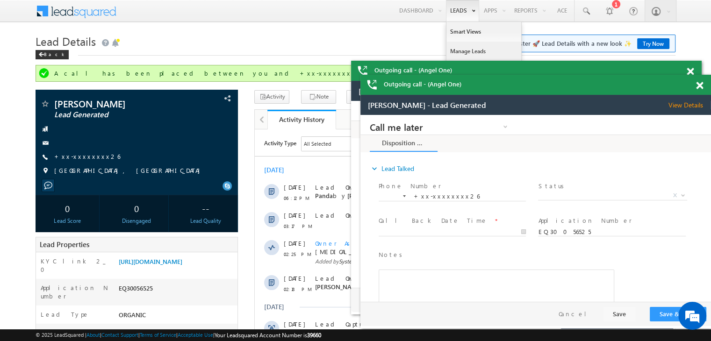
click at [456, 53] on link "Manage Leads" at bounding box center [483, 52] width 75 height 20
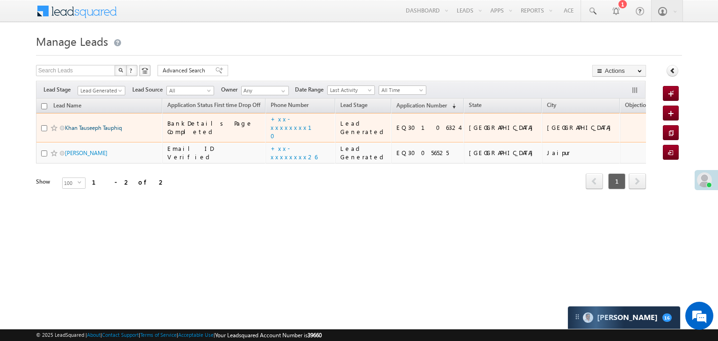
click at [97, 131] on link "Khan Tauseeph Tauphiq" at bounding box center [93, 127] width 57 height 7
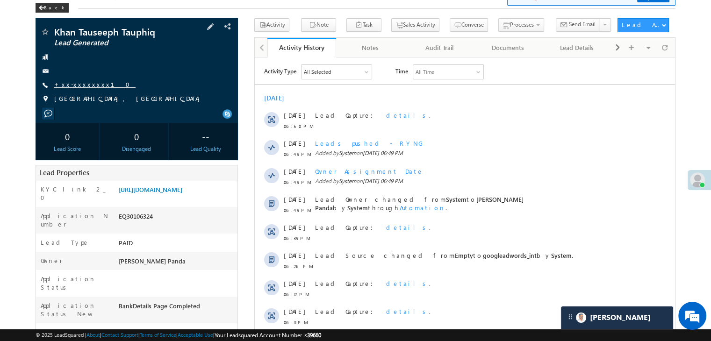
click at [82, 85] on link "+xx-xxxxxxxx10" at bounding box center [94, 84] width 81 height 8
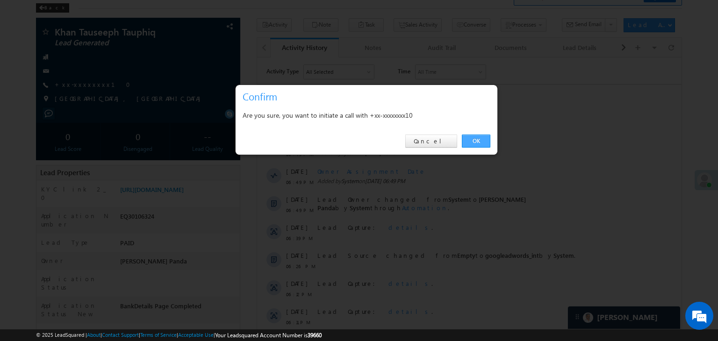
click at [478, 140] on link "OK" at bounding box center [476, 141] width 29 height 13
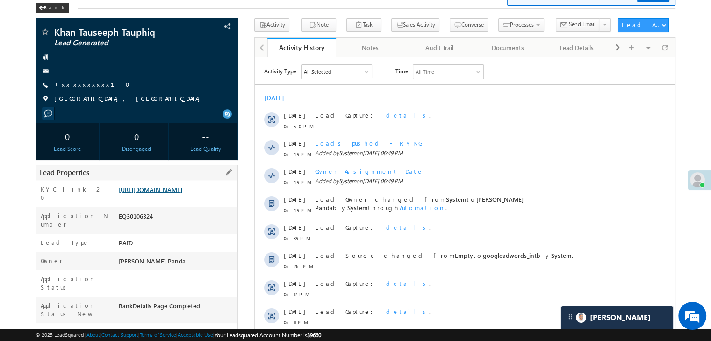
click at [176, 193] on link "https://angelbroking1-pk3em7sa.customui-test.leadsquared.com?leadId=4c52583f-f3…" at bounding box center [151, 189] width 64 height 8
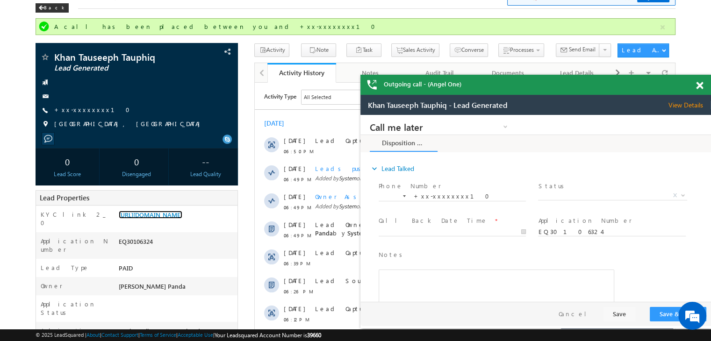
click at [701, 86] on span at bounding box center [699, 86] width 7 height 8
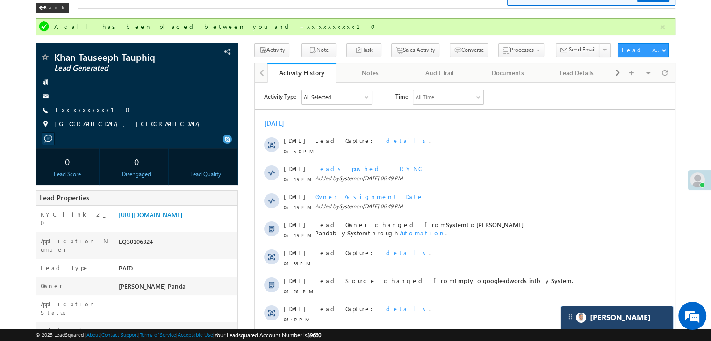
click at [627, 316] on div "[PERSON_NAME]" at bounding box center [617, 318] width 112 height 22
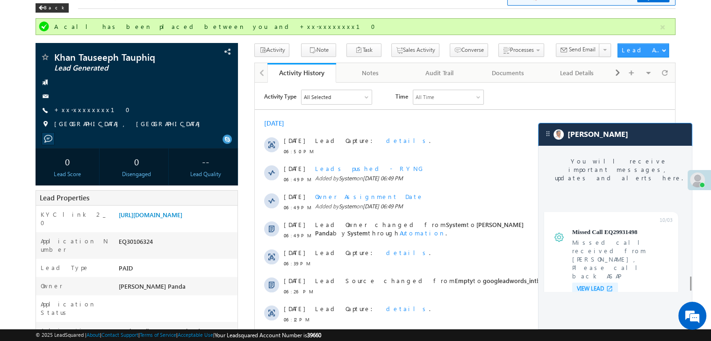
scroll to position [3684, 0]
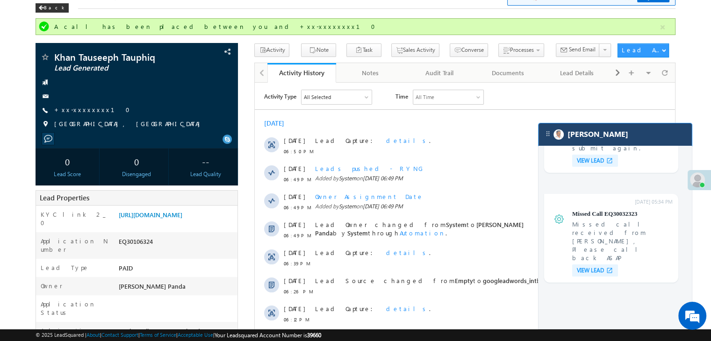
click at [614, 126] on div "[PERSON_NAME]" at bounding box center [614, 134] width 153 height 22
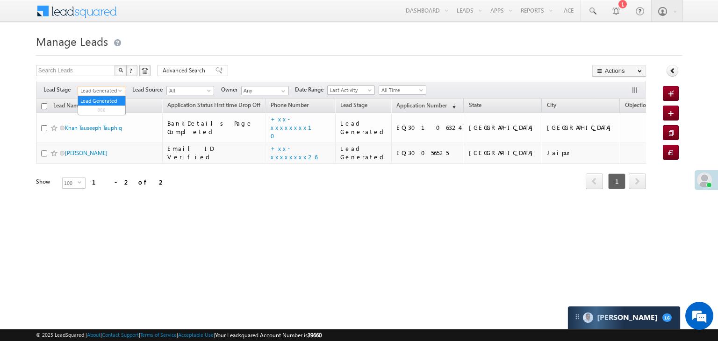
click at [120, 94] on span at bounding box center [120, 92] width 7 height 7
click at [106, 100] on link "All" at bounding box center [101, 101] width 47 height 8
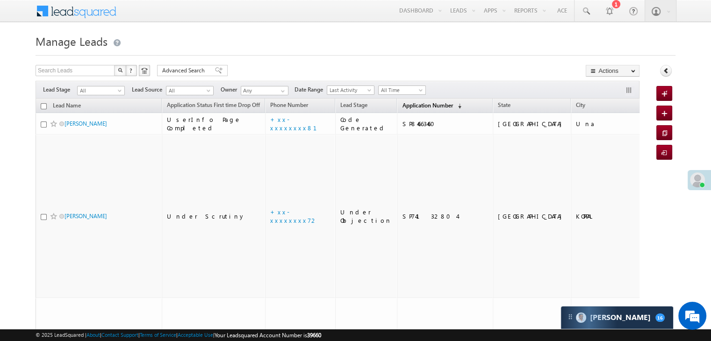
click at [409, 105] on span "Application Number" at bounding box center [427, 105] width 50 height 7
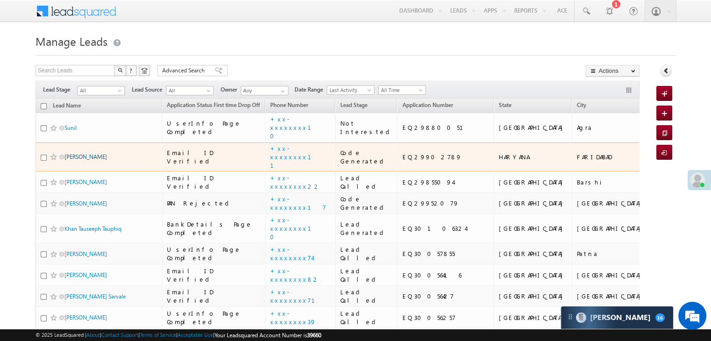
click at [88, 160] on link "Harish kumar" at bounding box center [85, 156] width 43 height 7
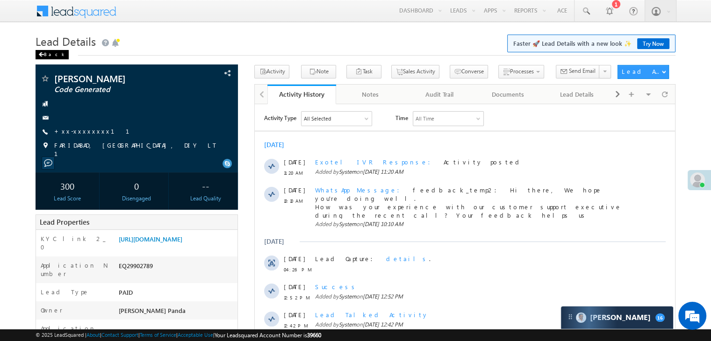
click at [40, 52] on div "Back" at bounding box center [52, 54] width 33 height 9
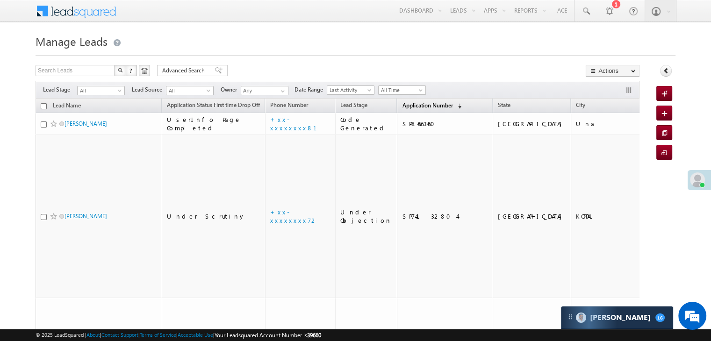
click at [408, 104] on span "Application Number" at bounding box center [427, 105] width 50 height 7
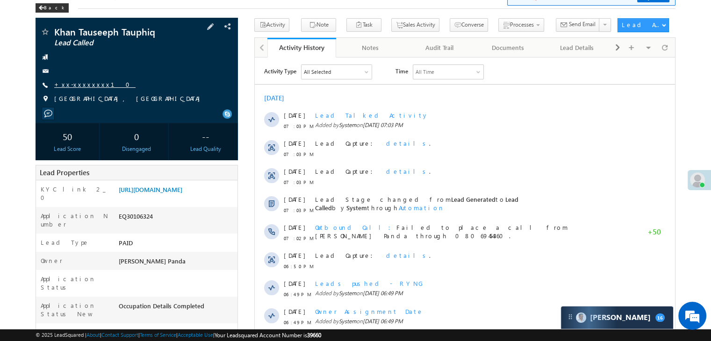
click at [77, 87] on link "+xx-xxxxxxxx10" at bounding box center [94, 84] width 81 height 8
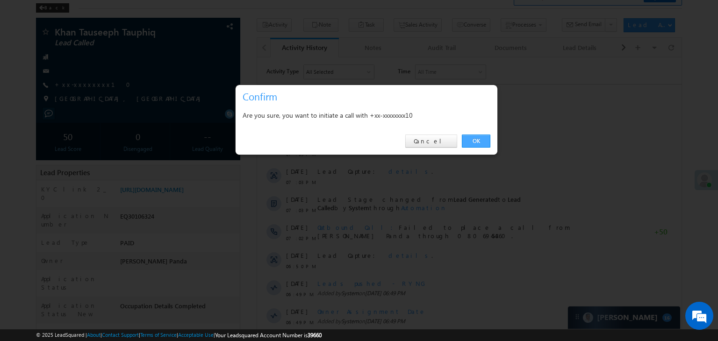
drag, startPoint x: 473, startPoint y: 143, endPoint x: 219, endPoint y: 86, distance: 260.5
click at [473, 144] on link "OK" at bounding box center [476, 141] width 29 height 13
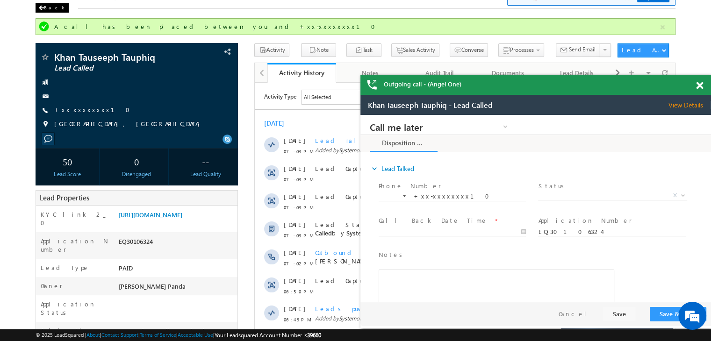
click at [39, 7] on span at bounding box center [41, 8] width 6 height 5
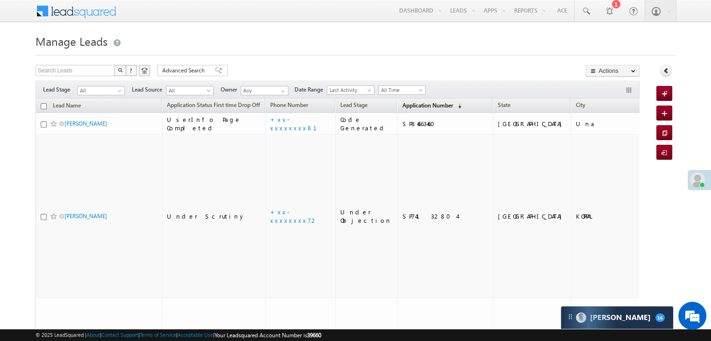
click at [404, 104] on span "Application Number" at bounding box center [427, 105] width 50 height 7
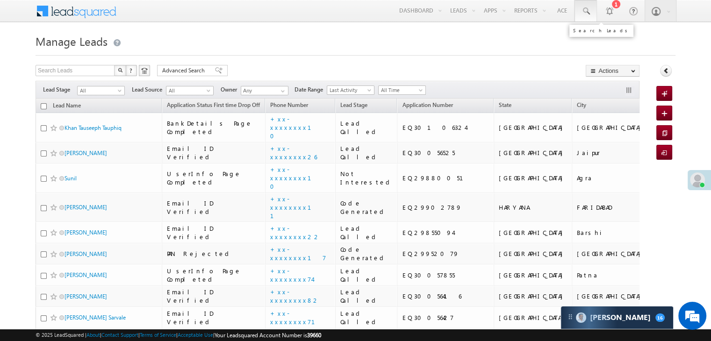
click at [585, 11] on span at bounding box center [585, 11] width 9 height 9
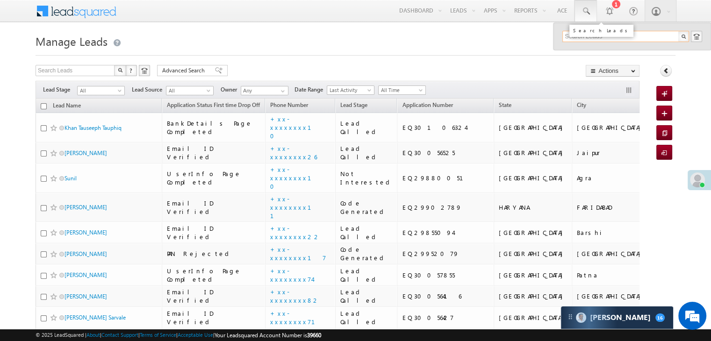
paste input "EQ29438162"
type input "EQ29438162"
click at [595, 51] on div "Kumar Motai" at bounding box center [629, 50] width 125 height 10
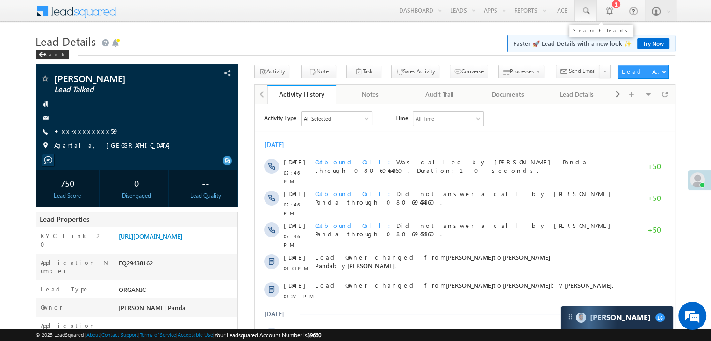
click at [587, 9] on span at bounding box center [585, 11] width 9 height 9
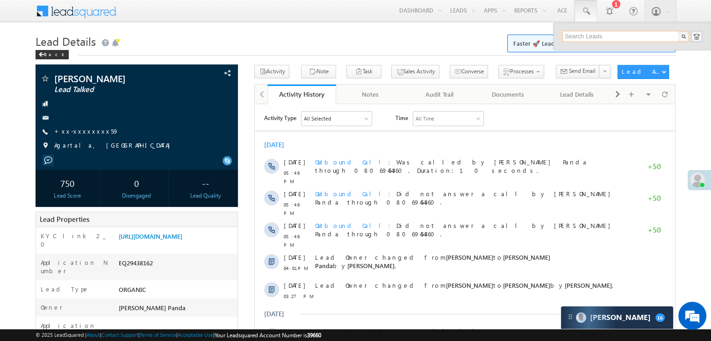
paste input "EQ29056031"
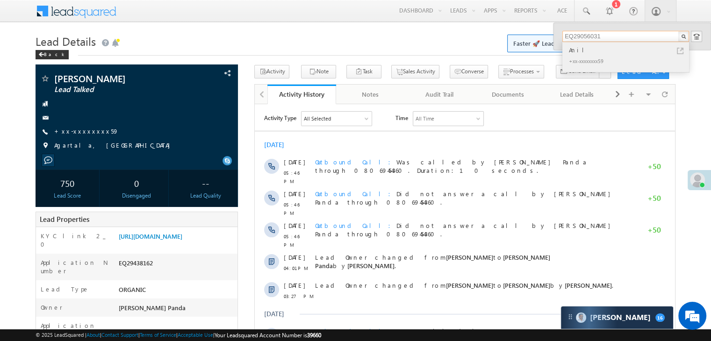
type input "EQ29056031"
click at [574, 50] on div "Anil" at bounding box center [629, 50] width 125 height 10
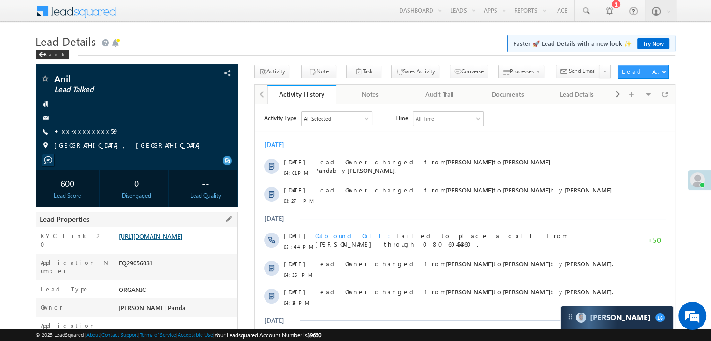
scroll to position [4392, 0]
click at [162, 240] on link "[URL][DOMAIN_NAME]" at bounding box center [151, 236] width 64 height 8
click at [86, 134] on link "+xx-xxxxxxxx59" at bounding box center [86, 131] width 64 height 8
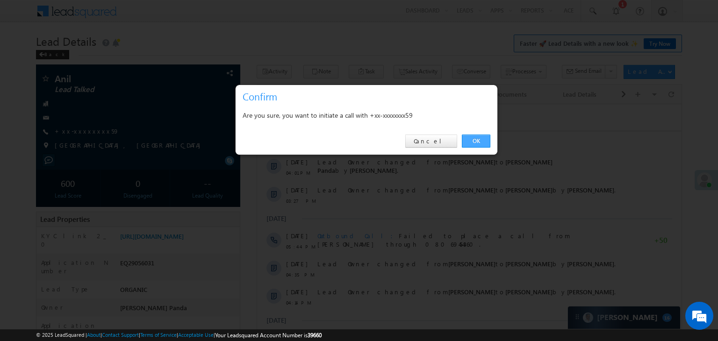
click at [472, 140] on link "OK" at bounding box center [476, 141] width 29 height 13
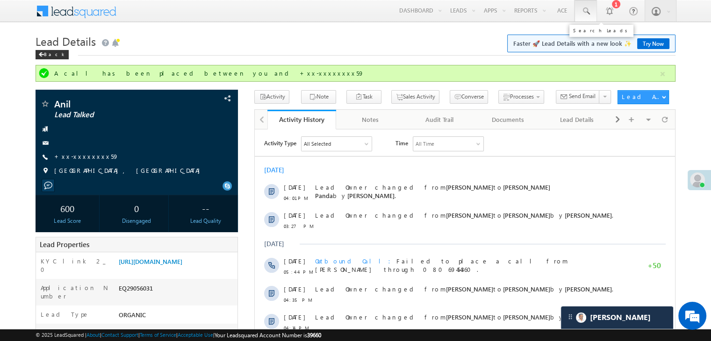
click at [585, 11] on span at bounding box center [585, 11] width 9 height 9
paste input "EQ29681442"
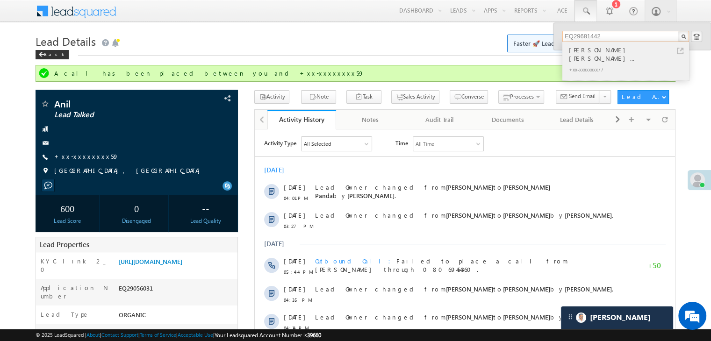
type input "EQ29681442"
click at [586, 51] on div "Raymal gundiya Raymal gundi..." at bounding box center [629, 54] width 125 height 19
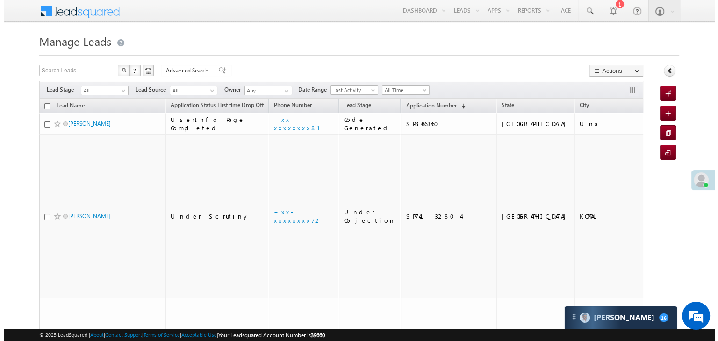
scroll to position [4392, 0]
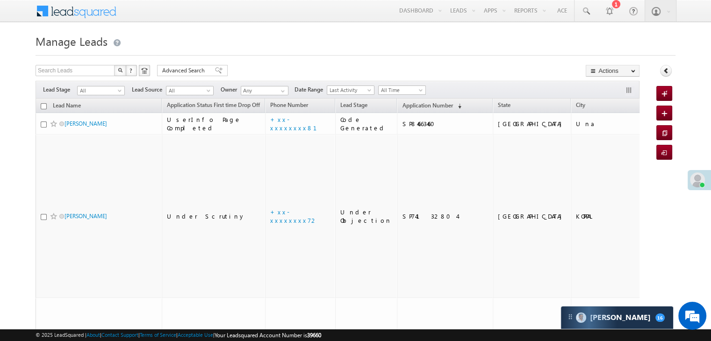
click at [693, 180] on span at bounding box center [697, 179] width 15 height 15
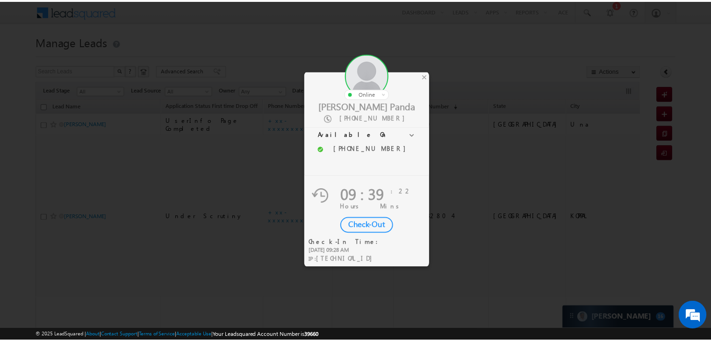
scroll to position [0, 0]
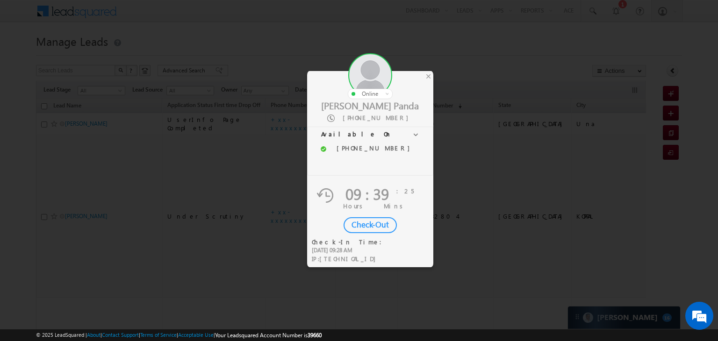
click at [365, 227] on div "Check-Out" at bounding box center [369, 225] width 53 height 16
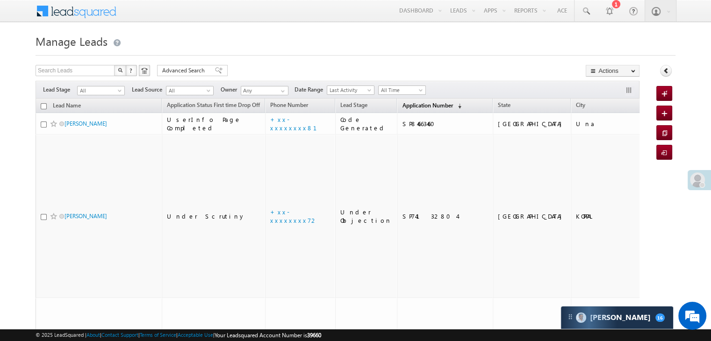
click at [406, 102] on span "Application Number" at bounding box center [427, 105] width 50 height 7
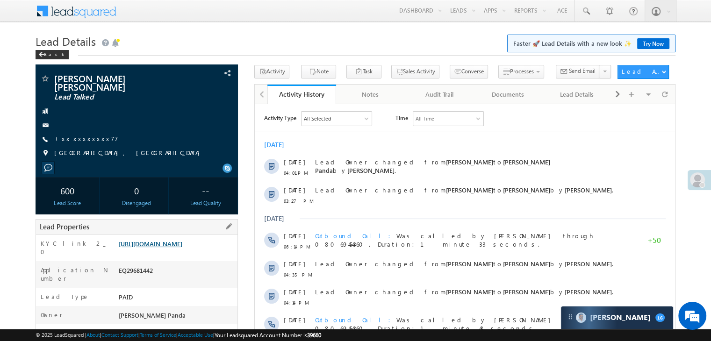
click at [182, 248] on link "[URL][DOMAIN_NAME]" at bounding box center [151, 244] width 64 height 8
click at [82, 139] on link "+xx-xxxxxxxx77" at bounding box center [86, 139] width 64 height 8
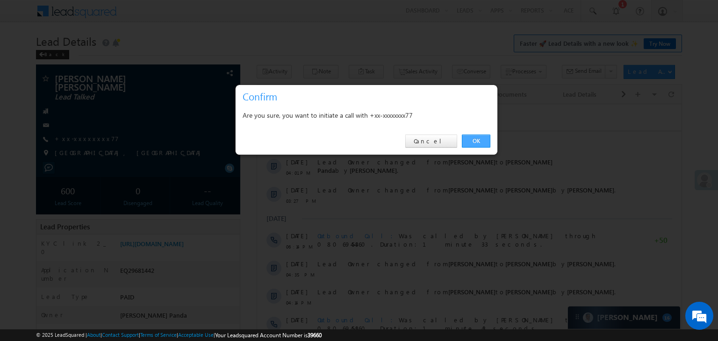
click at [479, 141] on link "OK" at bounding box center [476, 141] width 29 height 13
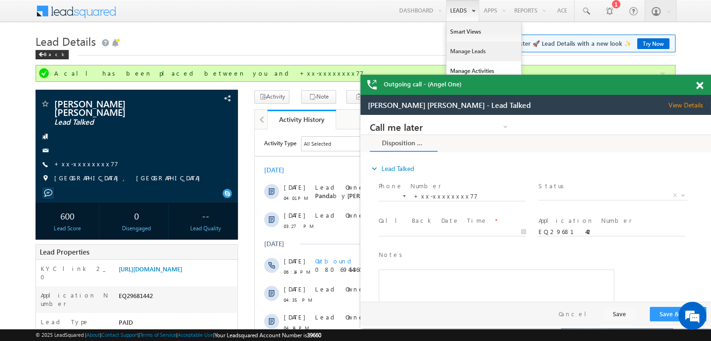
click at [462, 52] on link "Manage Leads" at bounding box center [483, 52] width 75 height 20
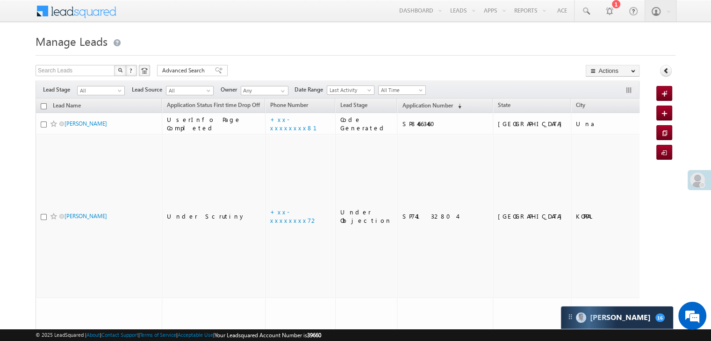
scroll to position [4392, 0]
click at [402, 104] on span "Application Number" at bounding box center [427, 105] width 50 height 7
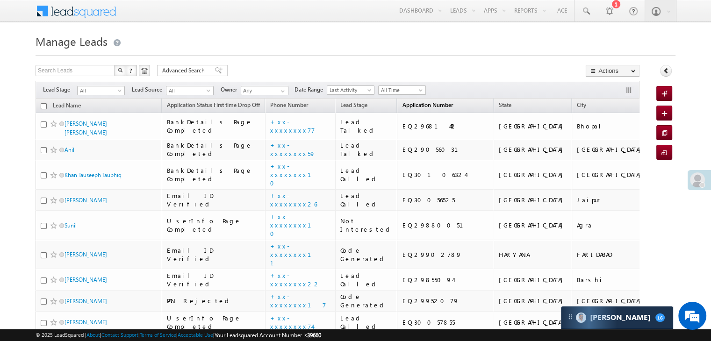
scroll to position [0, 0]
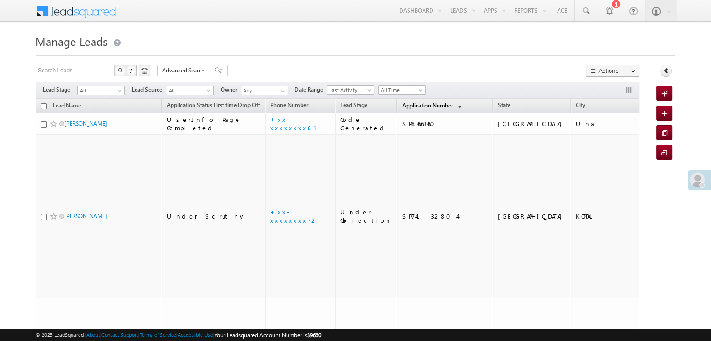
click at [405, 107] on span "Application Number" at bounding box center [427, 105] width 50 height 7
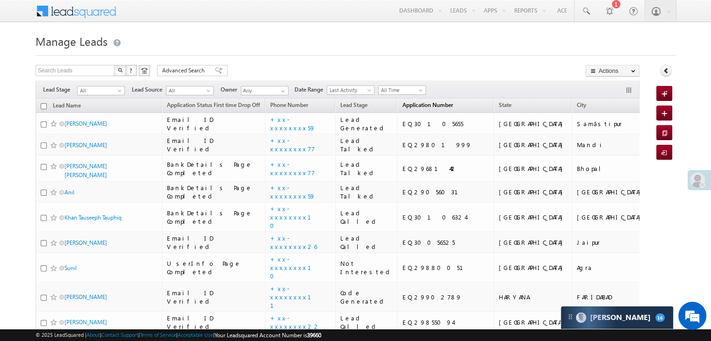
scroll to position [4392, 0]
drag, startPoint x: 405, startPoint y: 107, endPoint x: 467, endPoint y: 38, distance: 92.3
click at [467, 38] on h1 "Manage Leads" at bounding box center [356, 40] width 640 height 18
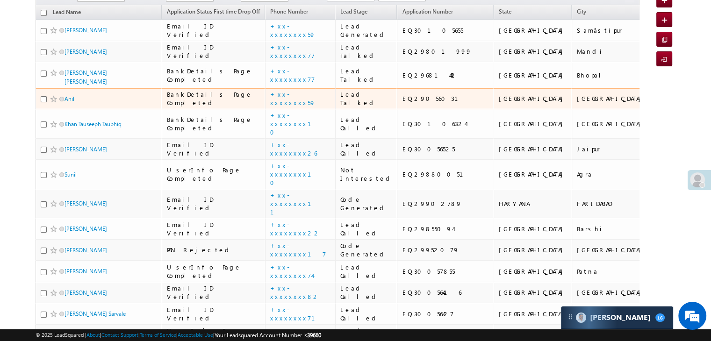
scroll to position [0, 0]
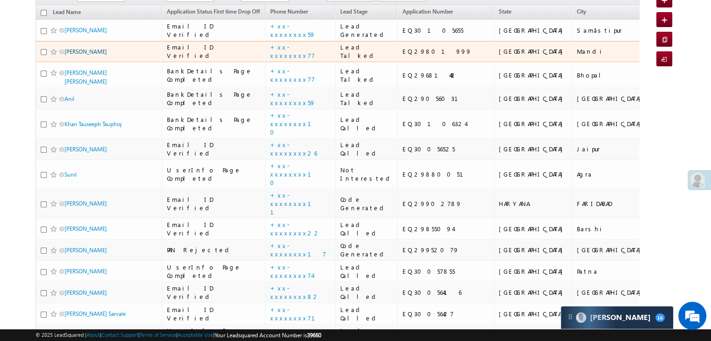
drag, startPoint x: 95, startPoint y: 100, endPoint x: 77, endPoint y: 103, distance: 18.8
click at [77, 55] on link "[PERSON_NAME]" at bounding box center [85, 51] width 43 height 7
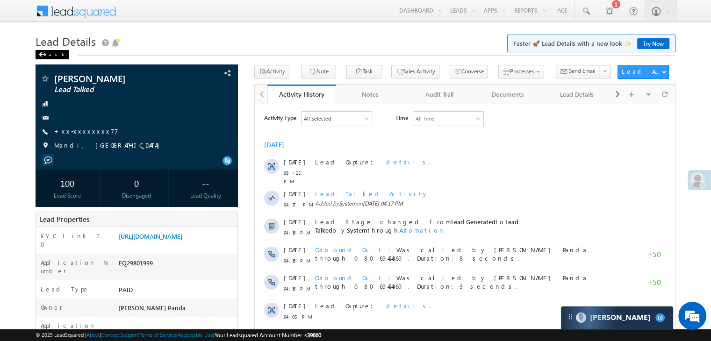
click at [45, 55] on div "Back" at bounding box center [52, 54] width 33 height 9
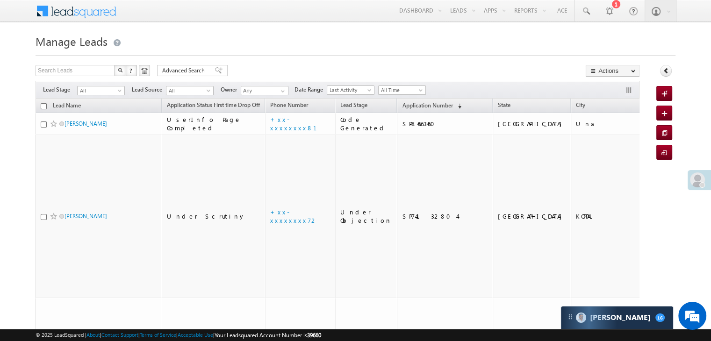
scroll to position [4392, 0]
click at [402, 104] on span "Application Number" at bounding box center [427, 105] width 50 height 7
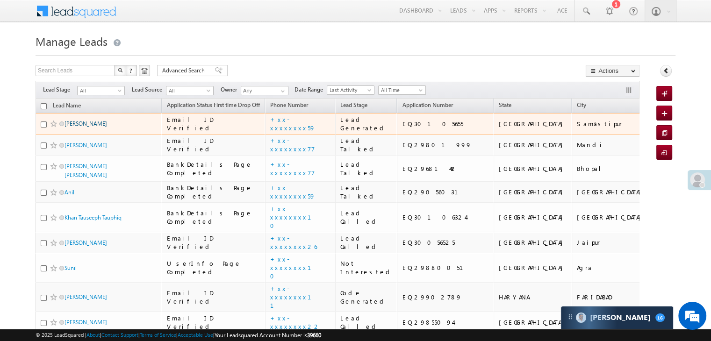
scroll to position [0, 0]
click at [94, 127] on link "[PERSON_NAME]" at bounding box center [85, 123] width 43 height 7
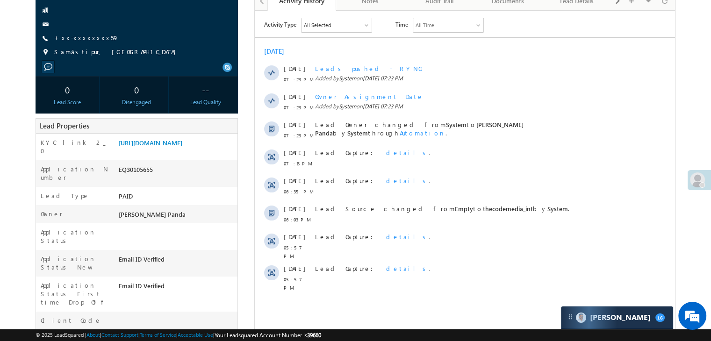
scroll to position [47, 0]
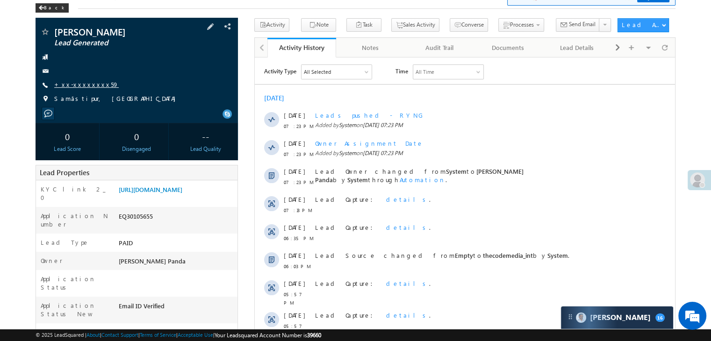
click at [88, 87] on link "+xx-xxxxxxxx59" at bounding box center [86, 84] width 64 height 8
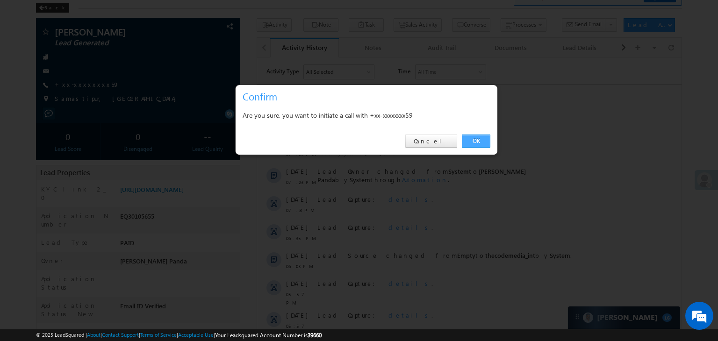
click at [476, 138] on link "OK" at bounding box center [476, 141] width 29 height 13
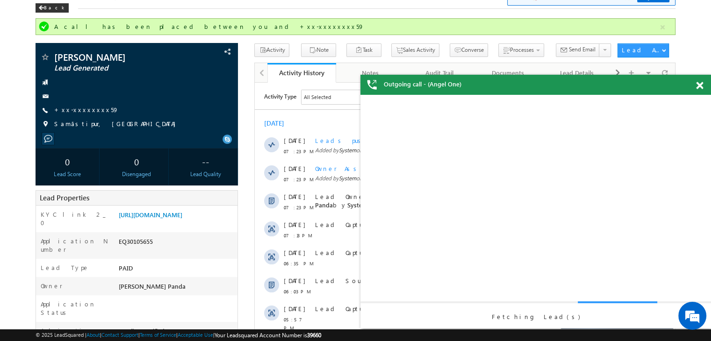
scroll to position [0, 0]
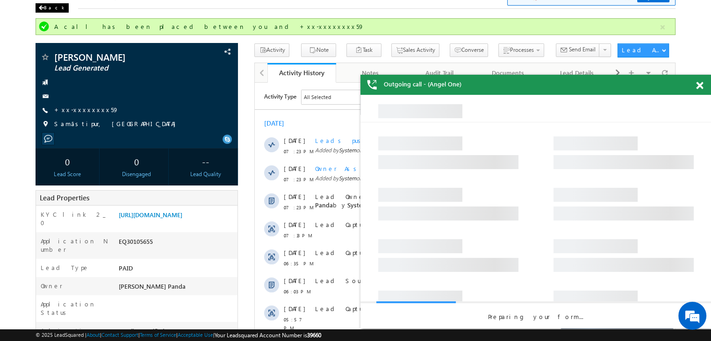
click at [42, 12] on div "Back" at bounding box center [52, 7] width 33 height 9
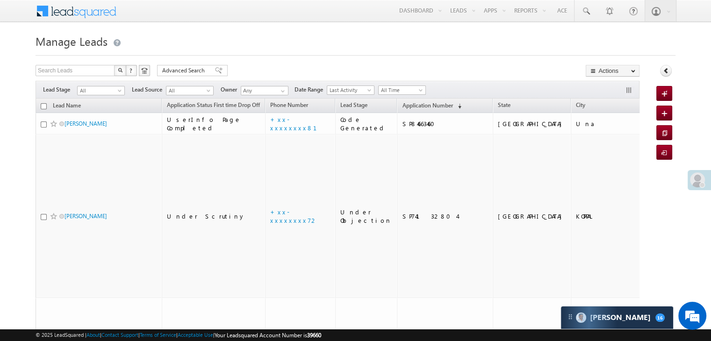
scroll to position [4392, 0]
click at [402, 104] on span "Application Number" at bounding box center [427, 105] width 50 height 7
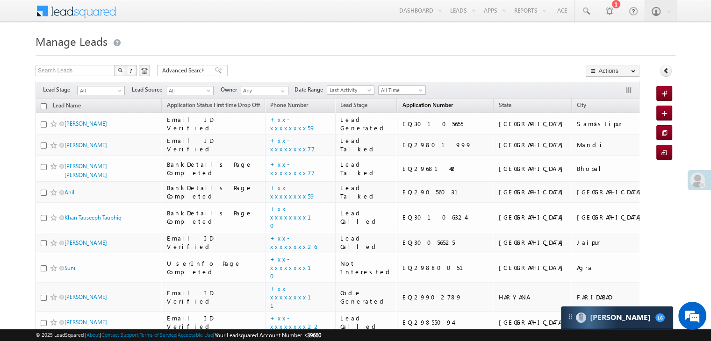
scroll to position [0, 0]
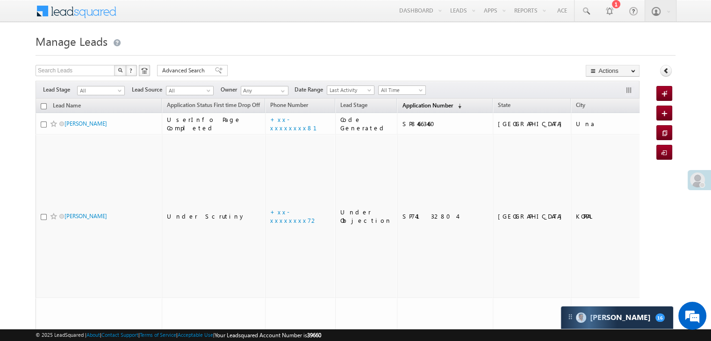
click at [409, 107] on span "Application Number" at bounding box center [427, 105] width 50 height 7
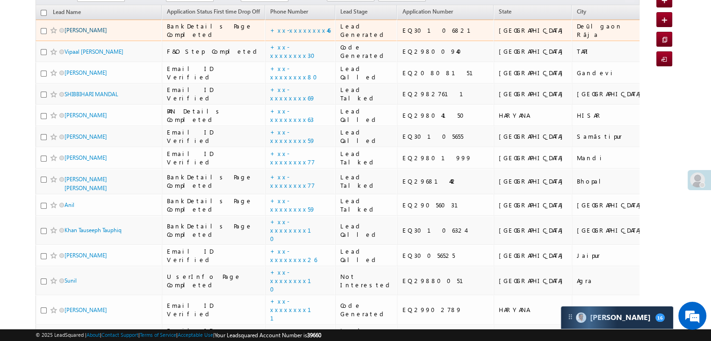
click at [85, 34] on link "[PERSON_NAME]" at bounding box center [85, 30] width 43 height 7
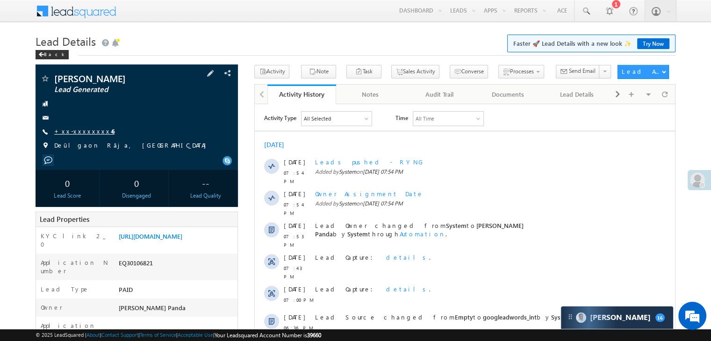
click at [81, 133] on link "+xx-xxxxxxxx46" at bounding box center [84, 131] width 60 height 8
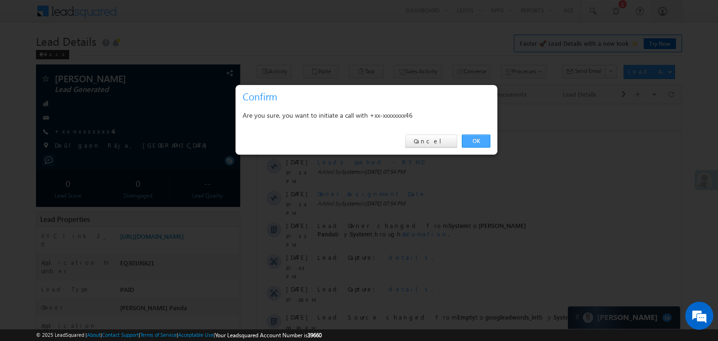
click at [472, 138] on link "OK" at bounding box center [476, 141] width 29 height 13
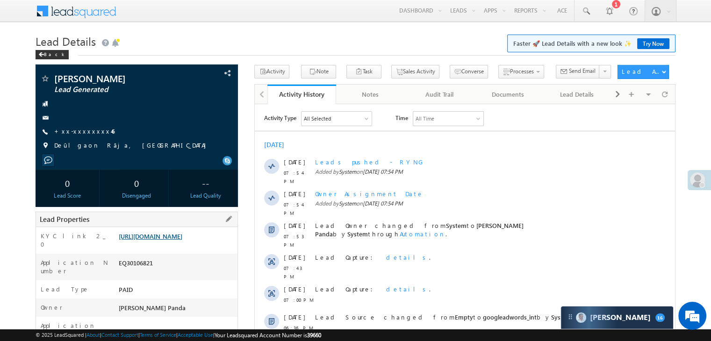
click at [177, 240] on link "[URL][DOMAIN_NAME]" at bounding box center [151, 236] width 64 height 8
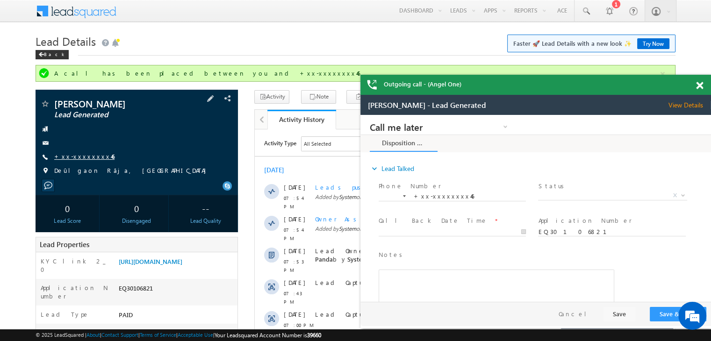
click at [77, 156] on link "+xx-xxxxxxxx46" at bounding box center [84, 156] width 60 height 8
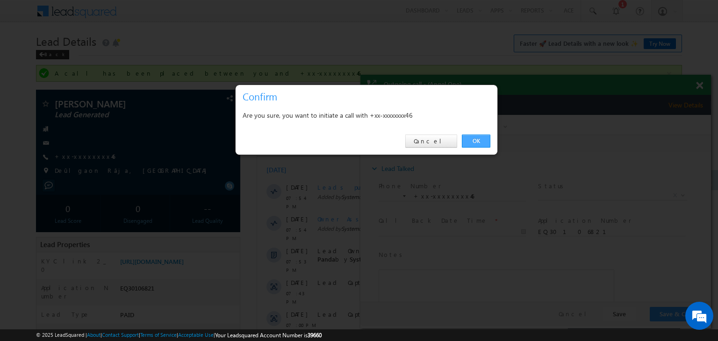
click at [478, 139] on link "OK" at bounding box center [476, 141] width 29 height 13
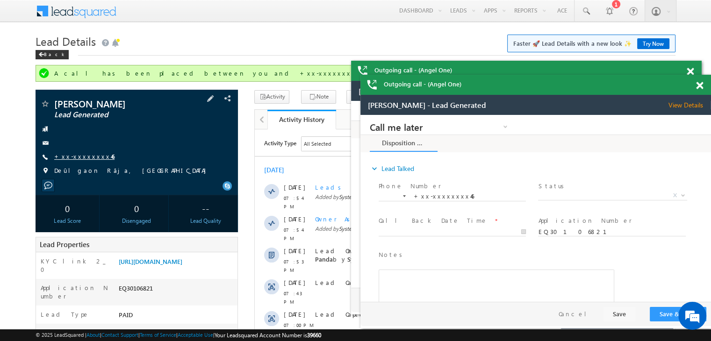
click at [79, 157] on link "+xx-xxxxxxxx46" at bounding box center [84, 156] width 60 height 8
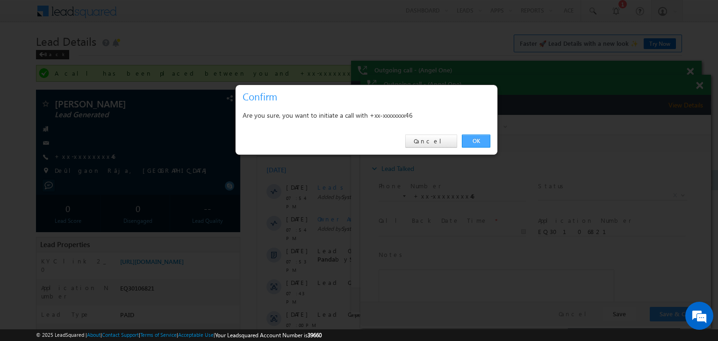
click at [471, 137] on link "OK" at bounding box center [476, 141] width 29 height 13
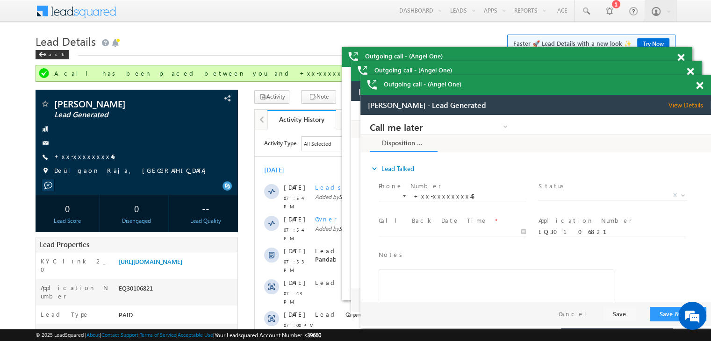
click at [696, 86] on span at bounding box center [699, 86] width 7 height 8
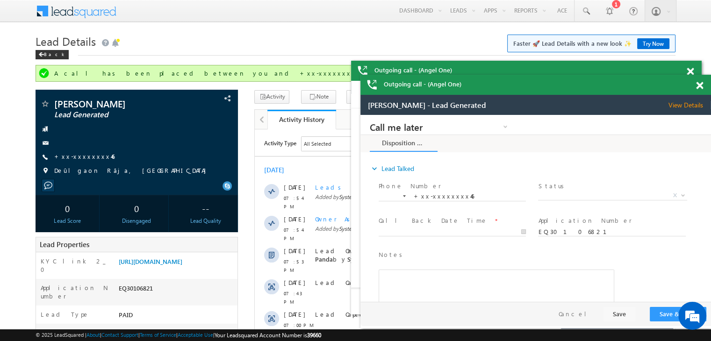
click at [696, 86] on span at bounding box center [699, 86] width 7 height 8
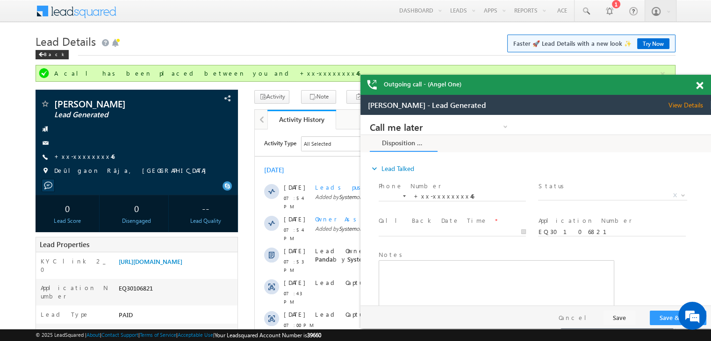
click at [696, 86] on div "Outgoing call - (Angel One)" at bounding box center [535, 85] width 350 height 20
drag, startPoint x: 464, startPoint y: 51, endPoint x: 421, endPoint y: 35, distance: 46.4
click at [0, 0] on link "Manage Leads" at bounding box center [0, 0] width 0 height 0
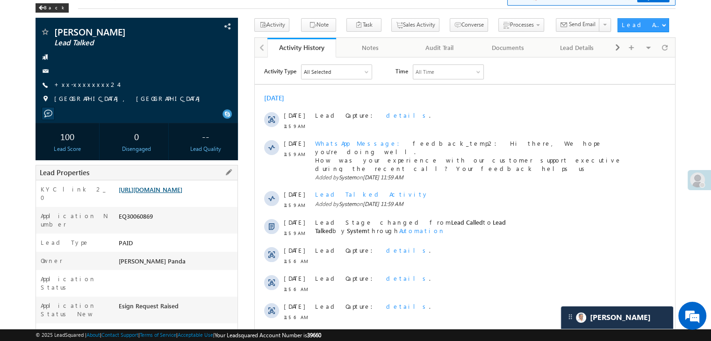
click at [162, 193] on link "https://angelbroking1-pk3em7sa.customui-test.leadsquared.com?leadId=b05b7227-f0…" at bounding box center [151, 189] width 64 height 8
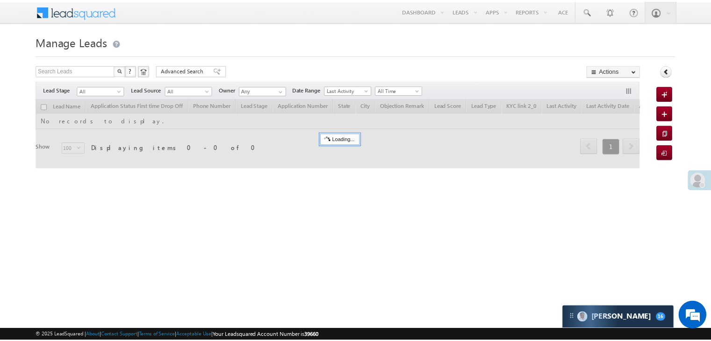
scroll to position [4414, 0]
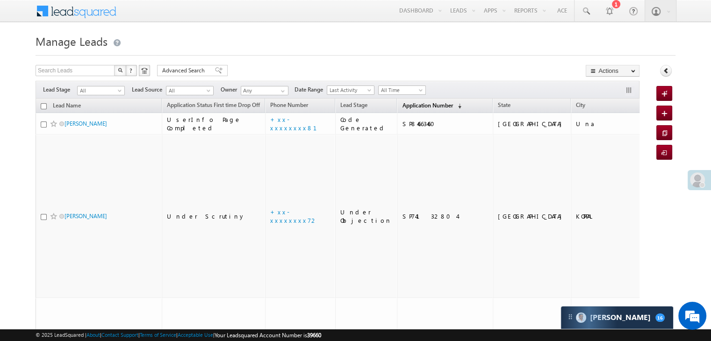
click at [402, 102] on span "Application Number" at bounding box center [427, 105] width 50 height 7
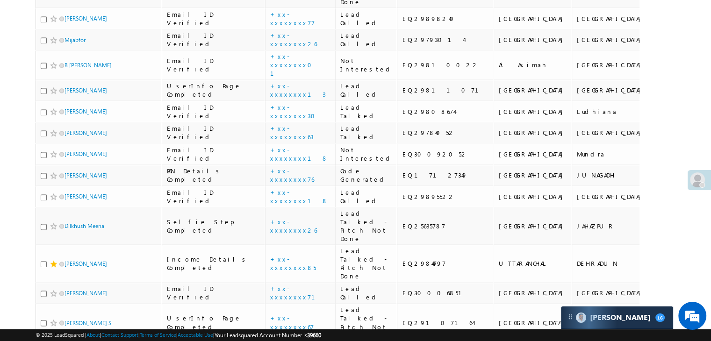
scroll to position [1542, 0]
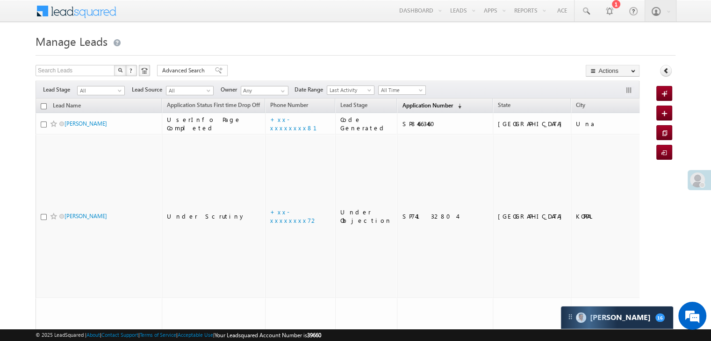
scroll to position [4414, 0]
click at [402, 107] on span "Application Number" at bounding box center [427, 105] width 50 height 7
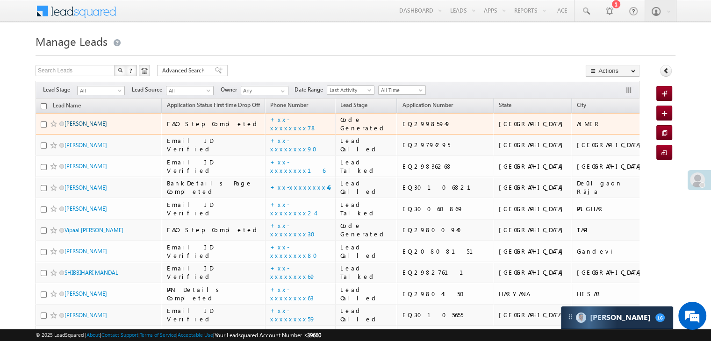
scroll to position [0, 0]
click at [90, 127] on link "[PERSON_NAME]" at bounding box center [85, 123] width 43 height 7
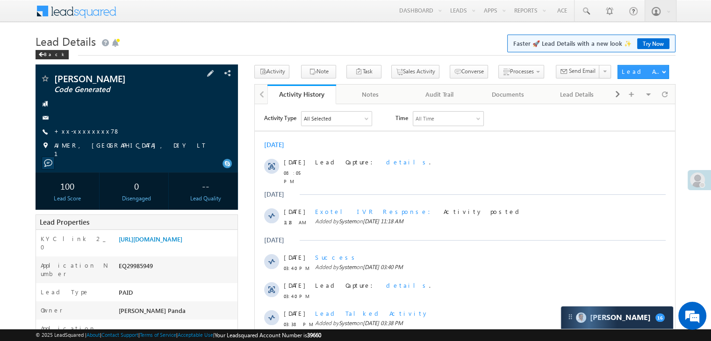
scroll to position [4414, 0]
click at [43, 56] on span at bounding box center [41, 54] width 6 height 5
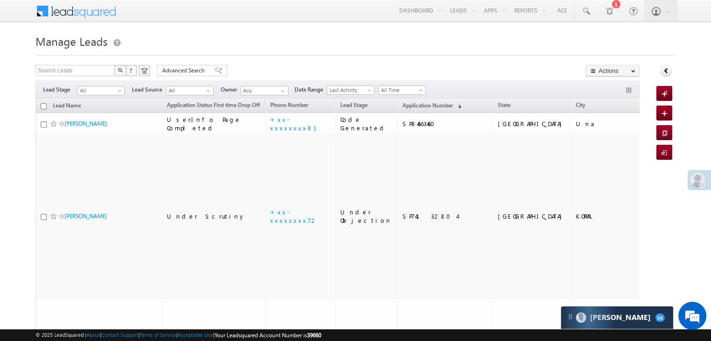
scroll to position [4414, 0]
click at [412, 107] on span "Application Number" at bounding box center [427, 105] width 50 height 7
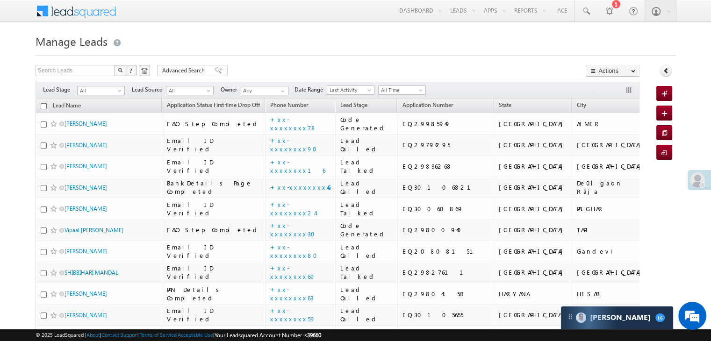
scroll to position [0, 0]
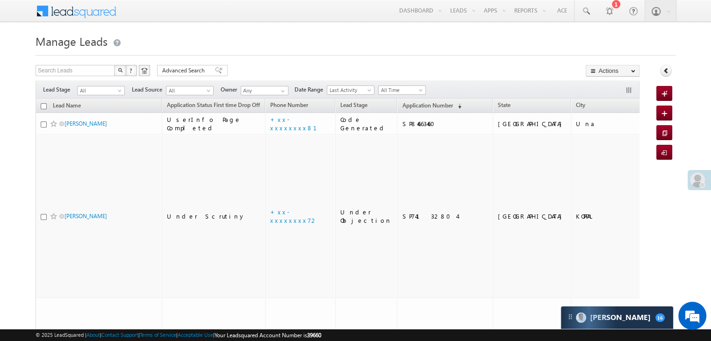
scroll to position [4414, 0]
click at [415, 105] on span "Application Number" at bounding box center [427, 105] width 50 height 7
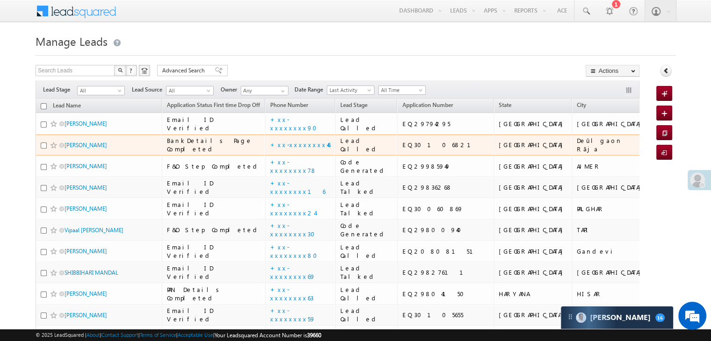
scroll to position [0, 0]
click at [83, 149] on link "[PERSON_NAME]" at bounding box center [85, 145] width 43 height 7
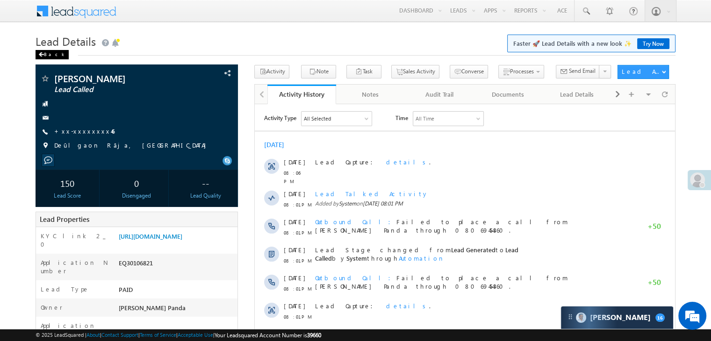
click at [46, 53] on div "Back" at bounding box center [52, 54] width 33 height 9
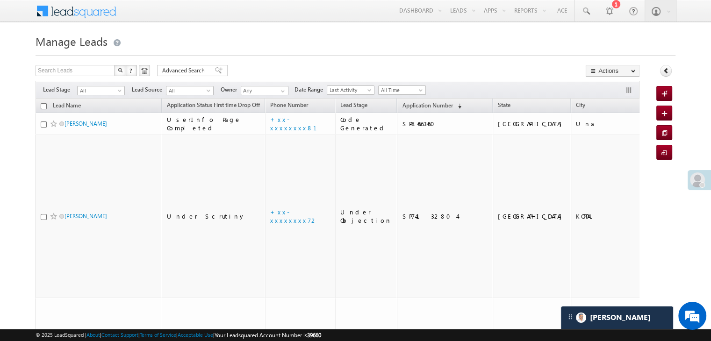
scroll to position [4414, 0]
click at [404, 107] on span "Application Number" at bounding box center [427, 105] width 50 height 7
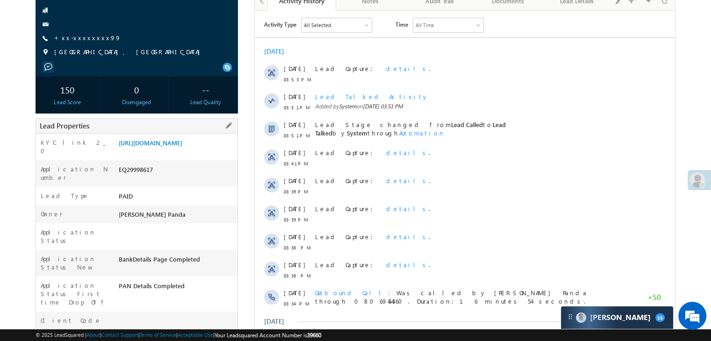
scroll to position [4414, 0]
click at [168, 147] on link "[URL][DOMAIN_NAME]" at bounding box center [151, 143] width 64 height 8
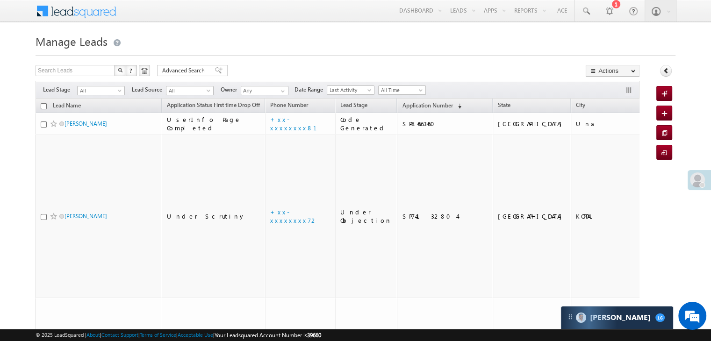
scroll to position [4414, 0]
click at [421, 105] on span "Application Number" at bounding box center [427, 105] width 50 height 7
